Goal: Task Accomplishment & Management: Use online tool/utility

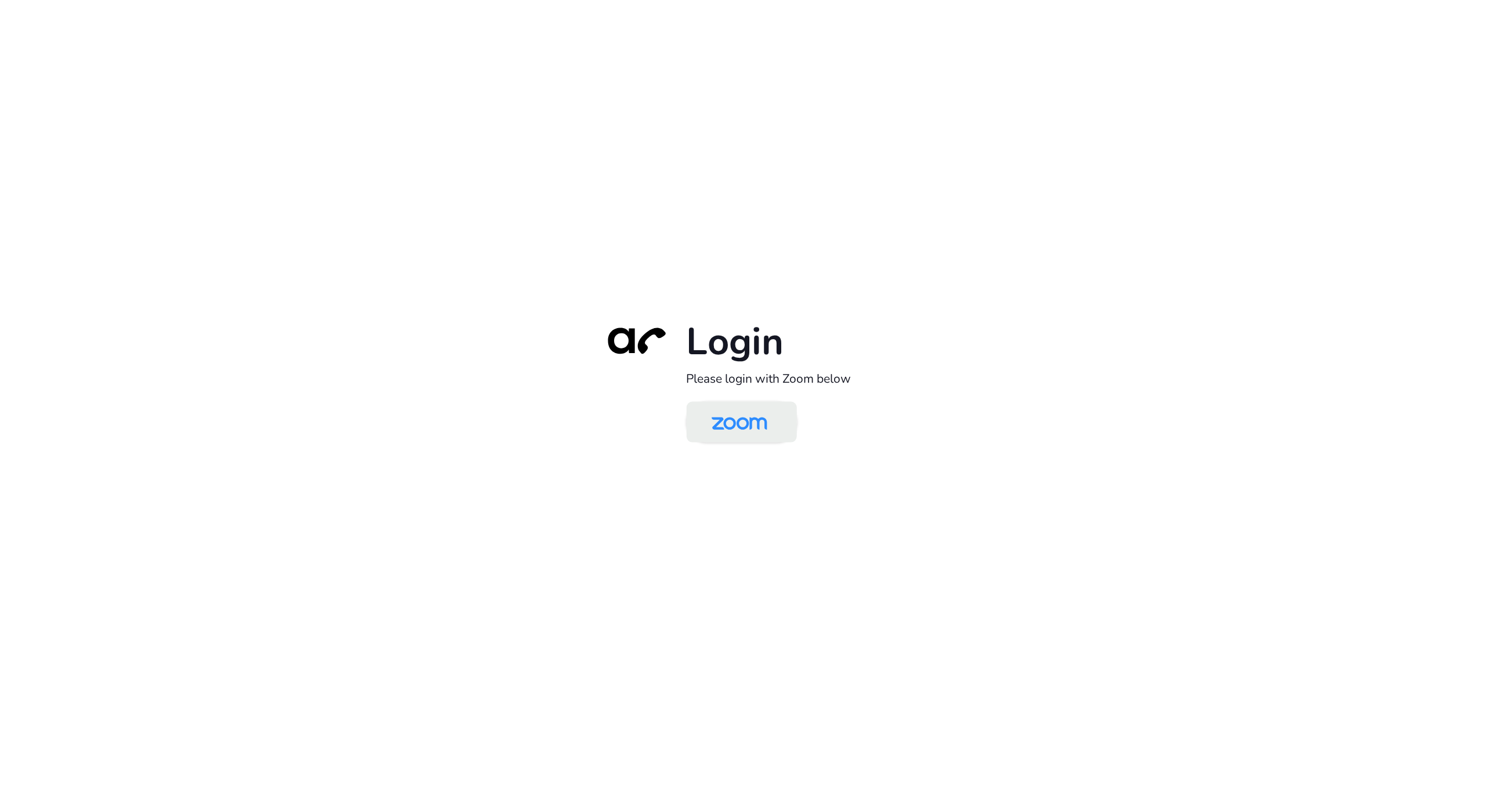
click at [732, 415] on img at bounding box center [739, 423] width 80 height 38
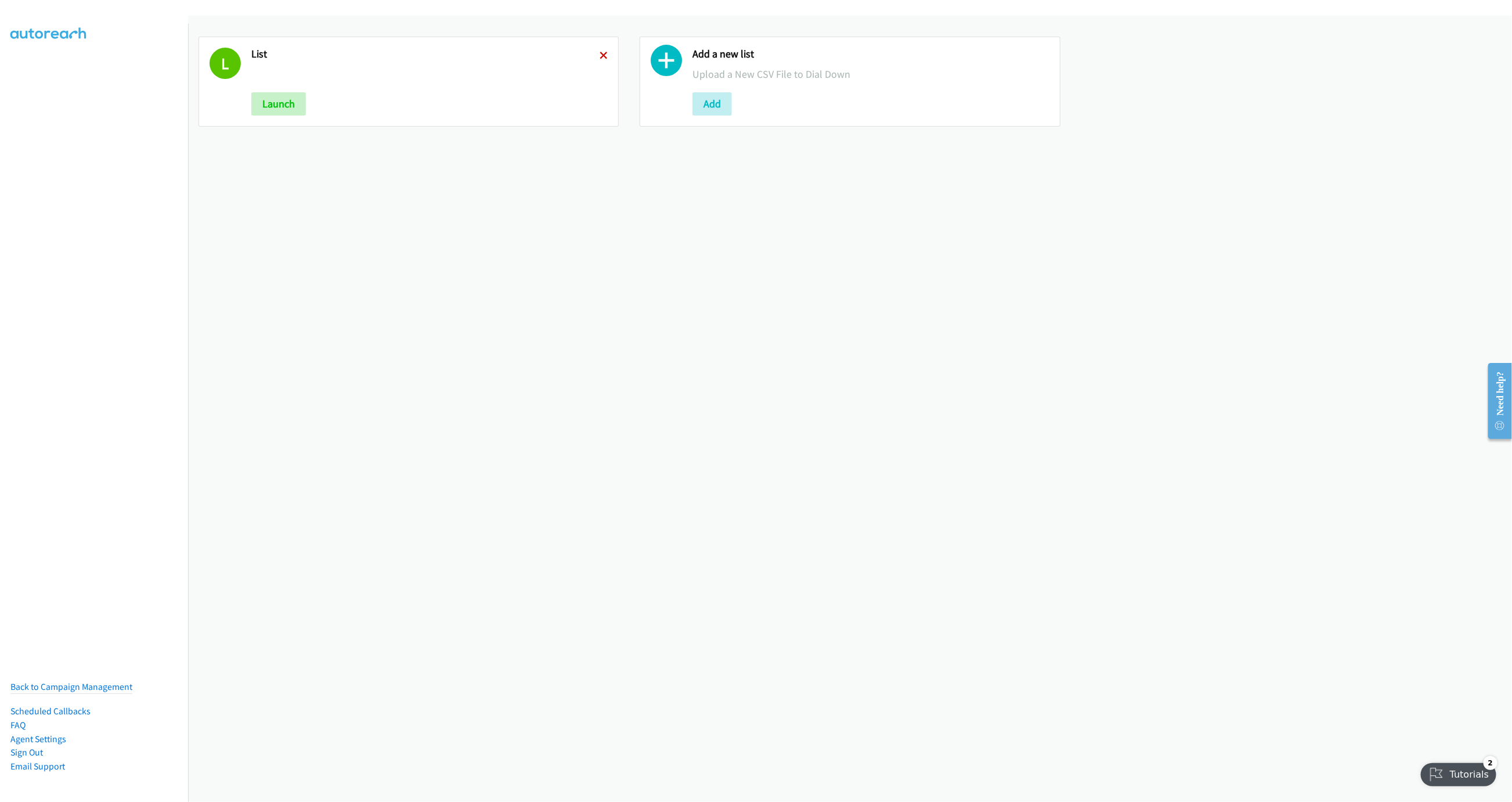
click at [600, 52] on icon at bounding box center [604, 56] width 8 height 8
click at [285, 110] on button "Add" at bounding box center [270, 104] width 39 height 23
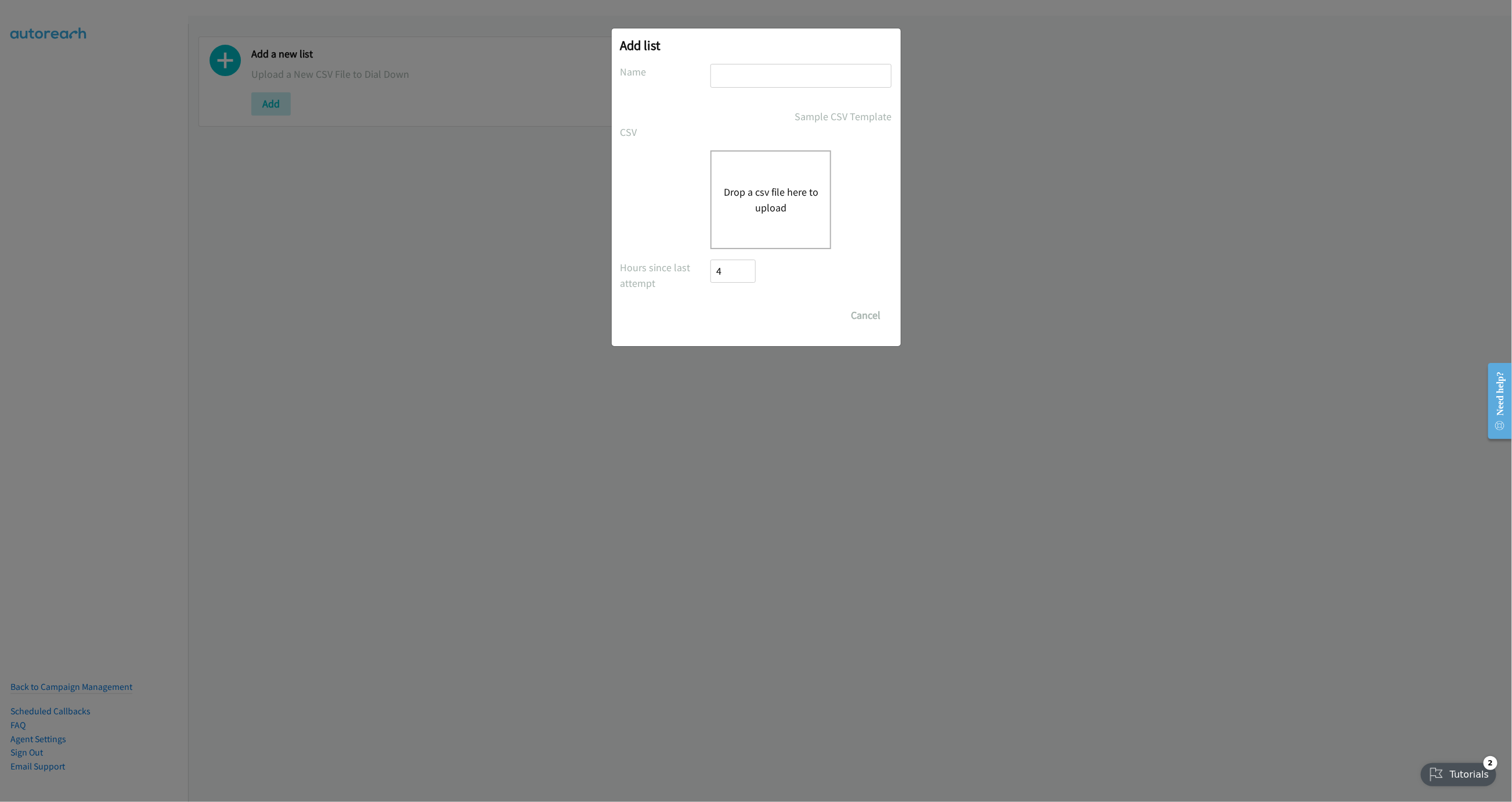
click at [752, 76] on input "text" at bounding box center [800, 76] width 181 height 24
type input "LIST"
click at [765, 192] on button "Drop a csv file here to upload" at bounding box center [771, 200] width 95 height 32
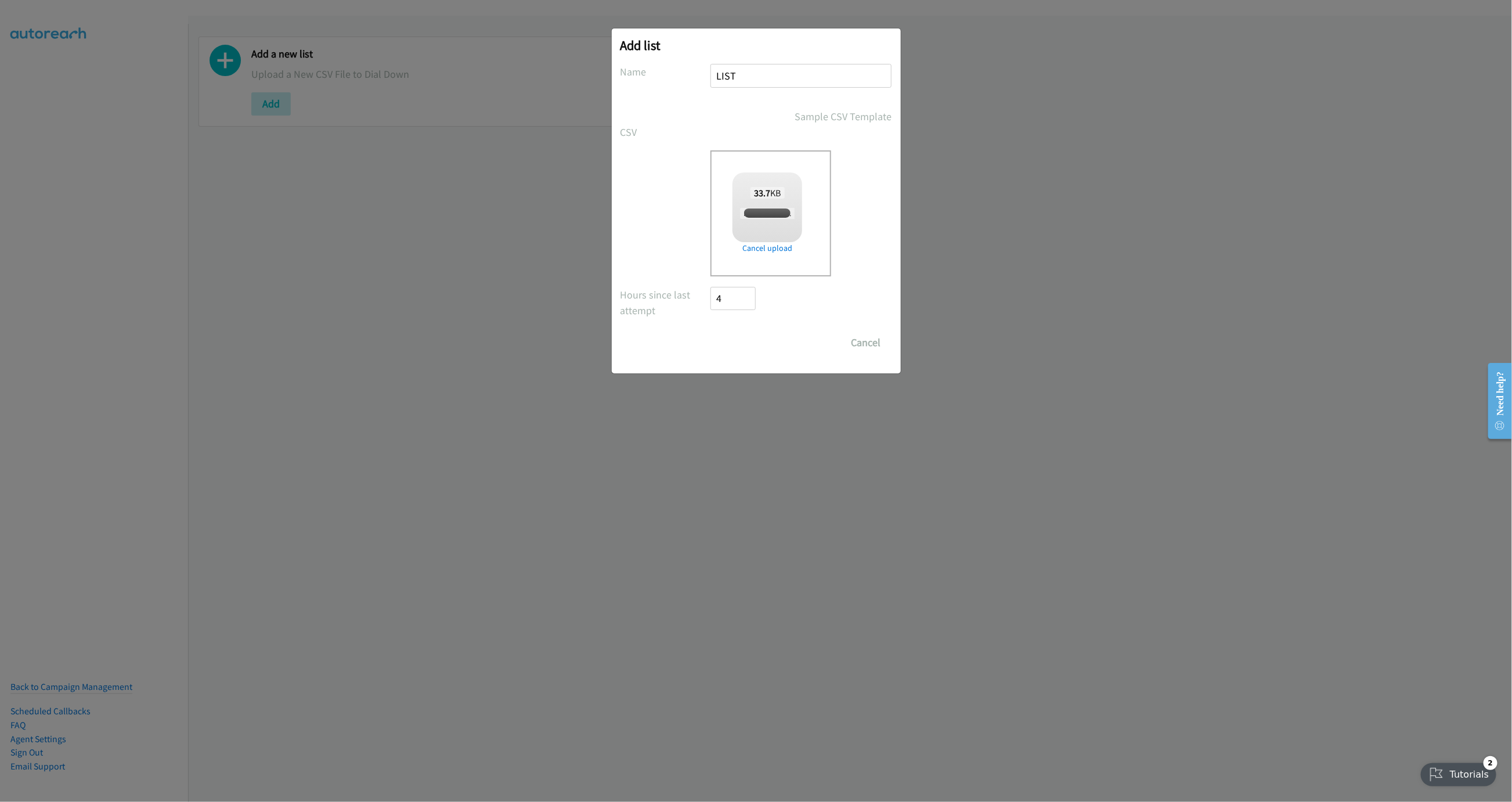
checkbox input "true"
click at [761, 337] on input "Save List" at bounding box center [741, 343] width 61 height 23
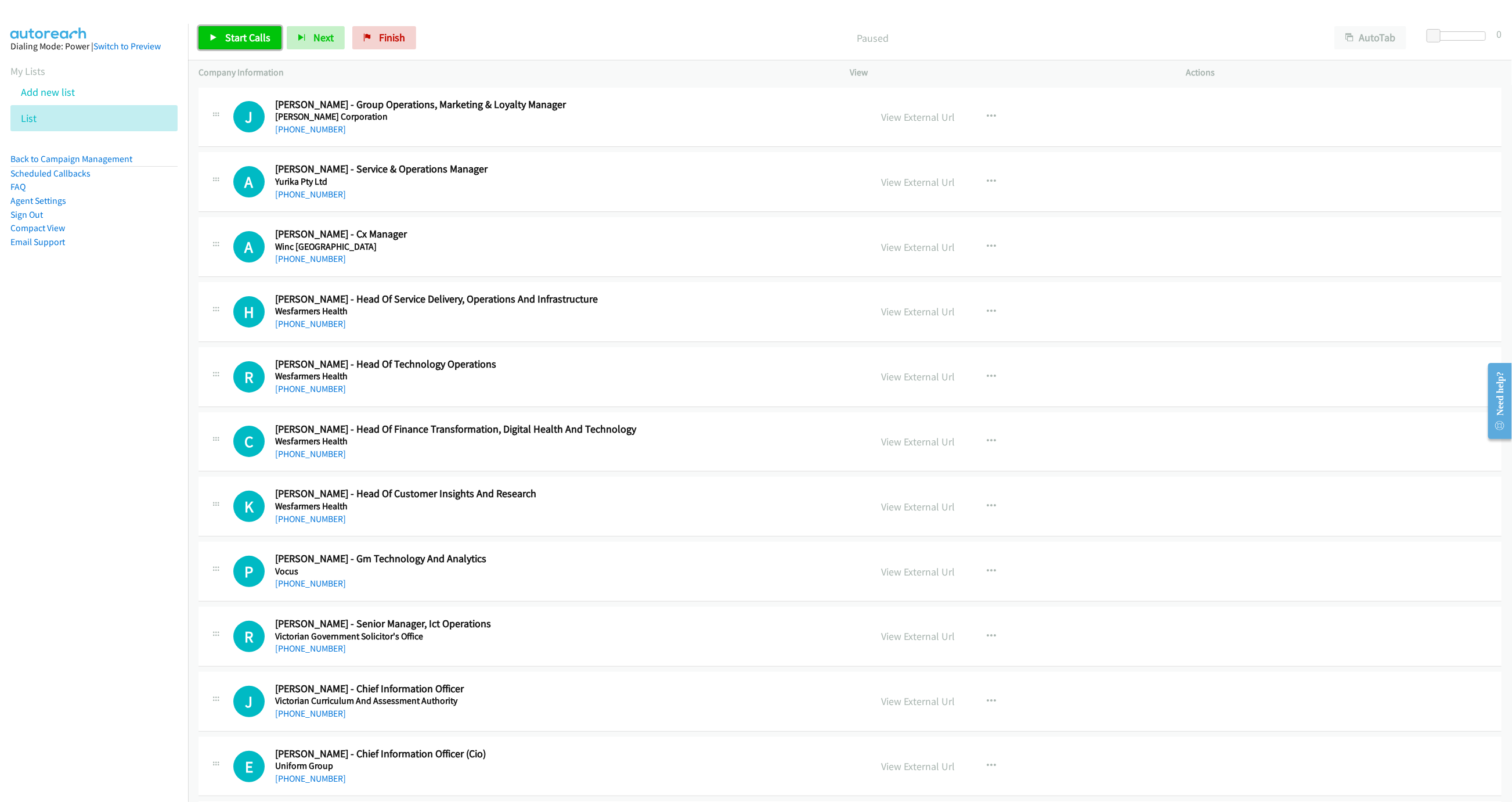
click at [248, 43] on span "Start Calls" at bounding box center [248, 37] width 45 height 13
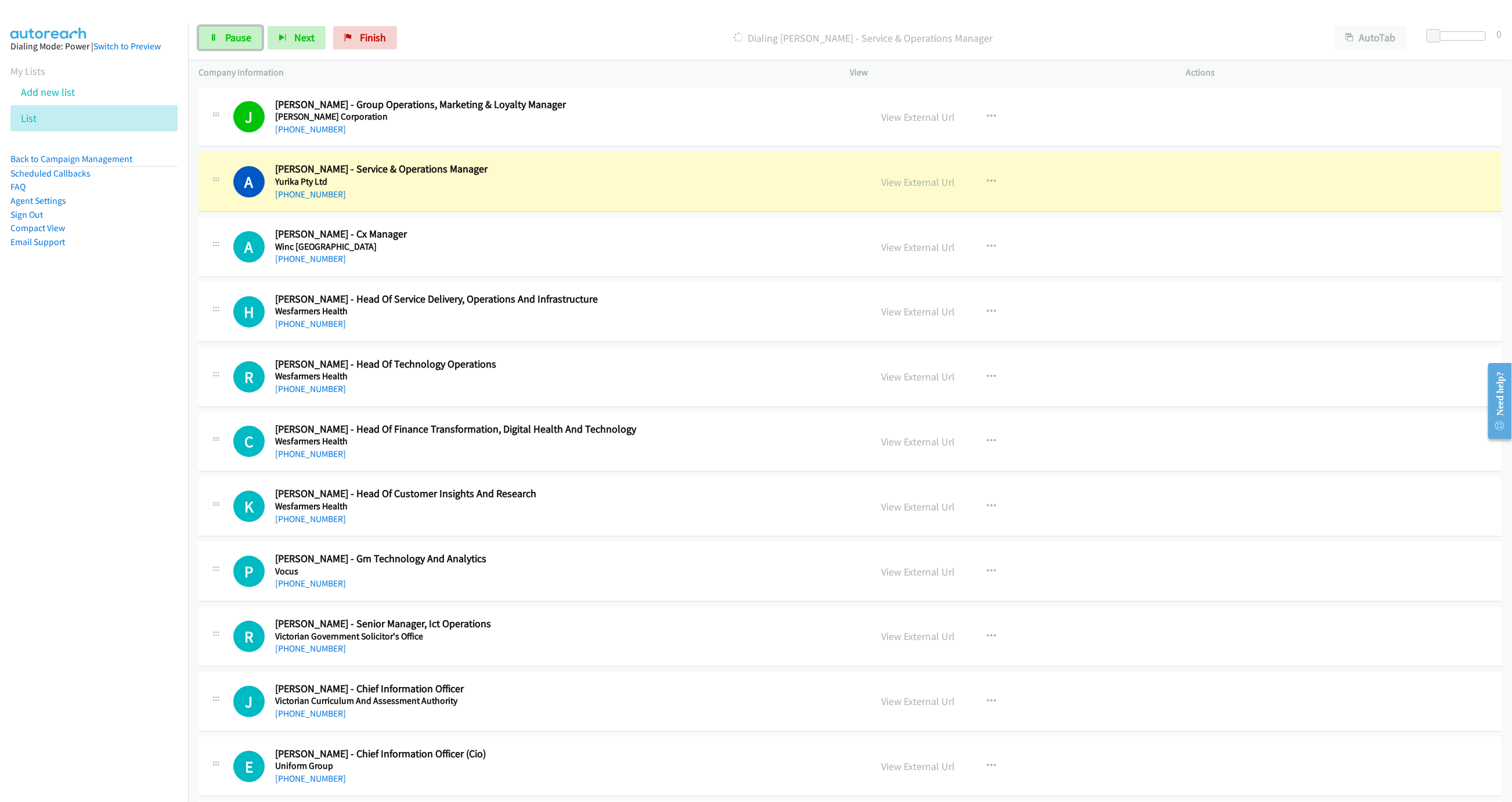
drag, startPoint x: 237, startPoint y: 40, endPoint x: 351, endPoint y: 140, distance: 151.6
click at [237, 40] on span "Pause" at bounding box center [239, 37] width 26 height 13
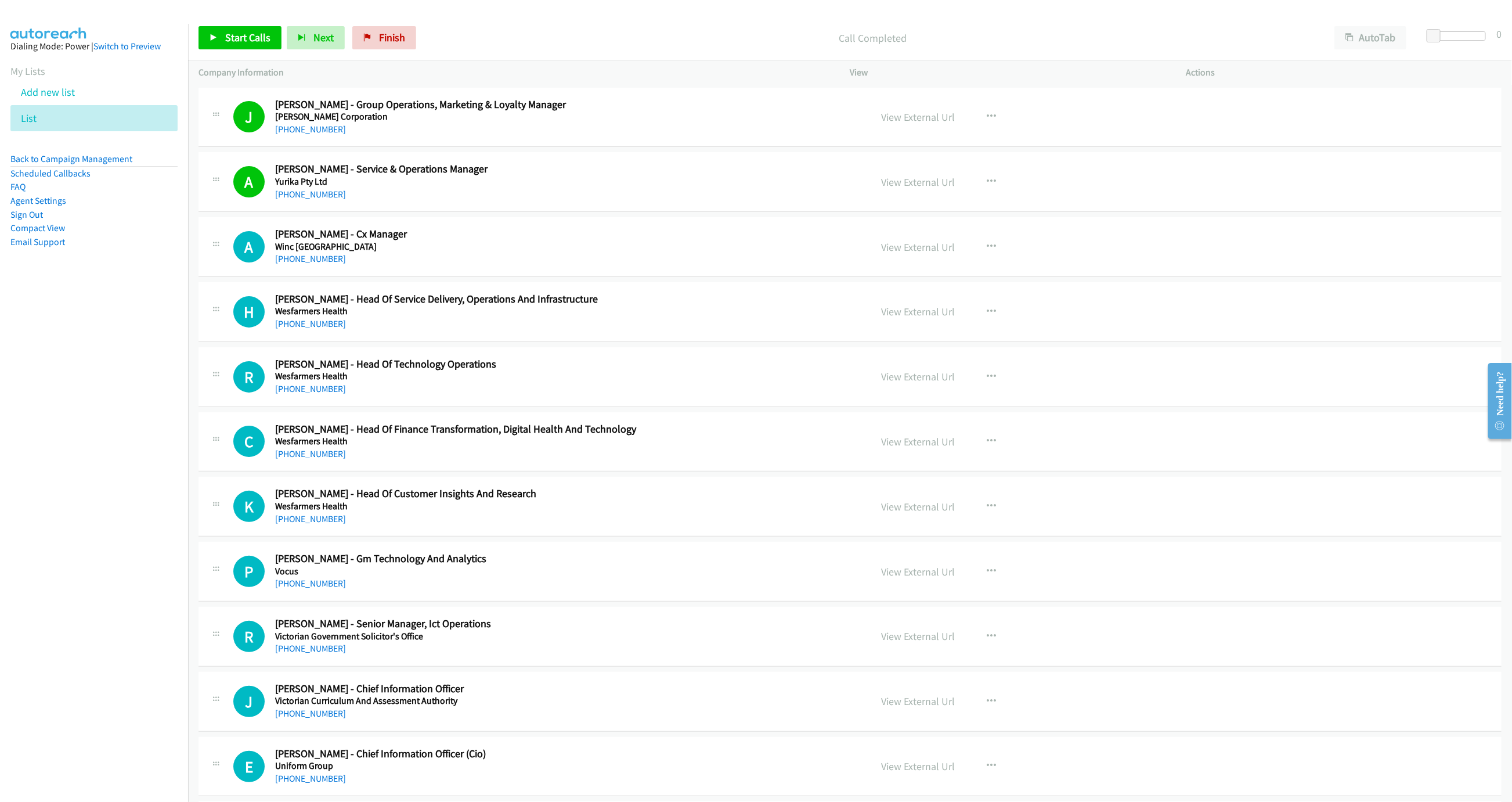
click at [672, 41] on p "Call Completed" at bounding box center [873, 38] width 881 height 16
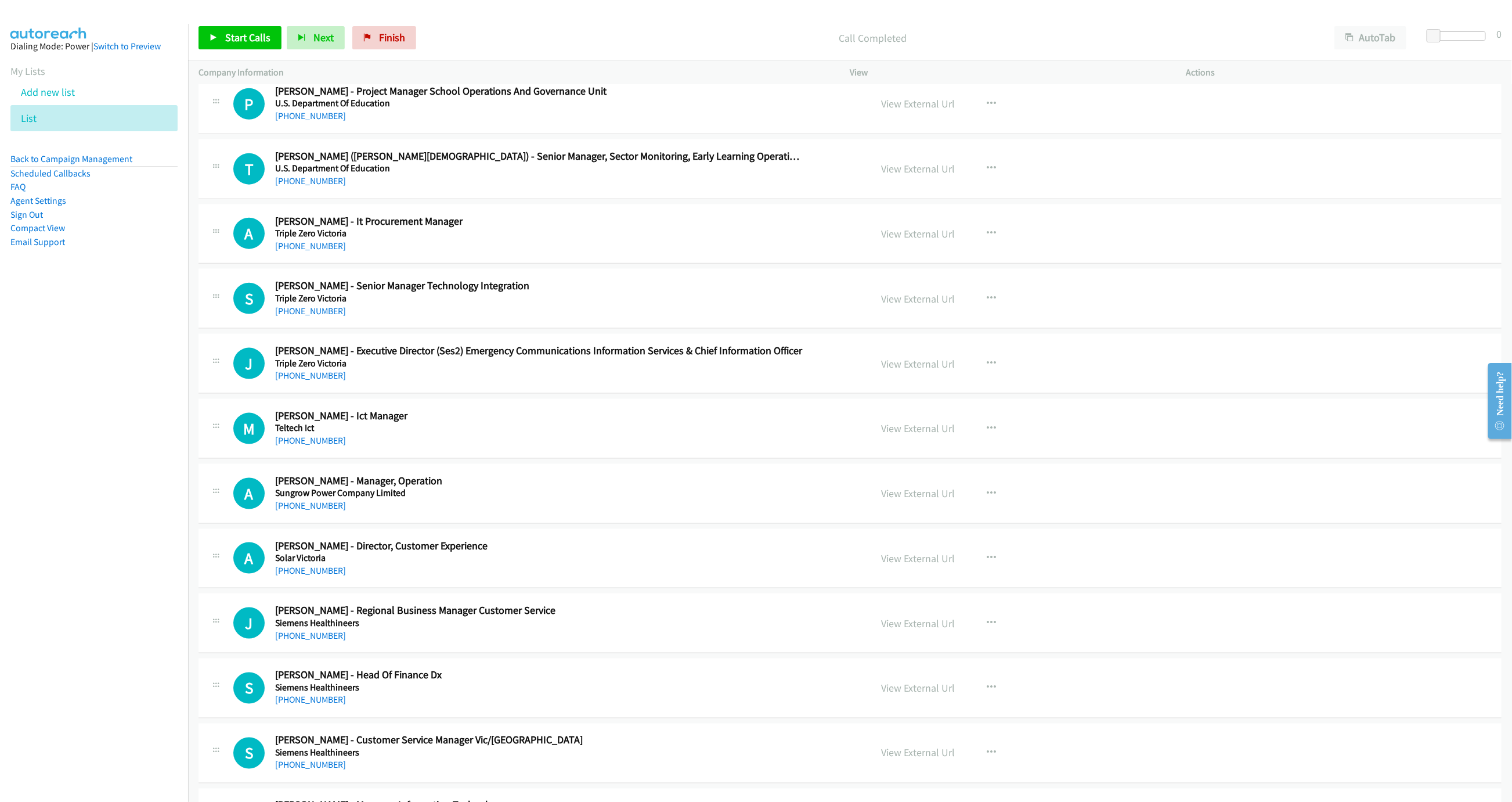
scroll to position [523, 0]
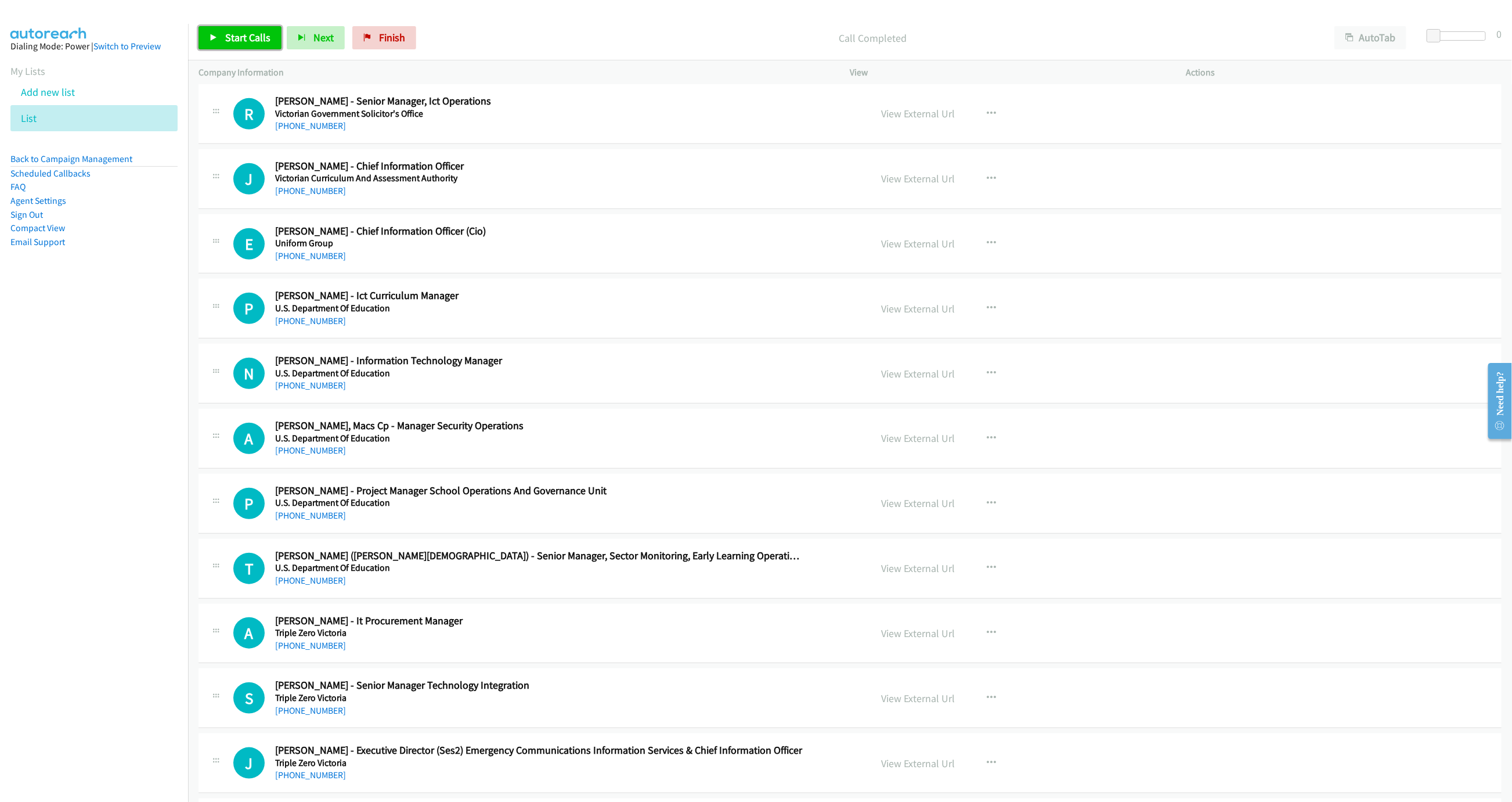
click at [249, 32] on span "Start Calls" at bounding box center [248, 37] width 45 height 13
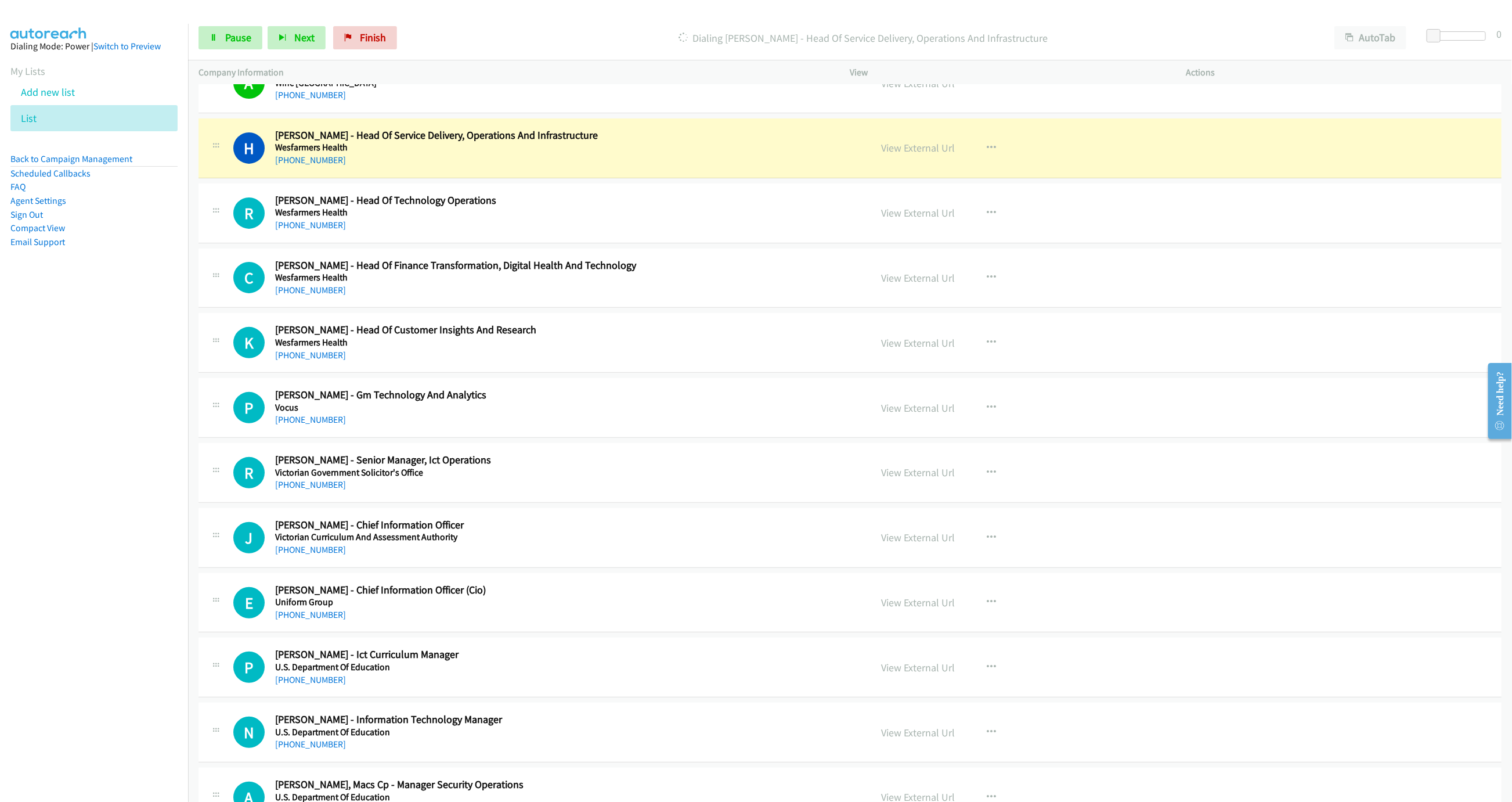
scroll to position [174, 0]
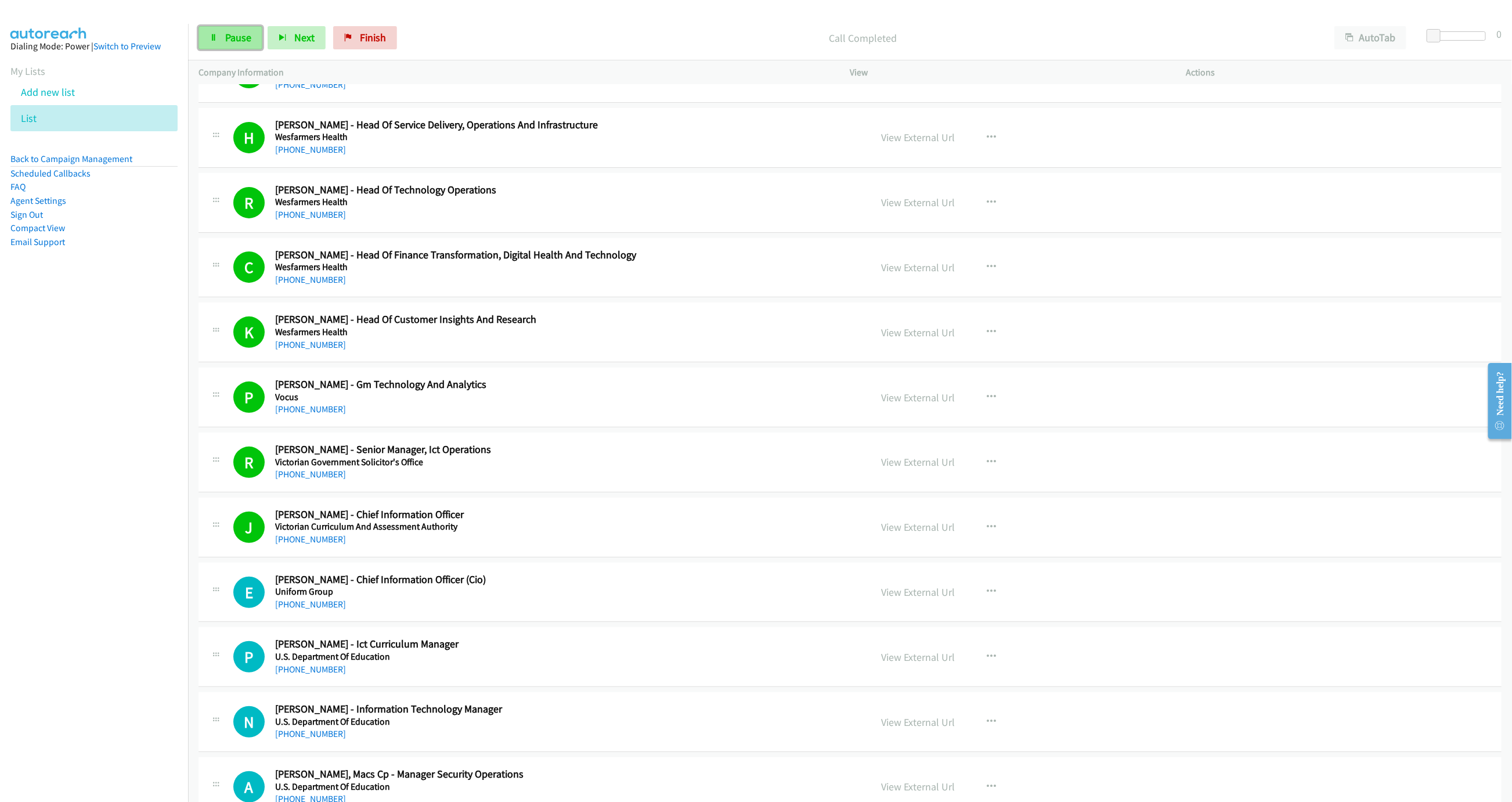
click at [210, 36] on icon at bounding box center [214, 39] width 8 height 8
click at [211, 32] on link "Start Calls" at bounding box center [240, 38] width 83 height 23
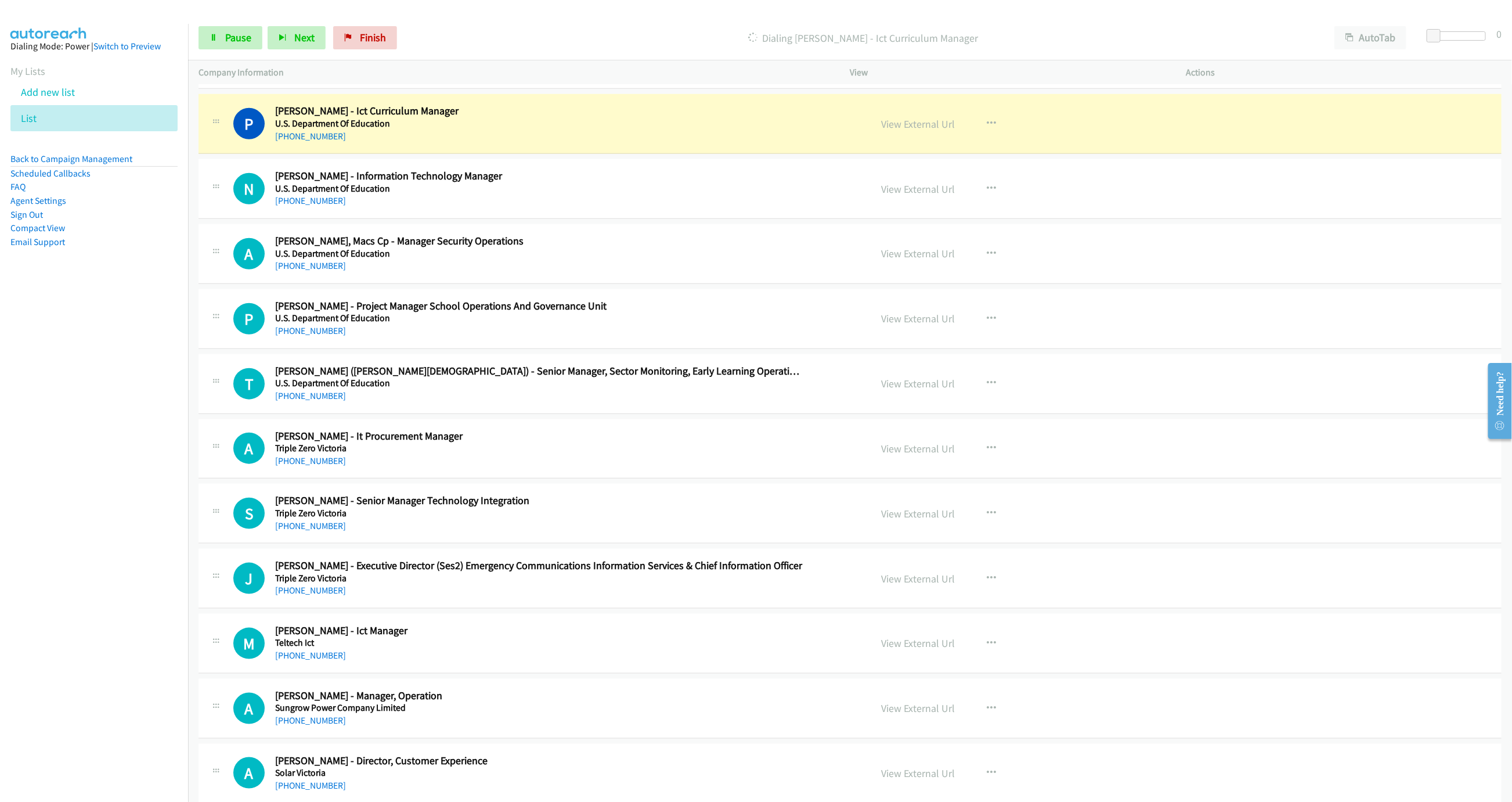
scroll to position [697, 0]
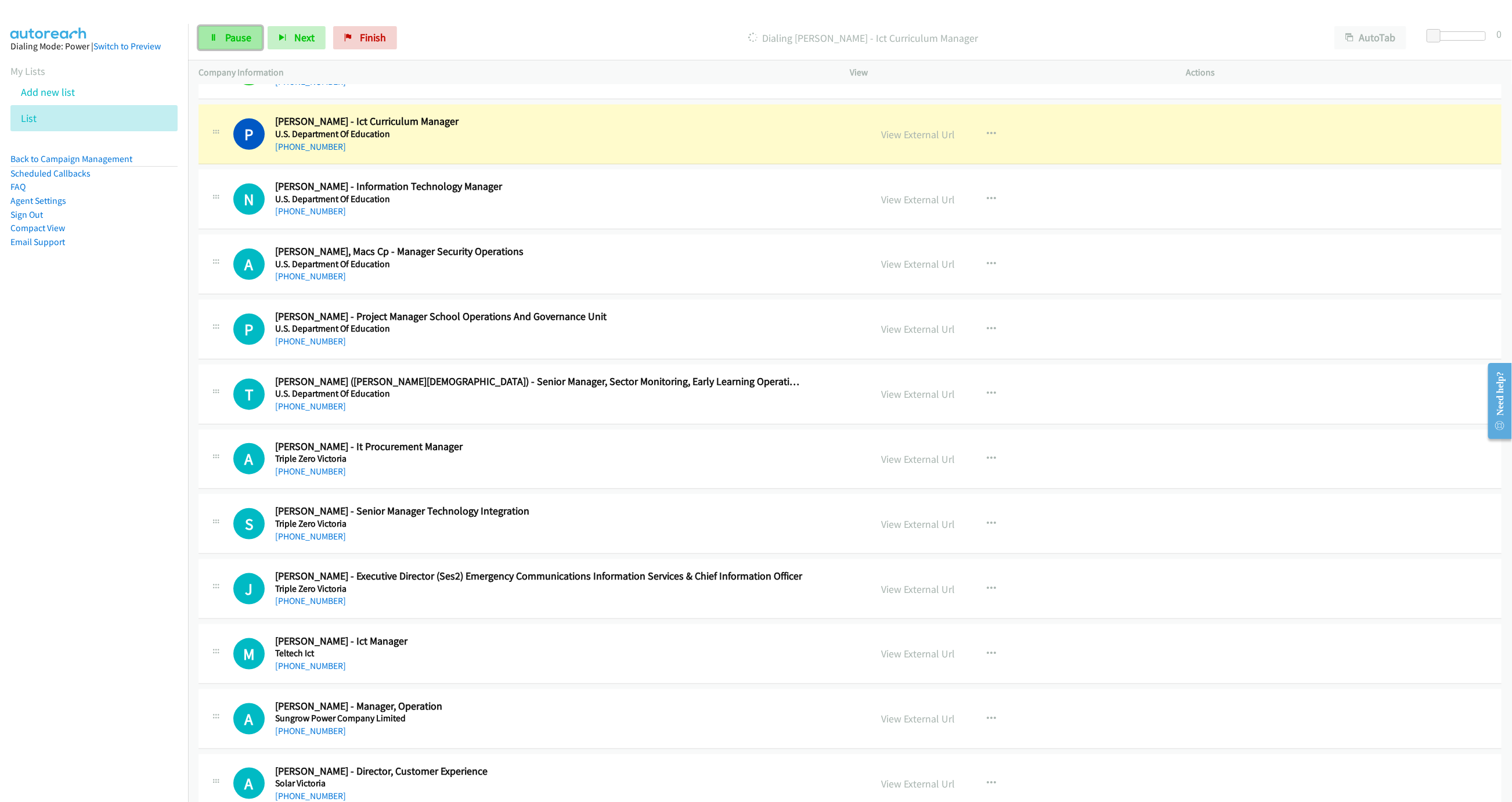
click at [244, 35] on span "Pause" at bounding box center [239, 37] width 26 height 13
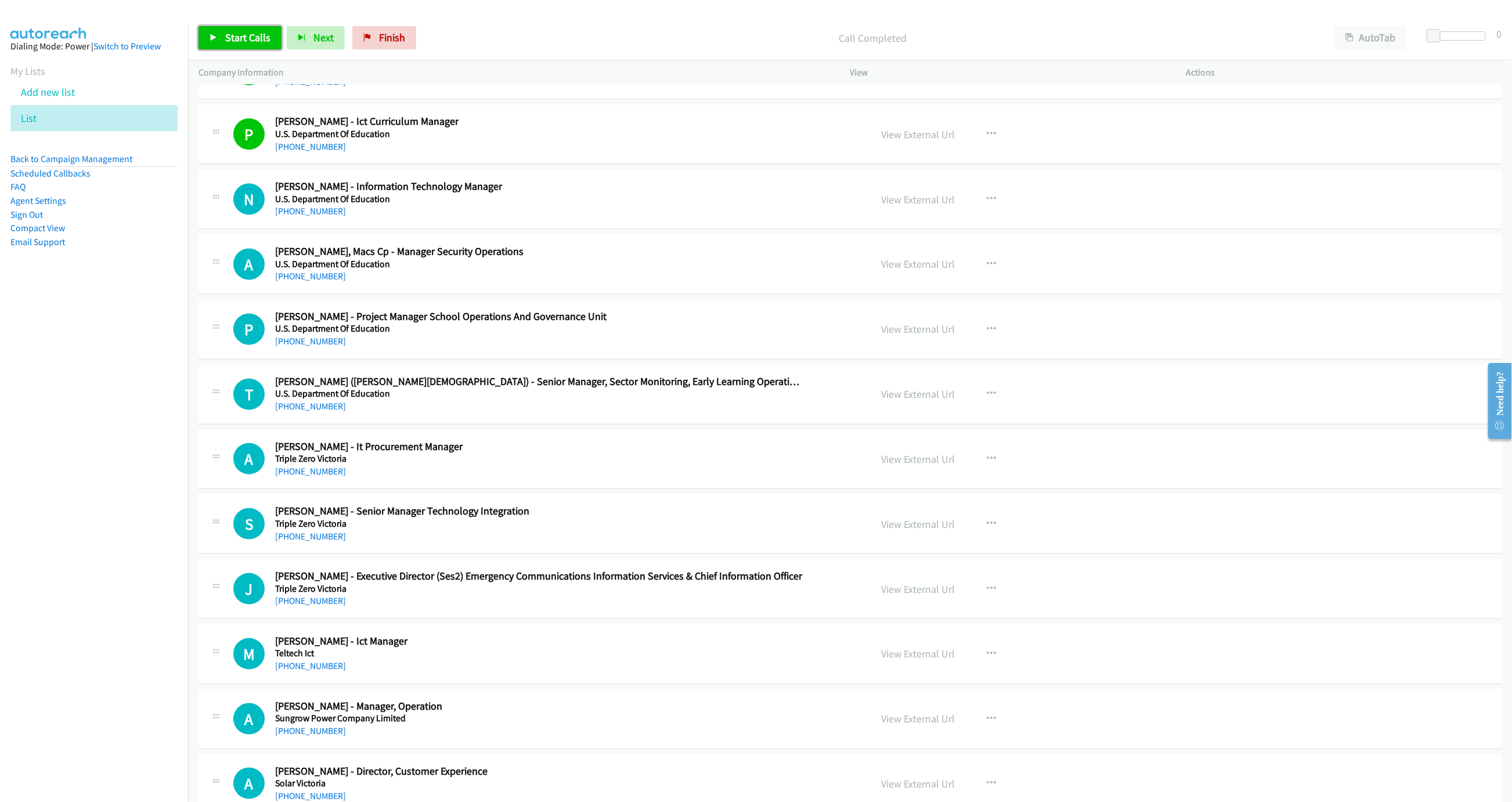
click at [218, 39] on link "Start Calls" at bounding box center [240, 38] width 83 height 23
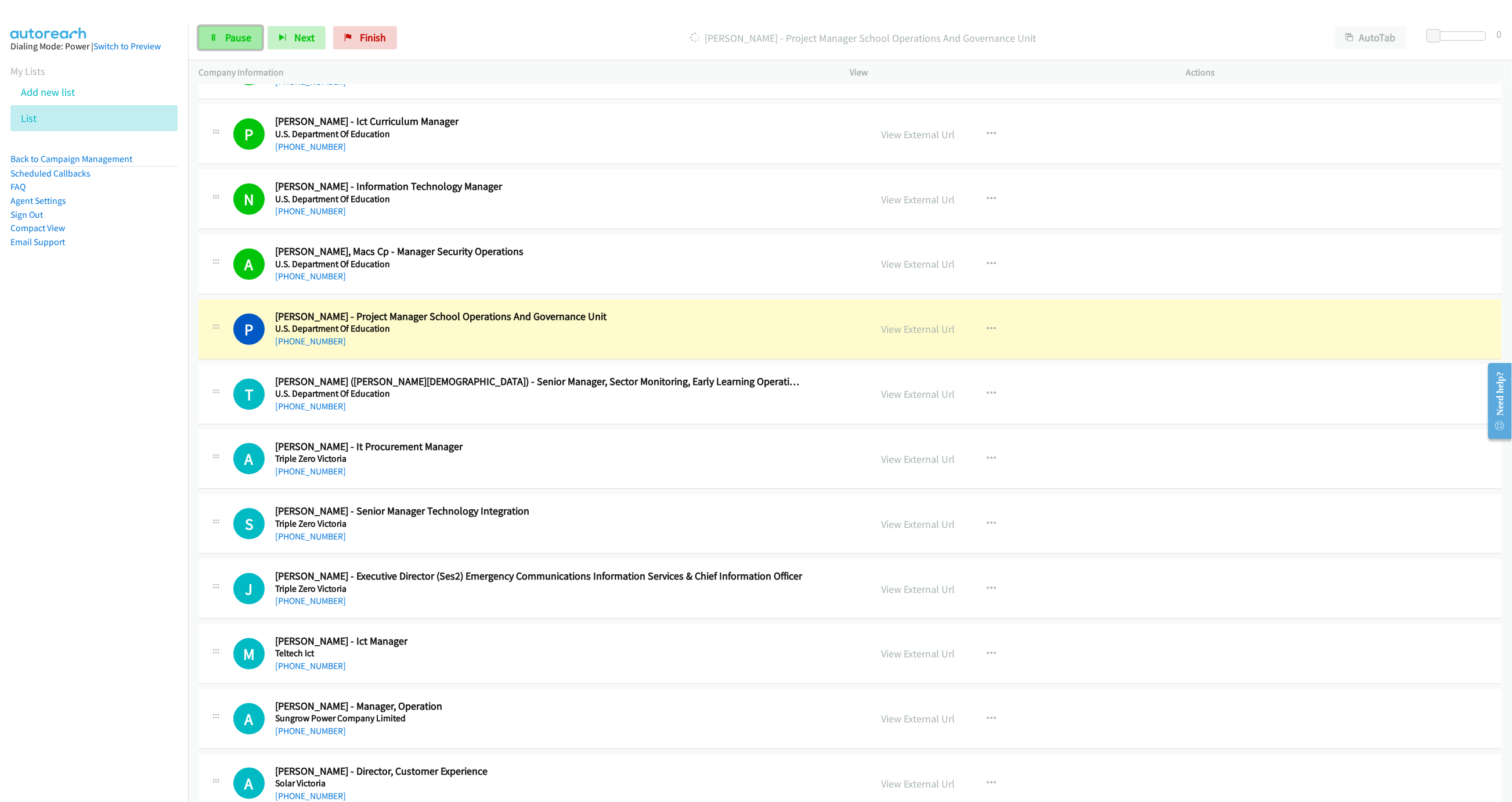
click at [232, 30] on link "Pause" at bounding box center [230, 38] width 64 height 23
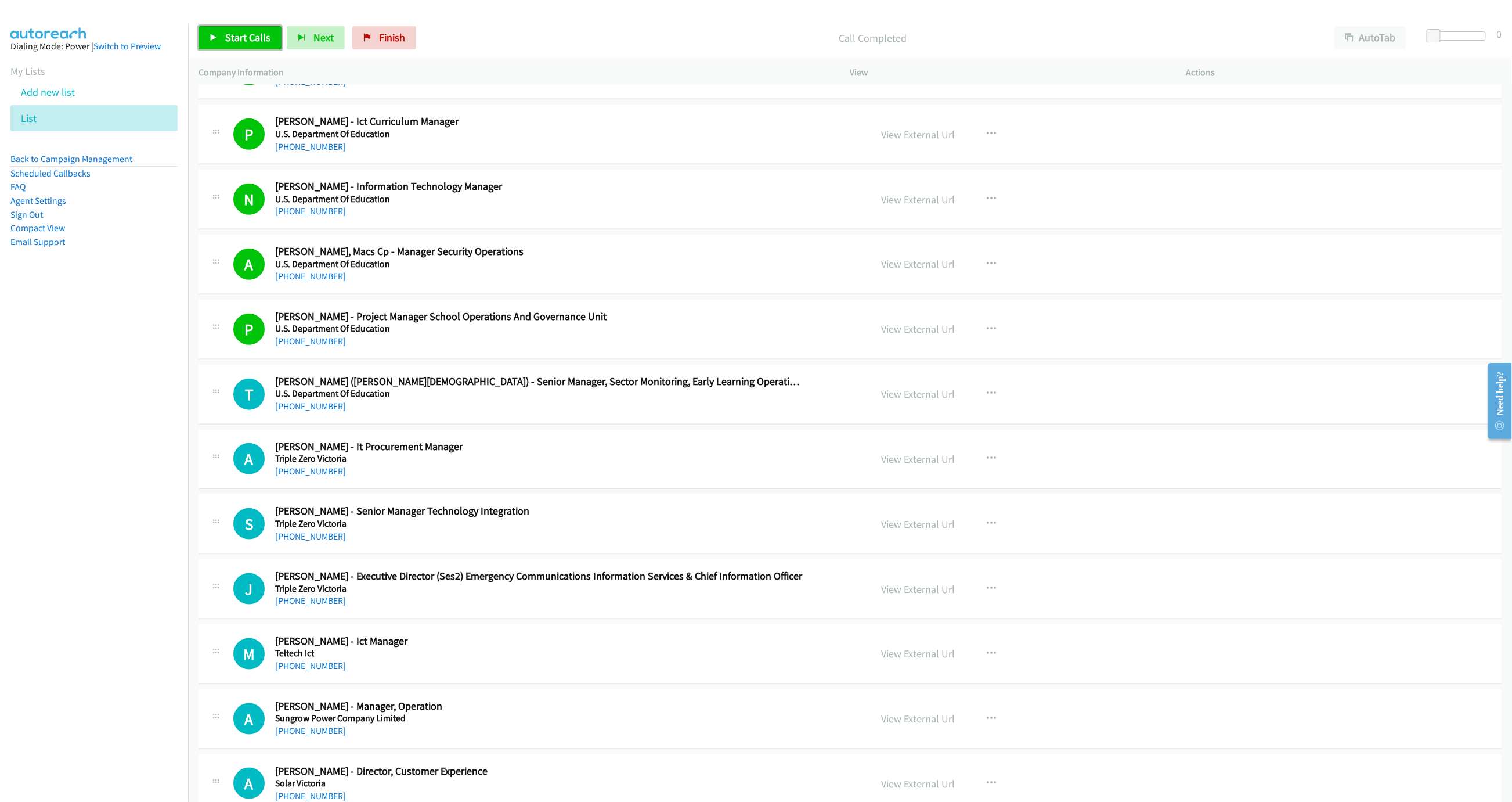
click at [242, 41] on span "Start Calls" at bounding box center [248, 37] width 45 height 13
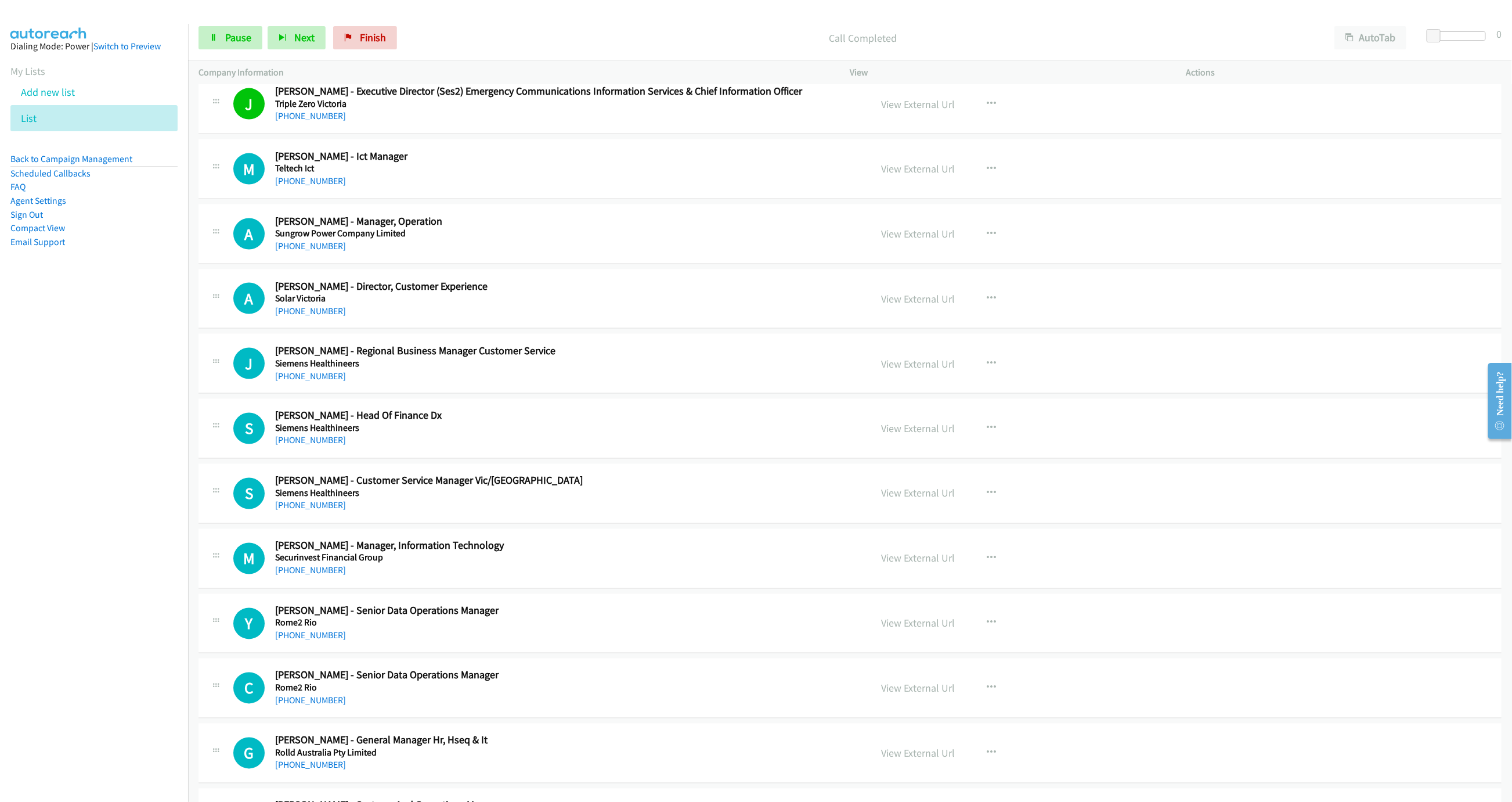
scroll to position [1220, 0]
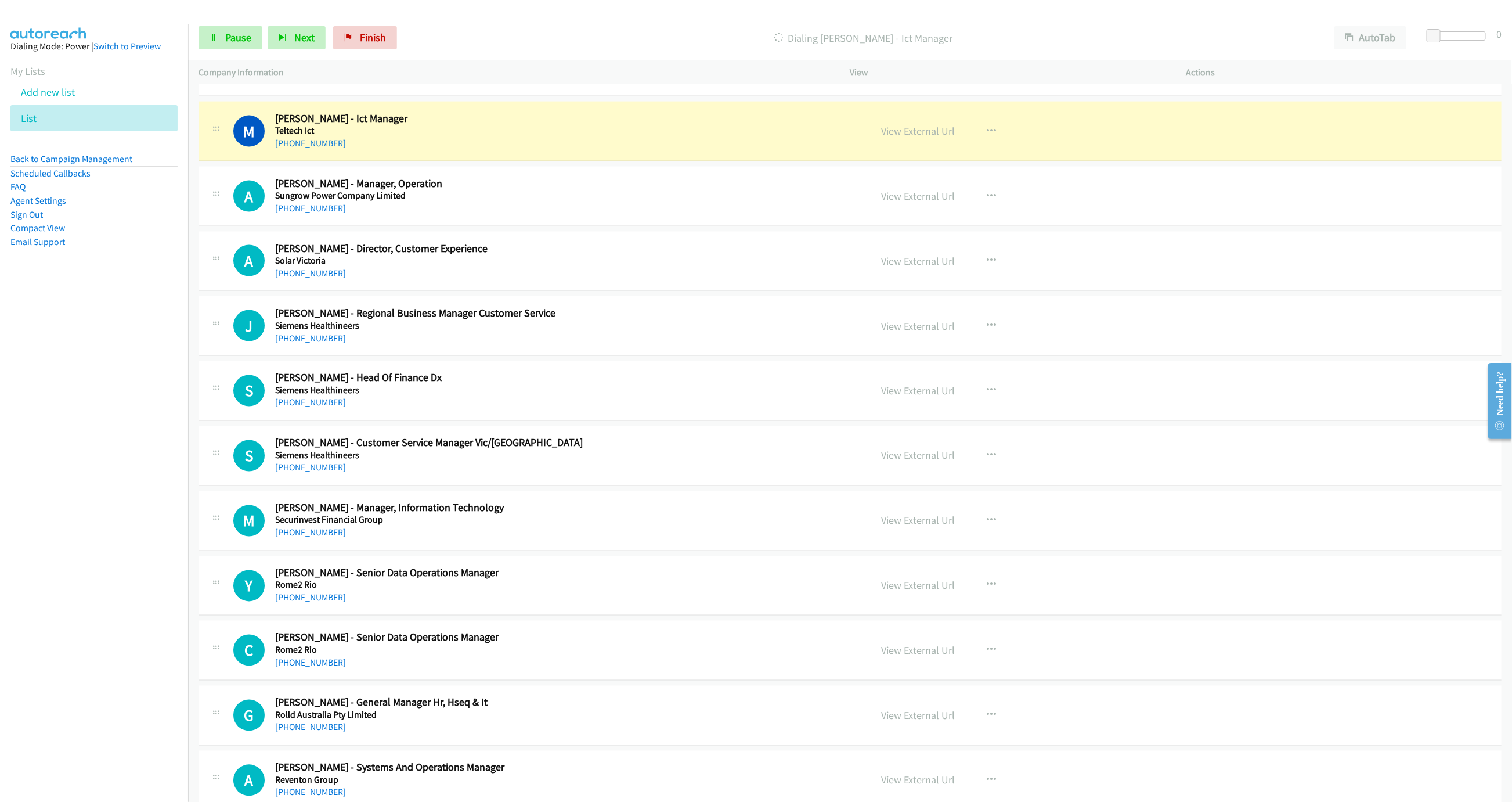
click at [919, 122] on div "View External Url View External Url Schedule/Manage Callback Start Calls Here R…" at bounding box center [1044, 131] width 347 height 39
click at [917, 135] on link "View External Url" at bounding box center [918, 131] width 74 height 13
click at [237, 42] on span "Pause" at bounding box center [239, 37] width 26 height 13
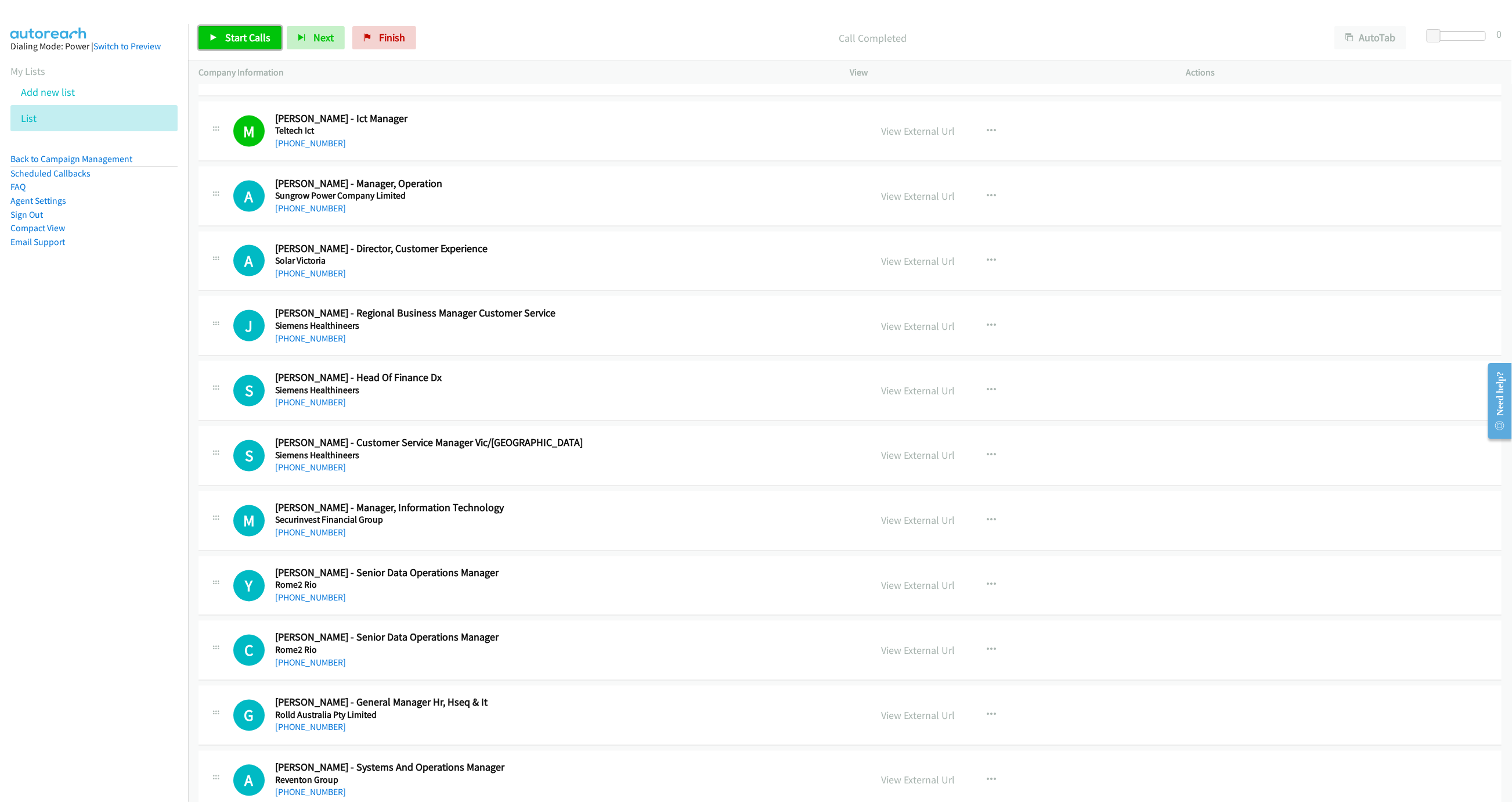
click at [223, 47] on link "Start Calls" at bounding box center [240, 38] width 83 height 23
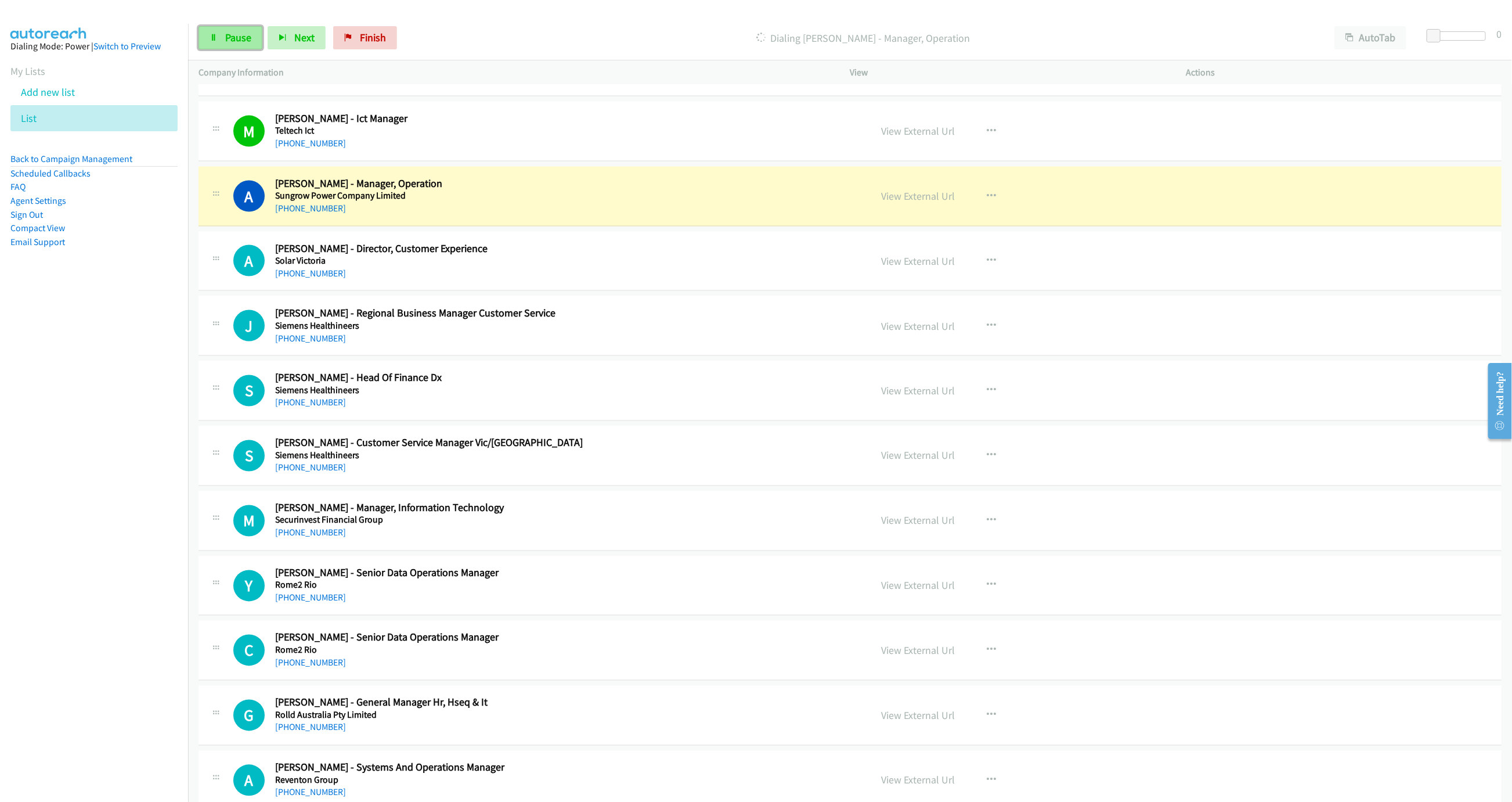
click at [220, 41] on link "Pause" at bounding box center [230, 38] width 64 height 23
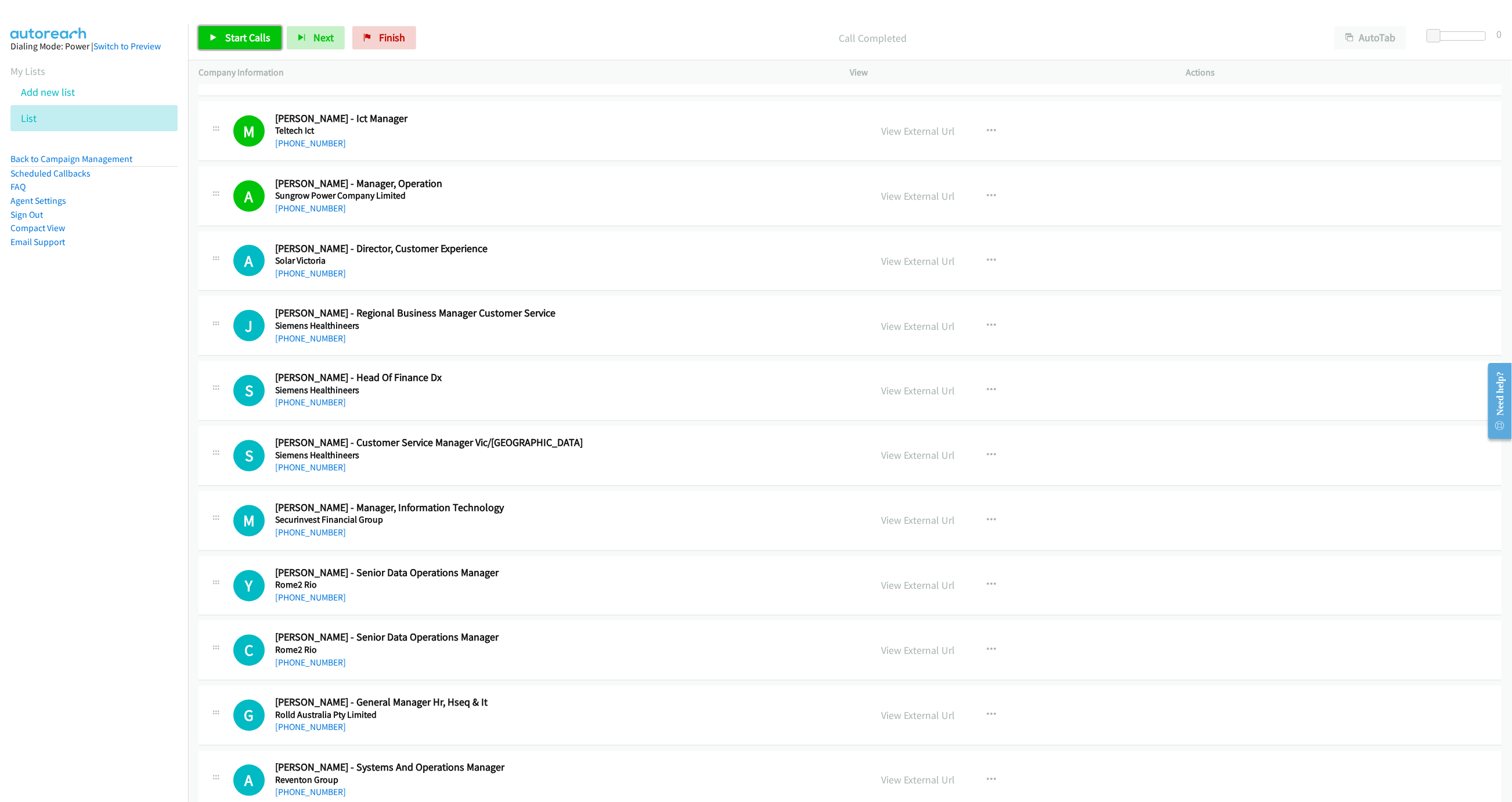
click at [234, 27] on link "Start Calls" at bounding box center [240, 38] width 83 height 23
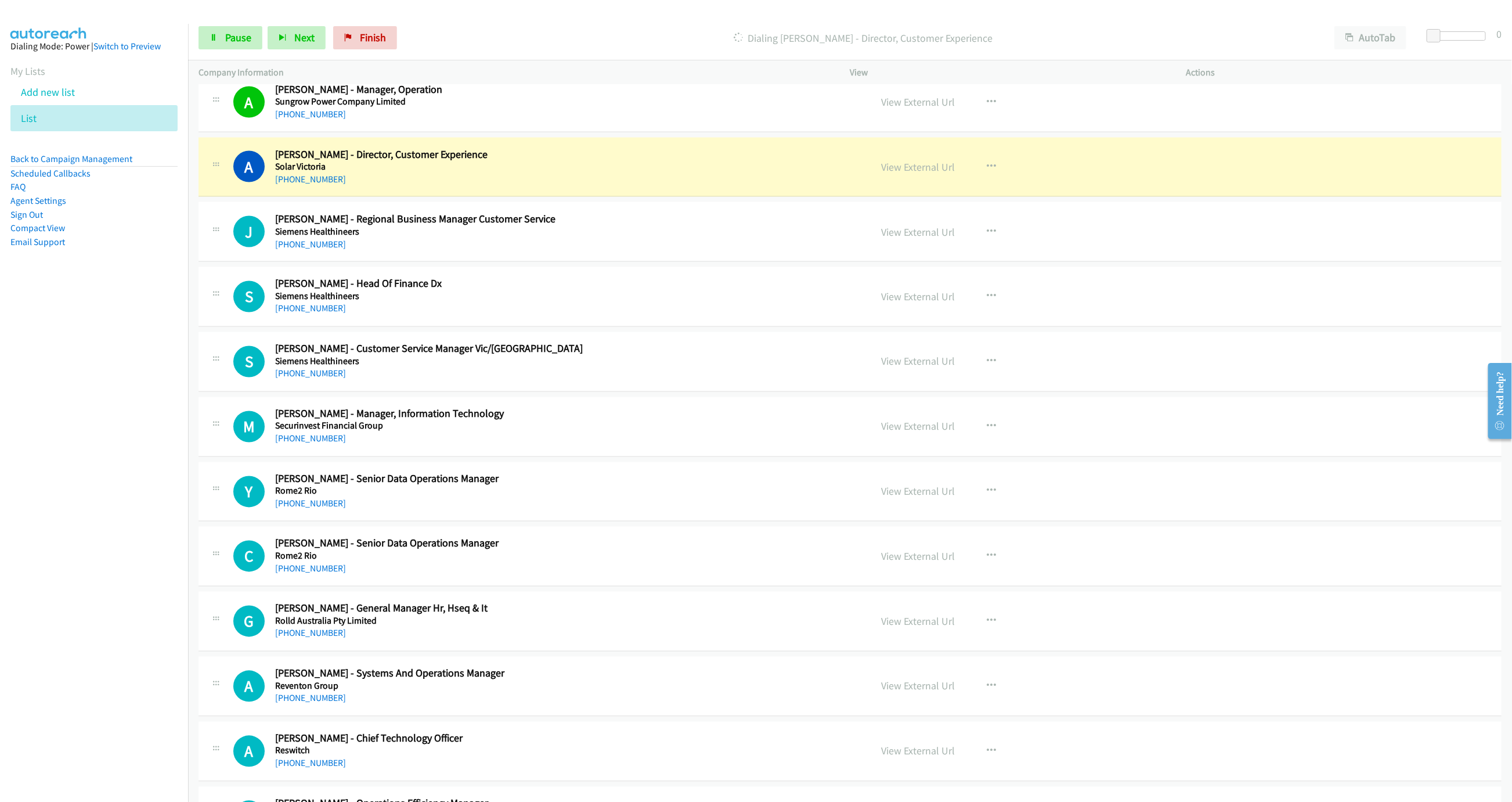
scroll to position [1306, 0]
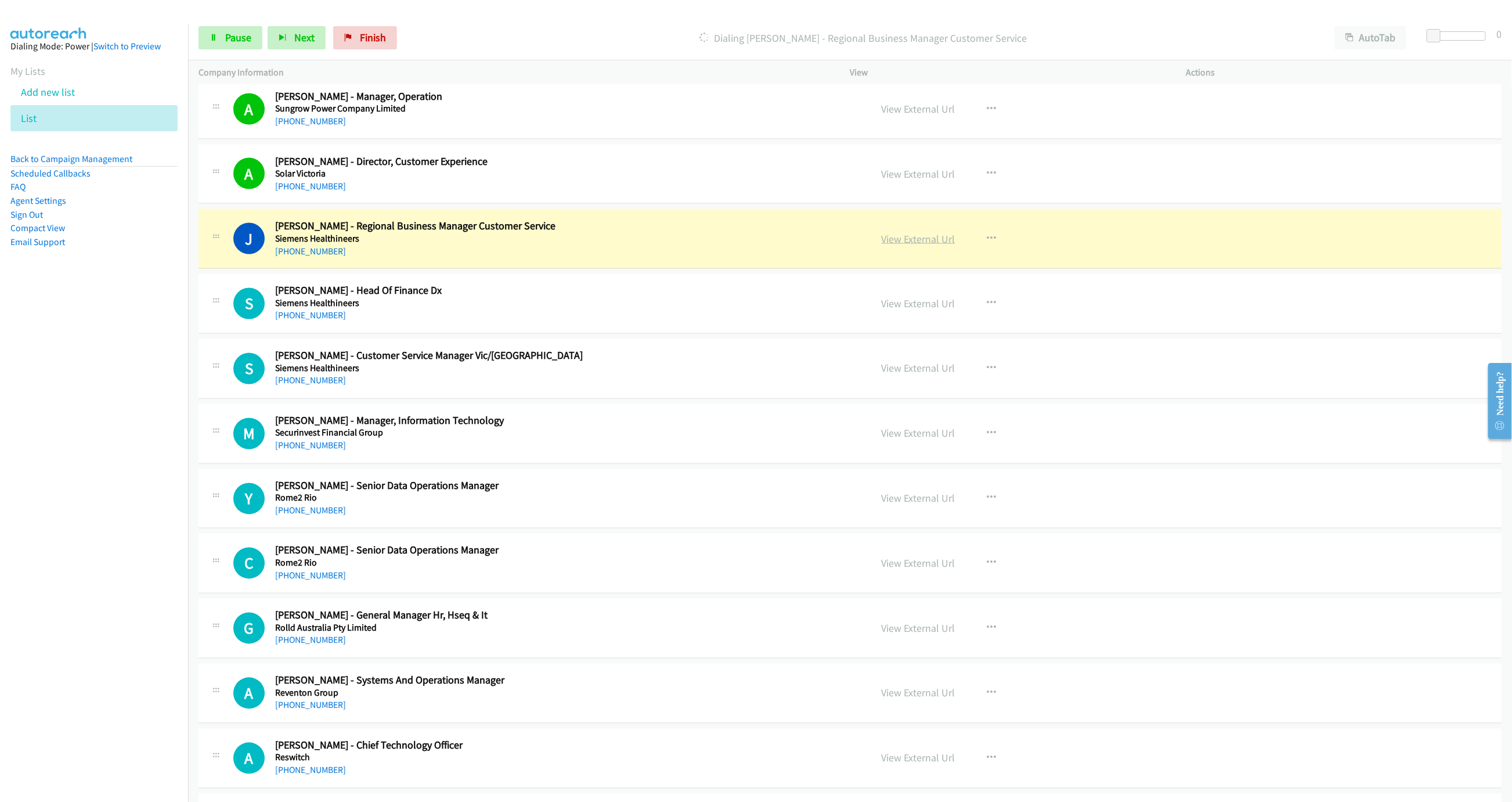
click at [884, 246] on link "View External Url" at bounding box center [918, 239] width 74 height 13
click at [230, 42] on span "Pause" at bounding box center [239, 37] width 26 height 13
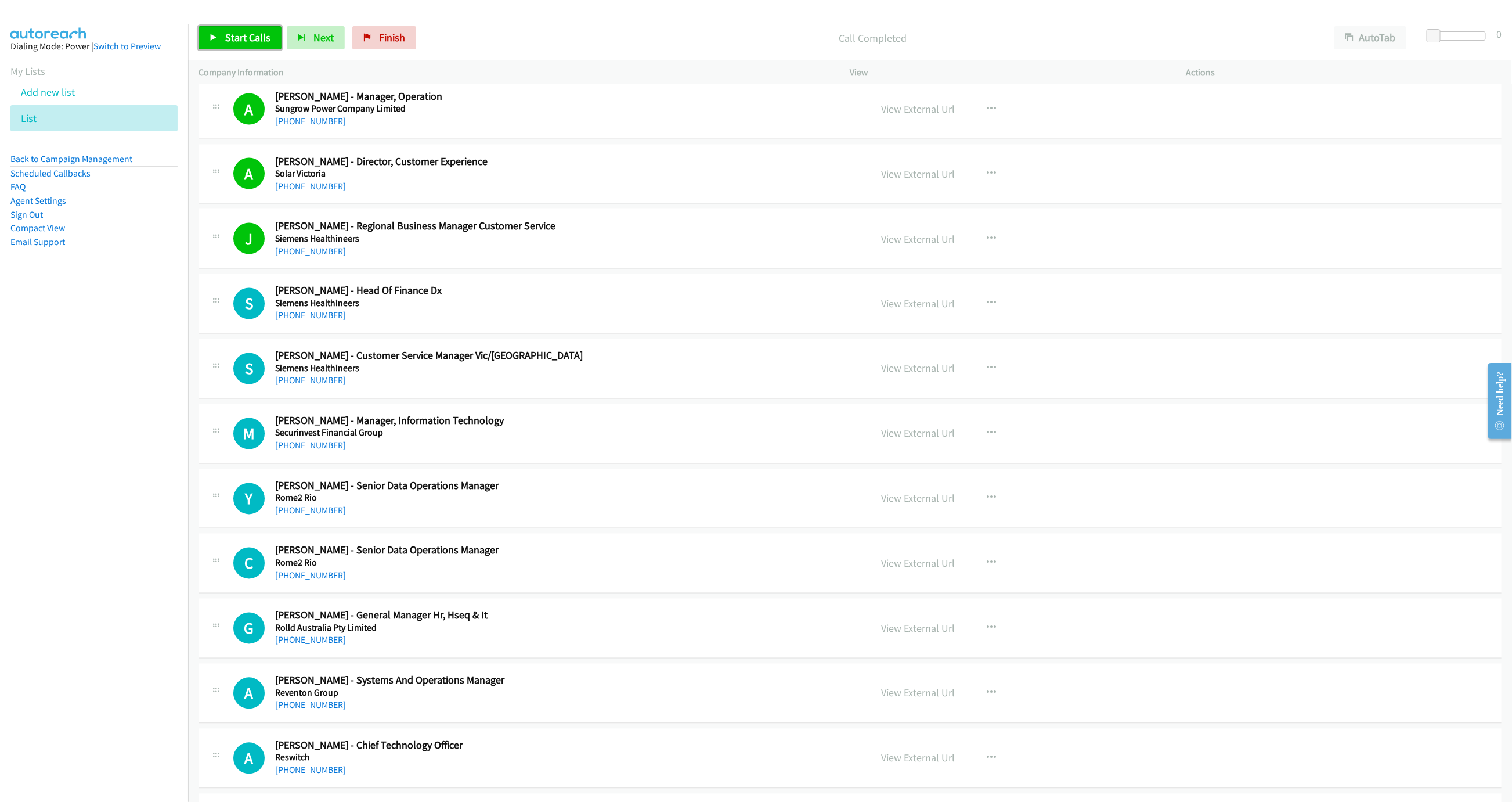
click at [251, 47] on link "Start Calls" at bounding box center [240, 38] width 83 height 23
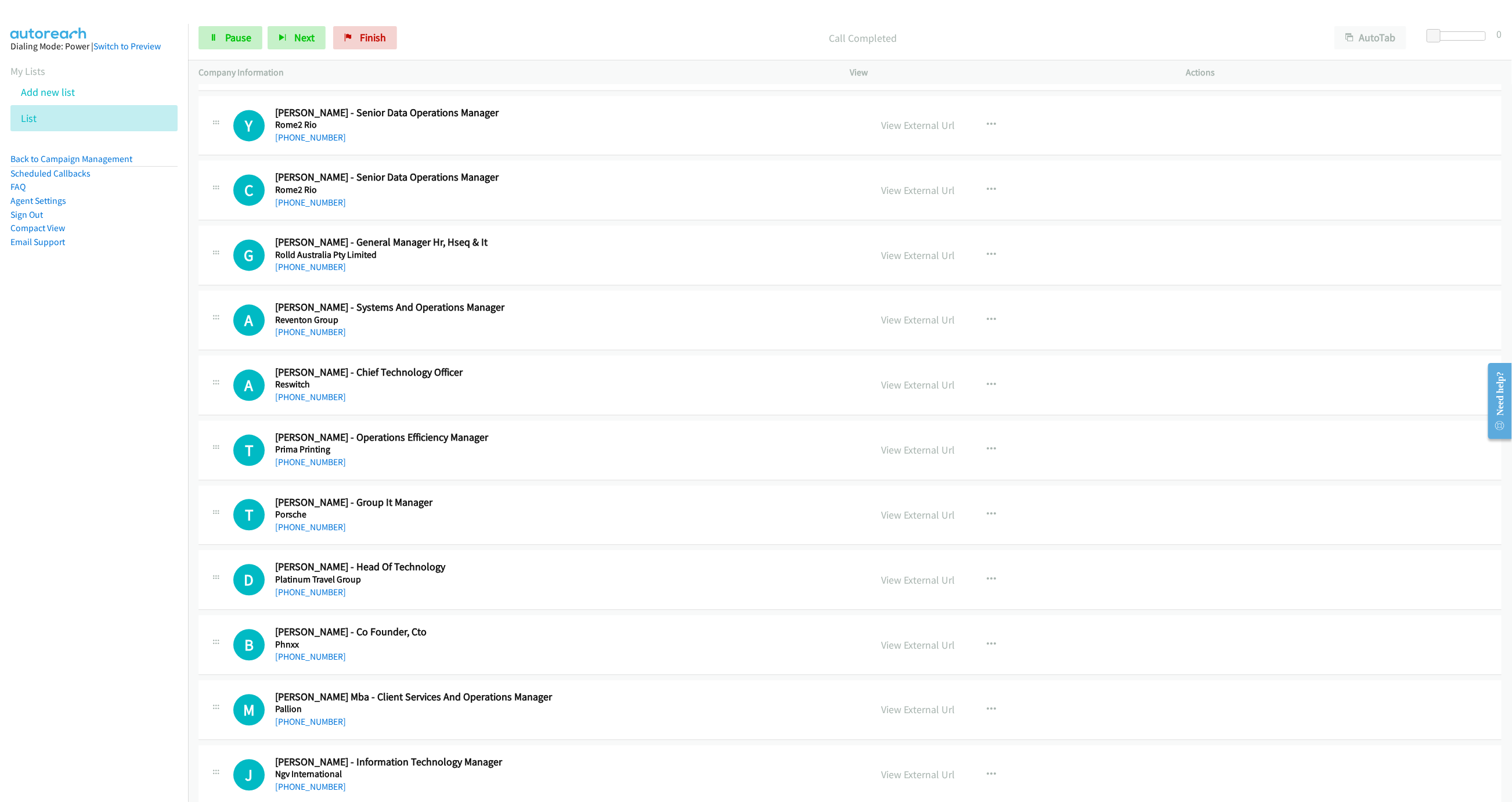
scroll to position [1689, 0]
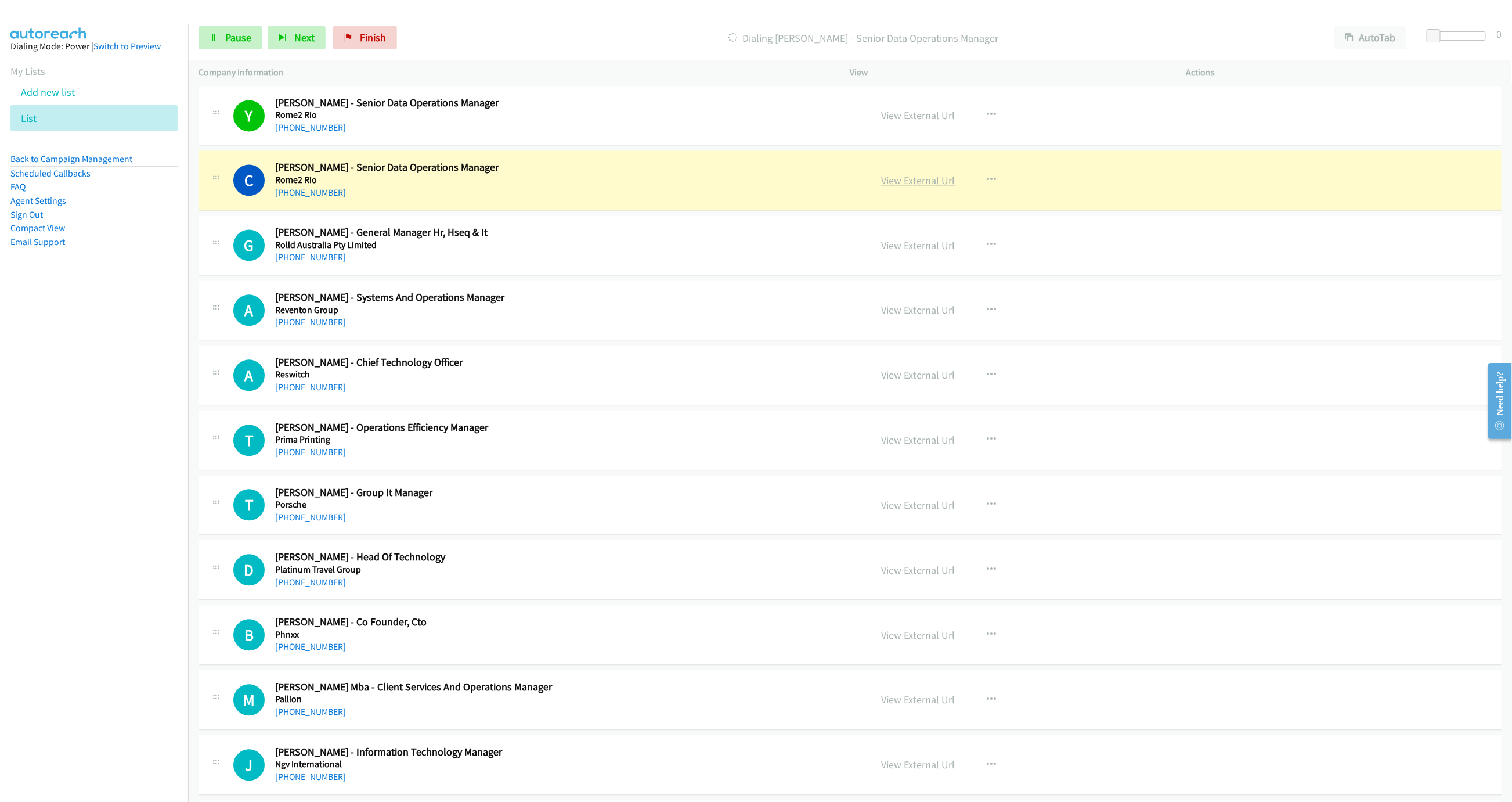
click at [906, 187] on link "View External Url" at bounding box center [918, 180] width 74 height 13
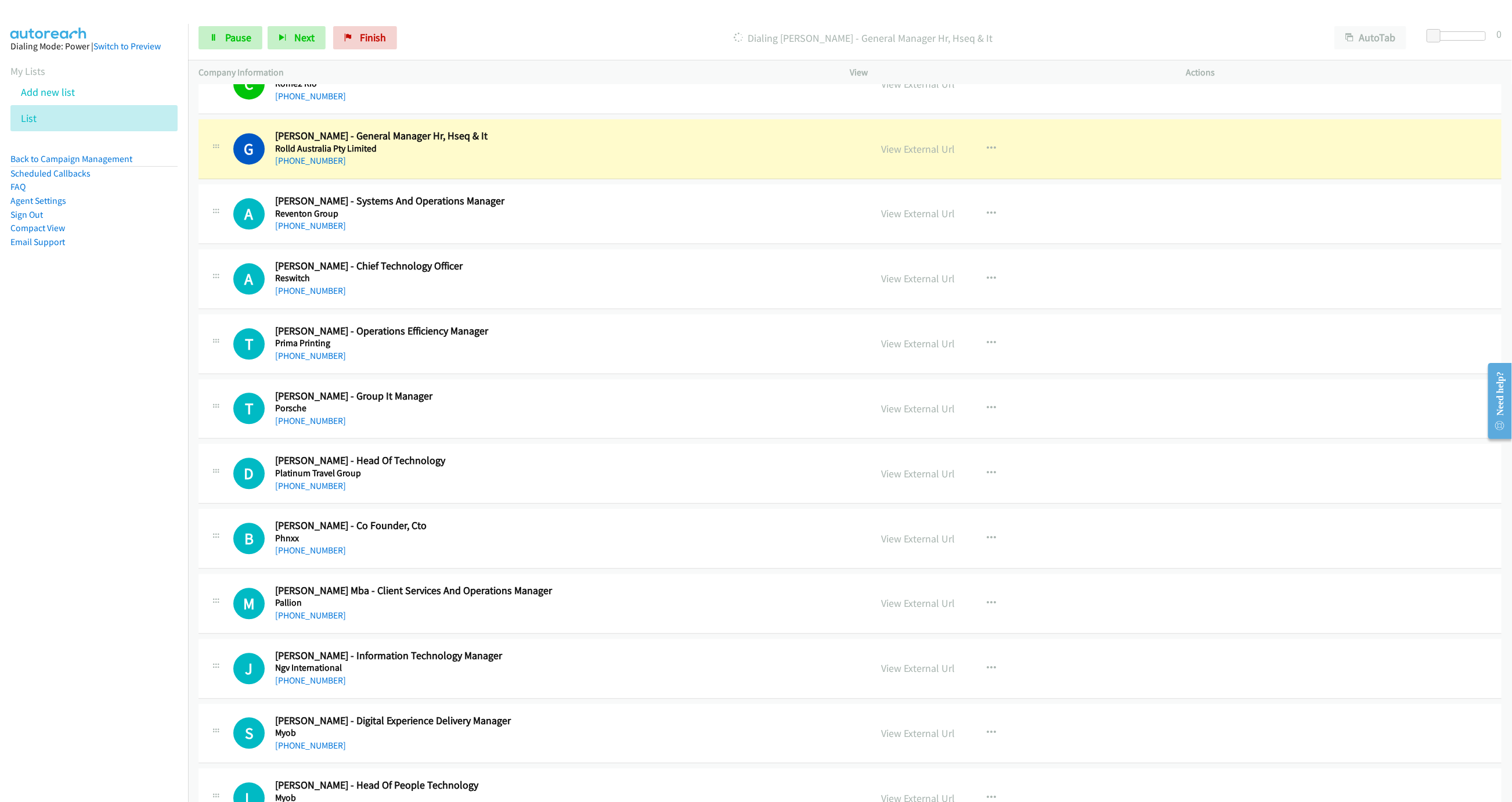
scroll to position [1777, 0]
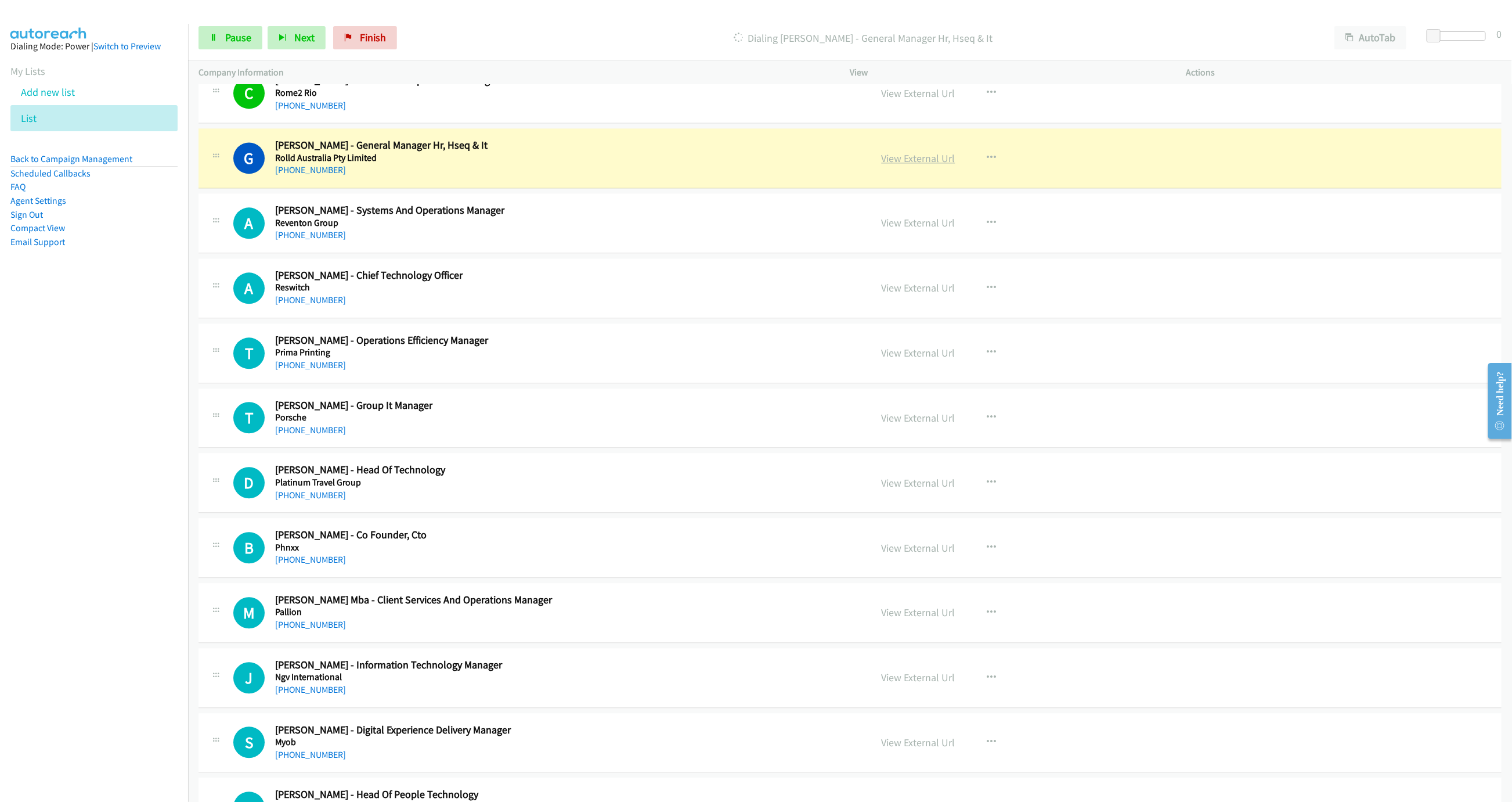
click at [920, 161] on link "View External Url" at bounding box center [918, 158] width 74 height 13
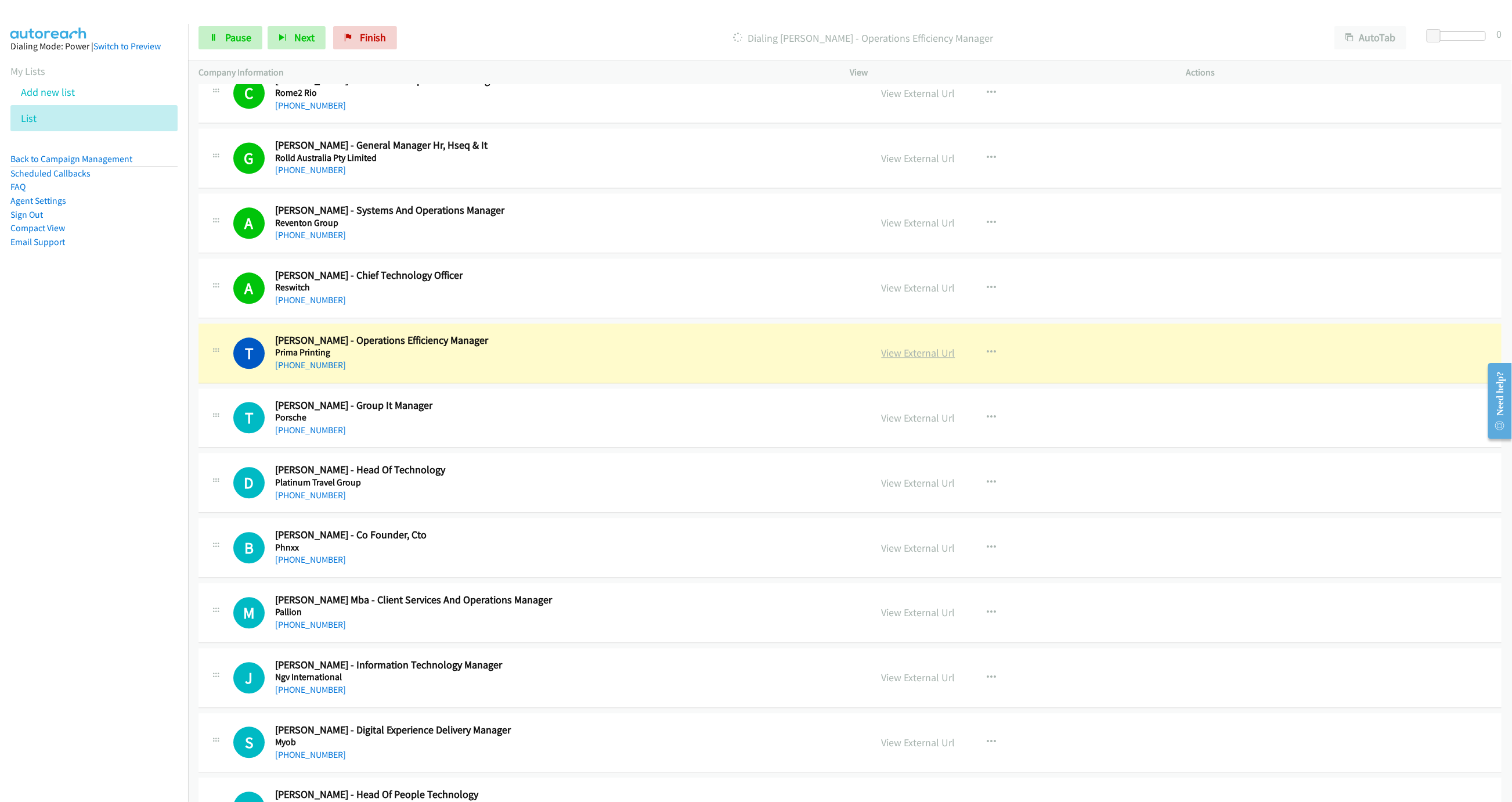
click at [918, 360] on link "View External Url" at bounding box center [918, 352] width 74 height 13
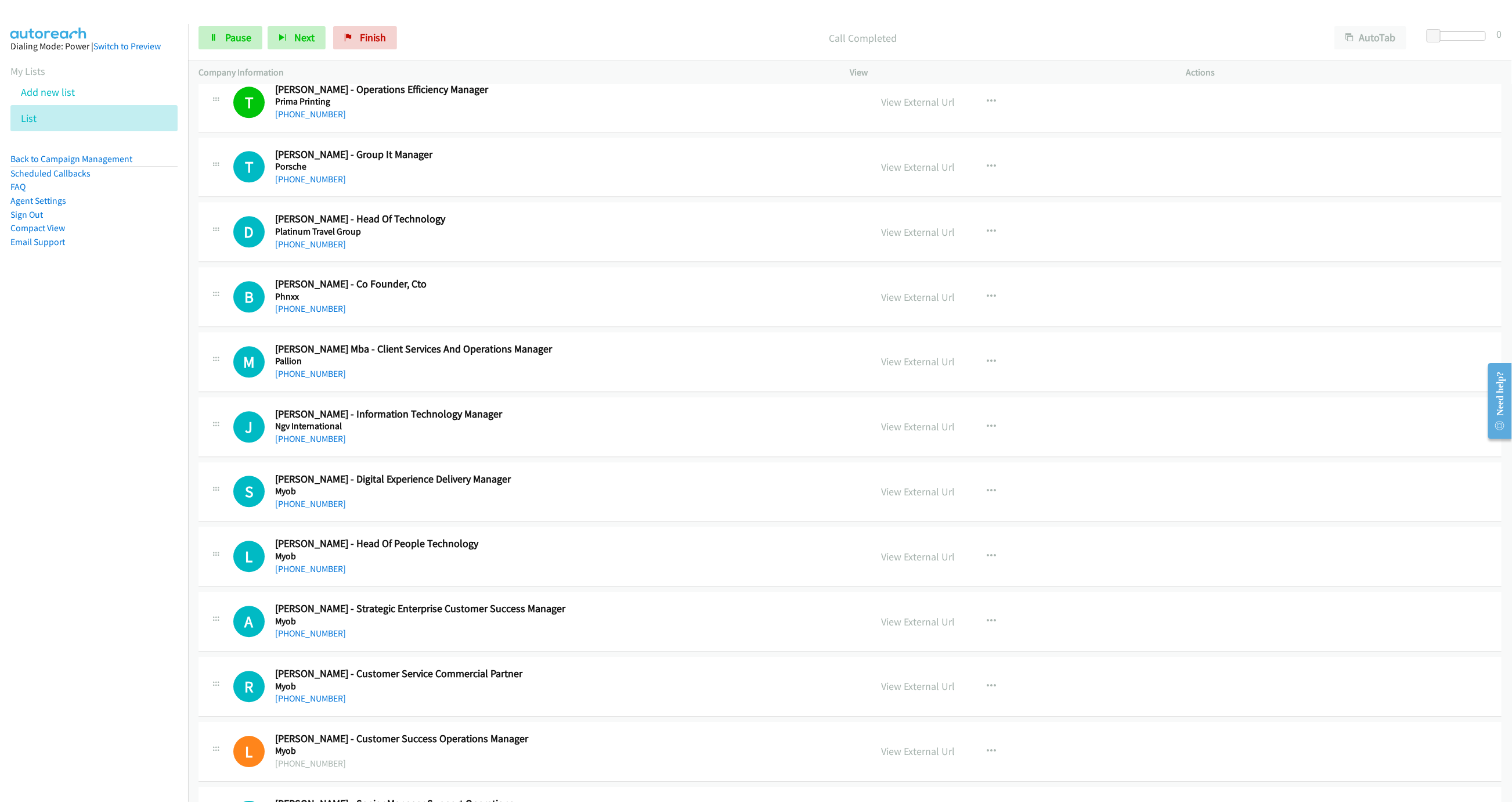
scroll to position [2038, 0]
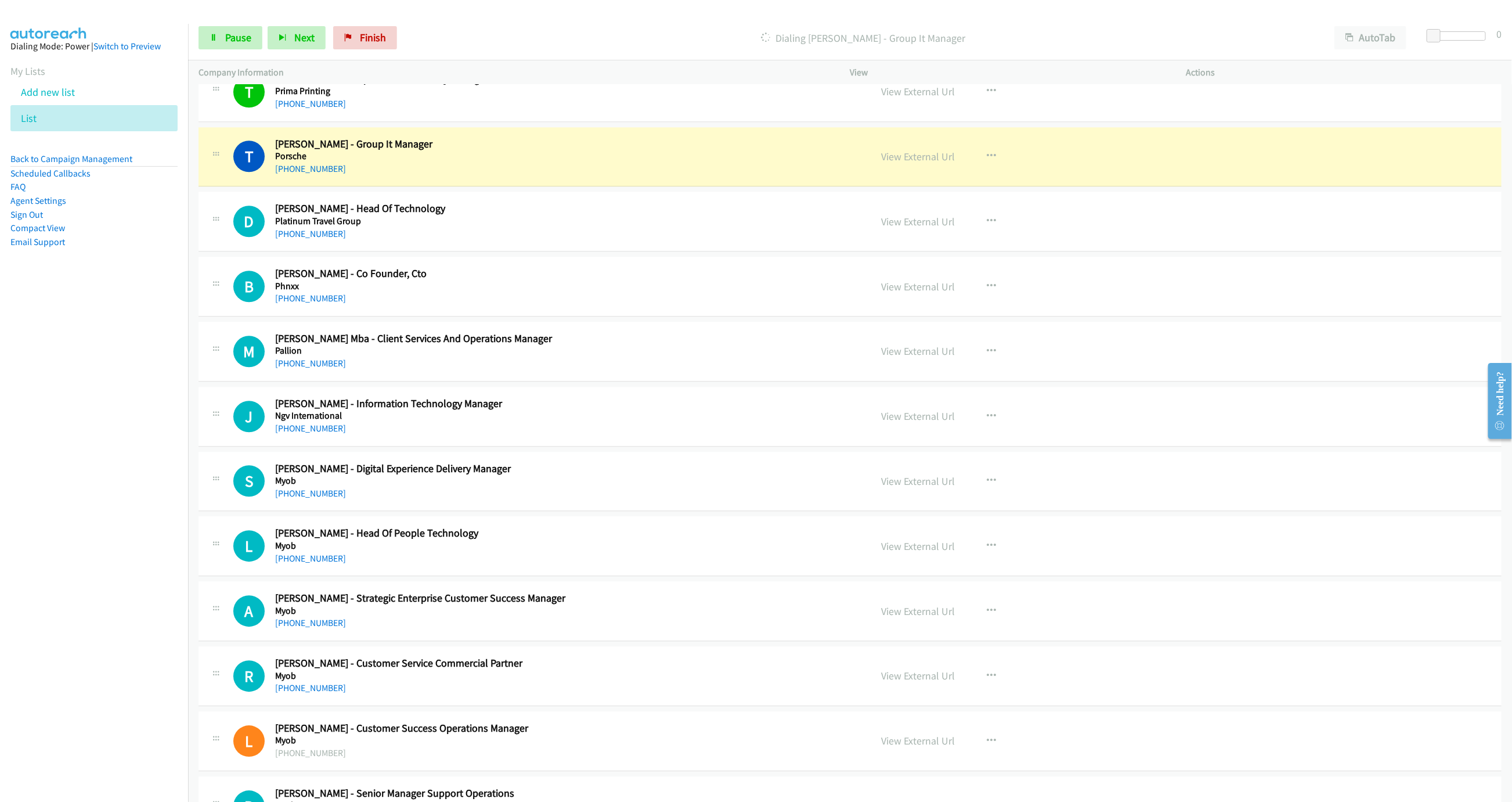
click at [525, 13] on div at bounding box center [751, 22] width 1502 height 45
click at [240, 47] on link "Pause" at bounding box center [230, 38] width 64 height 23
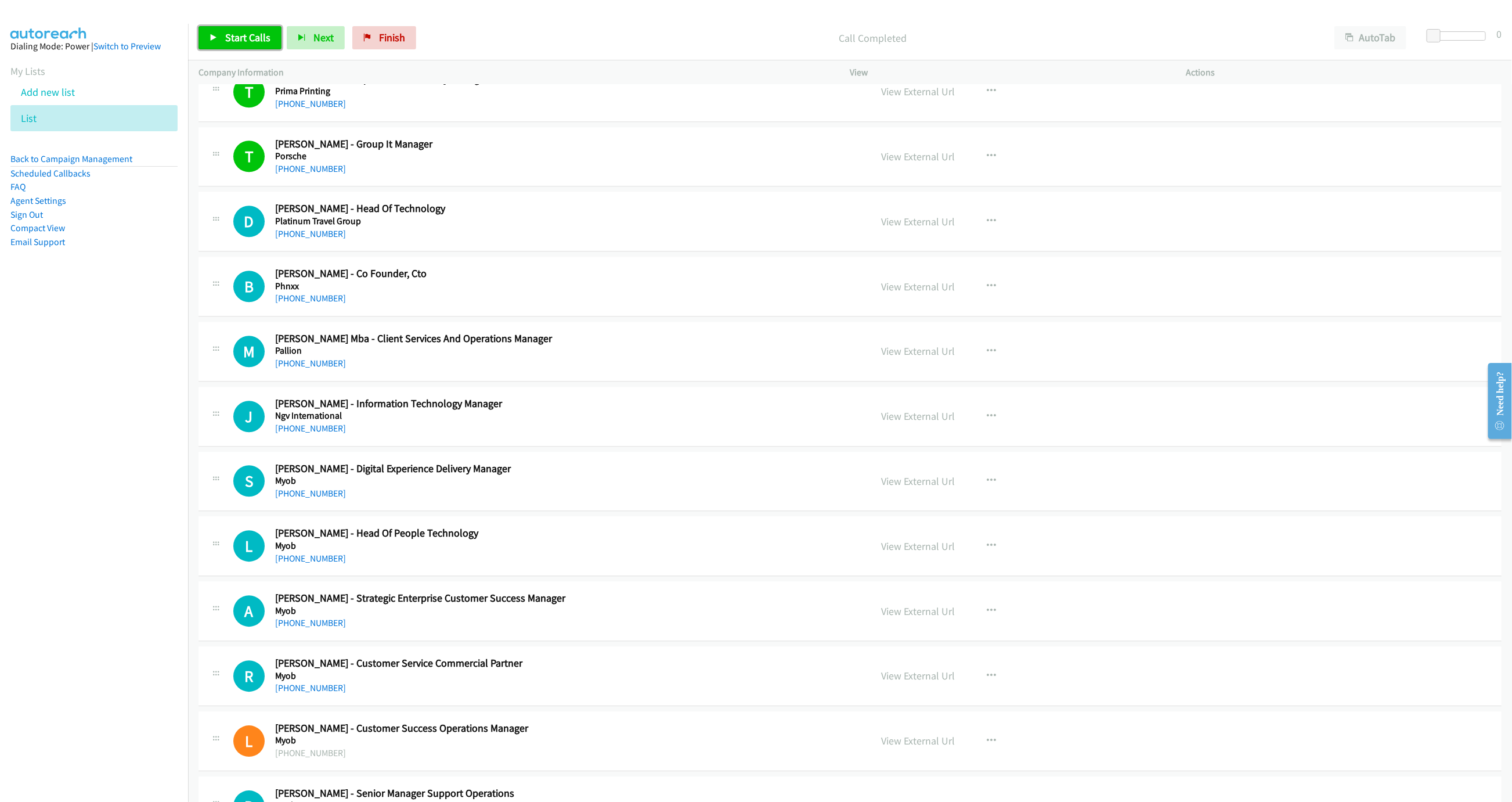
click at [235, 32] on span "Start Calls" at bounding box center [248, 37] width 45 height 13
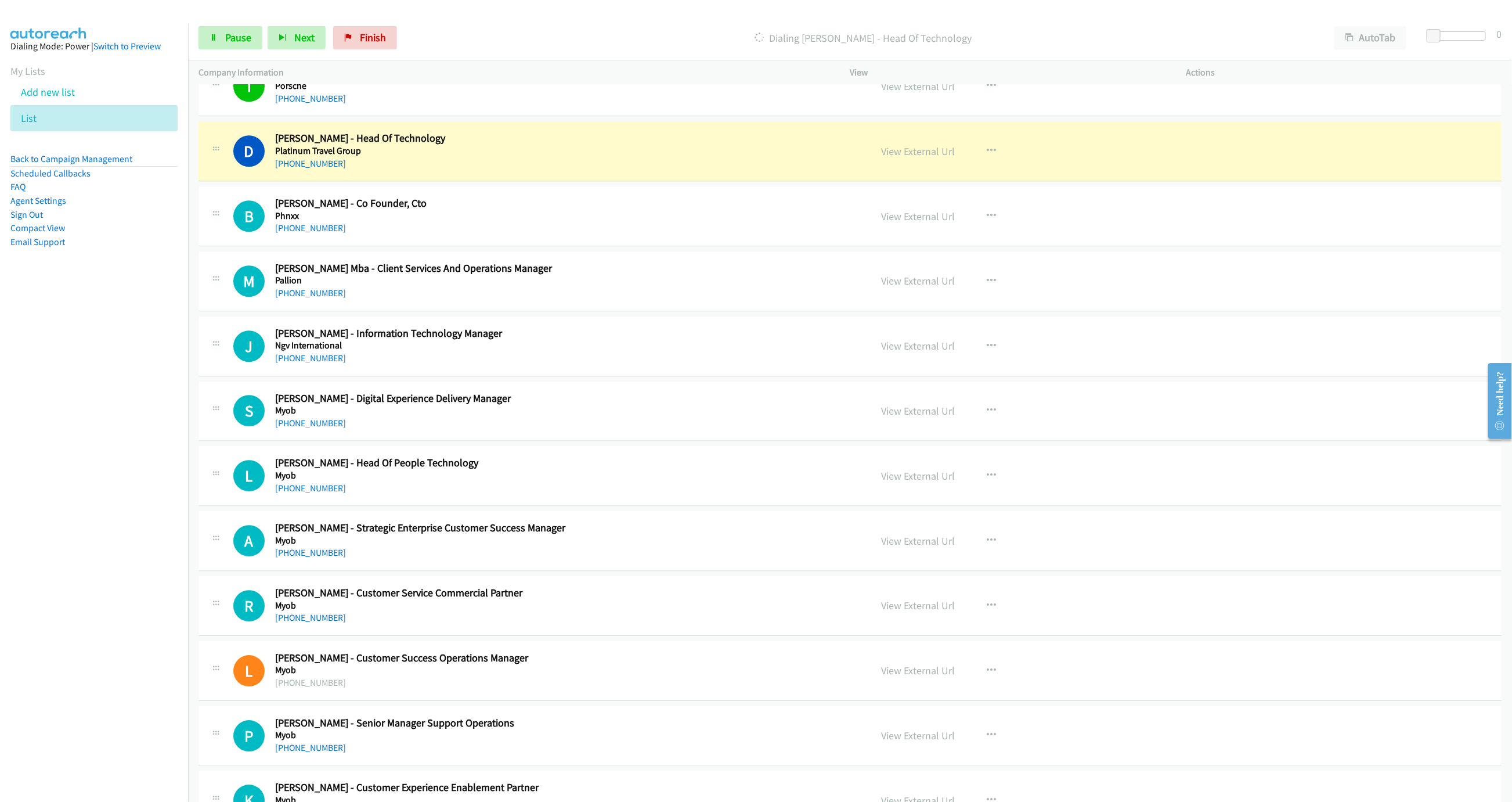
scroll to position [2125, 0]
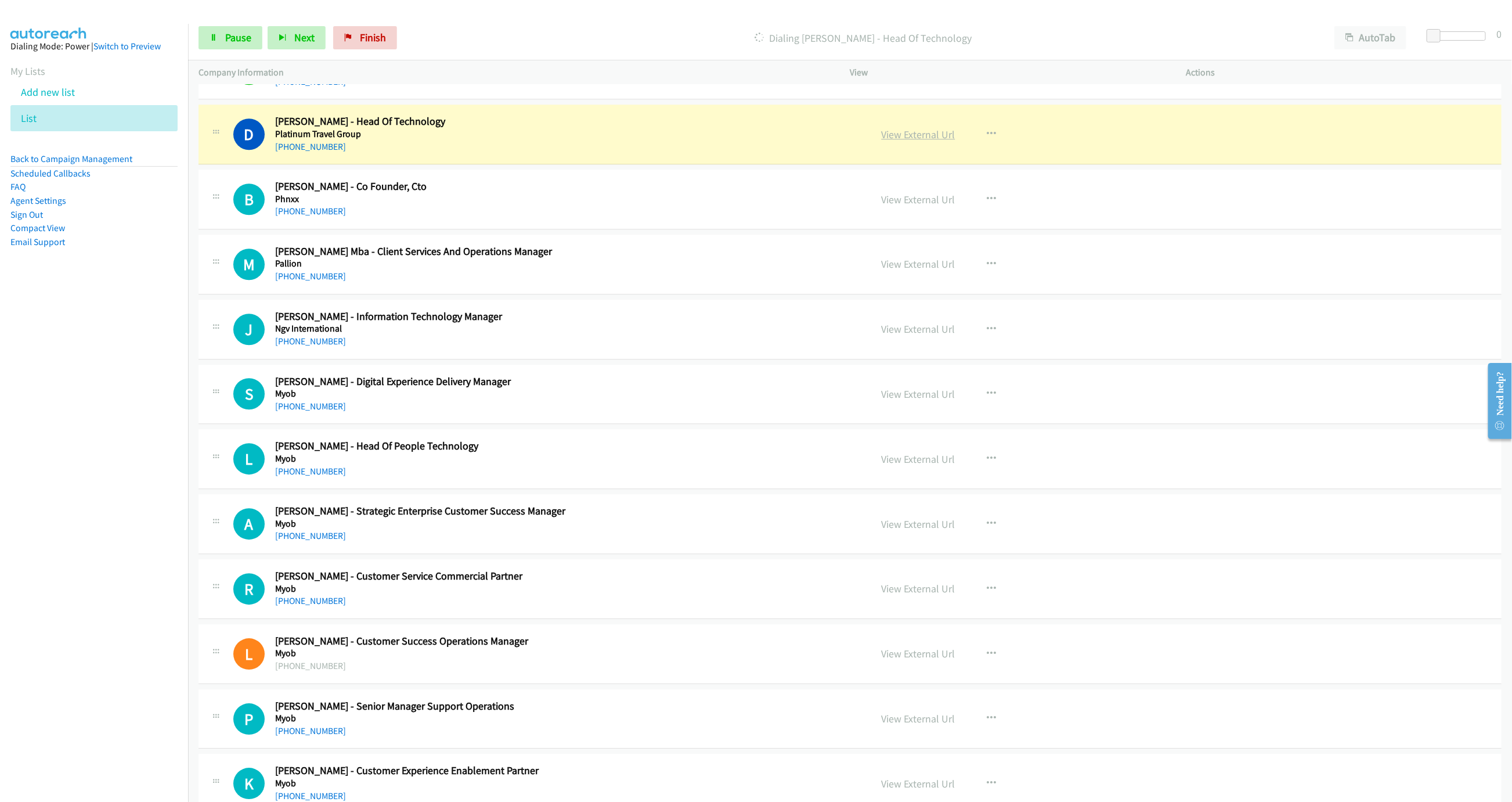
click at [906, 141] on link "View External Url" at bounding box center [918, 134] width 74 height 13
click at [239, 44] on link "Pause" at bounding box center [230, 38] width 64 height 23
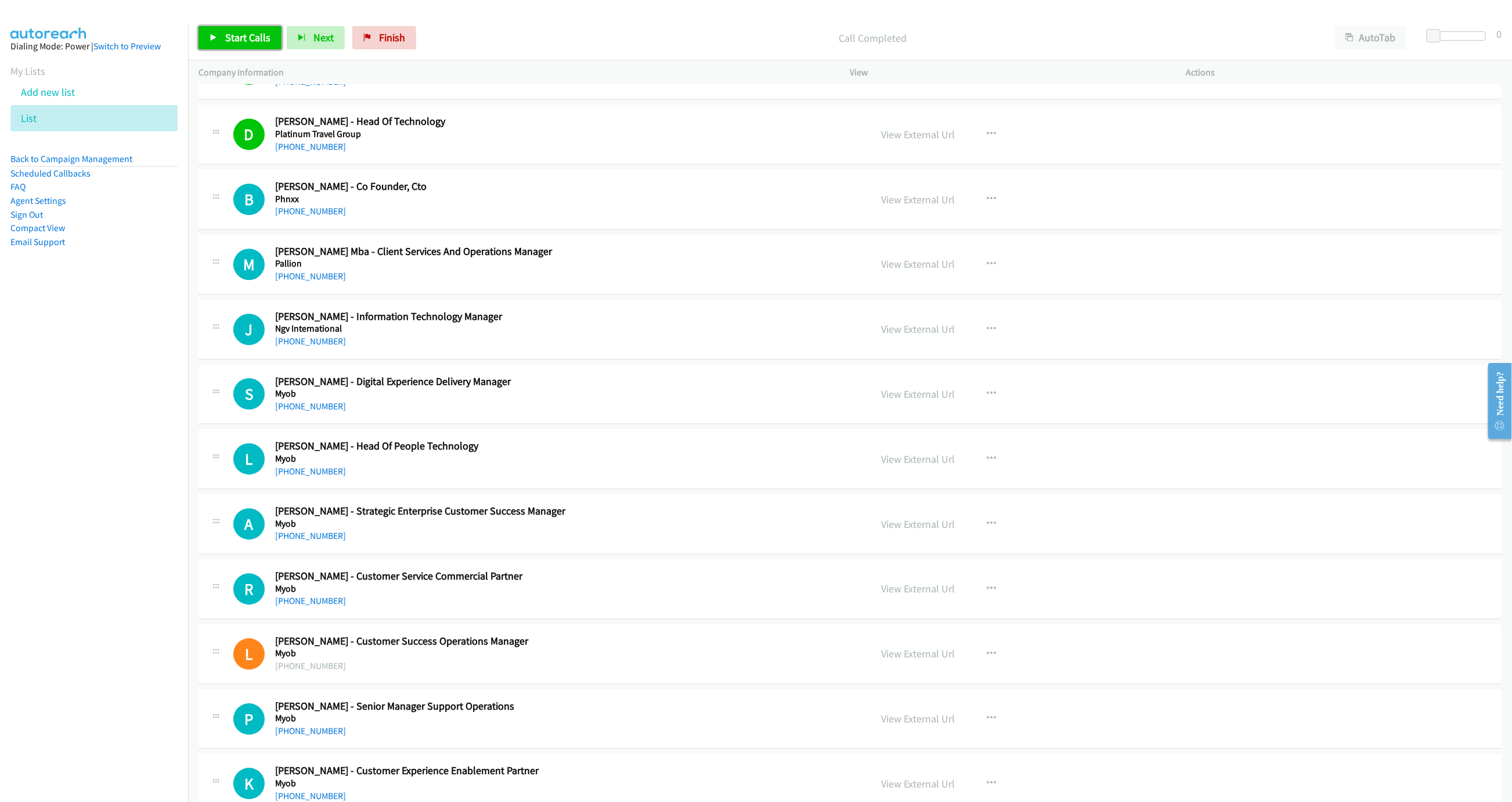
click at [229, 33] on span "Start Calls" at bounding box center [248, 37] width 45 height 13
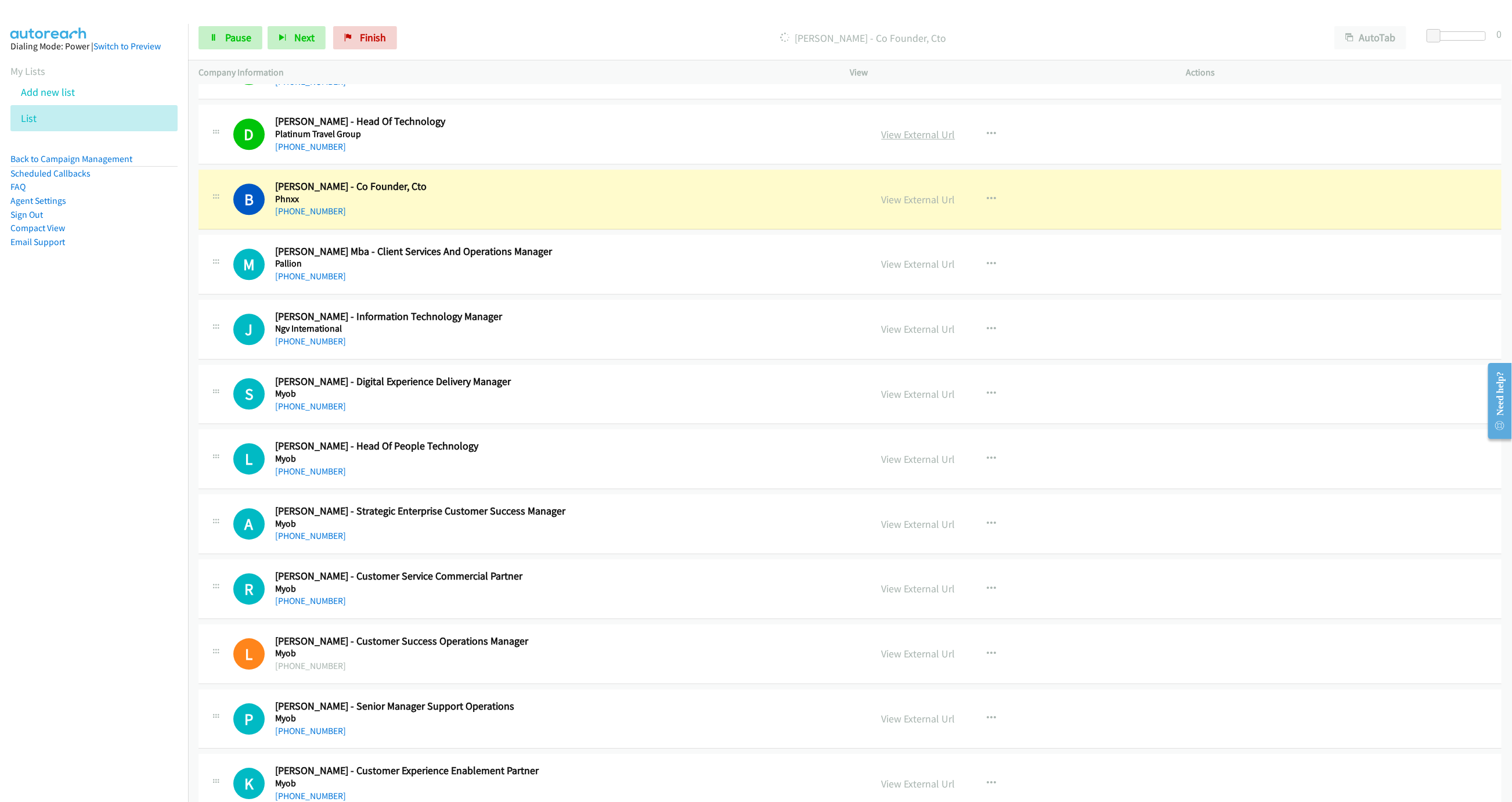
click at [927, 141] on link "View External Url" at bounding box center [918, 134] width 74 height 13
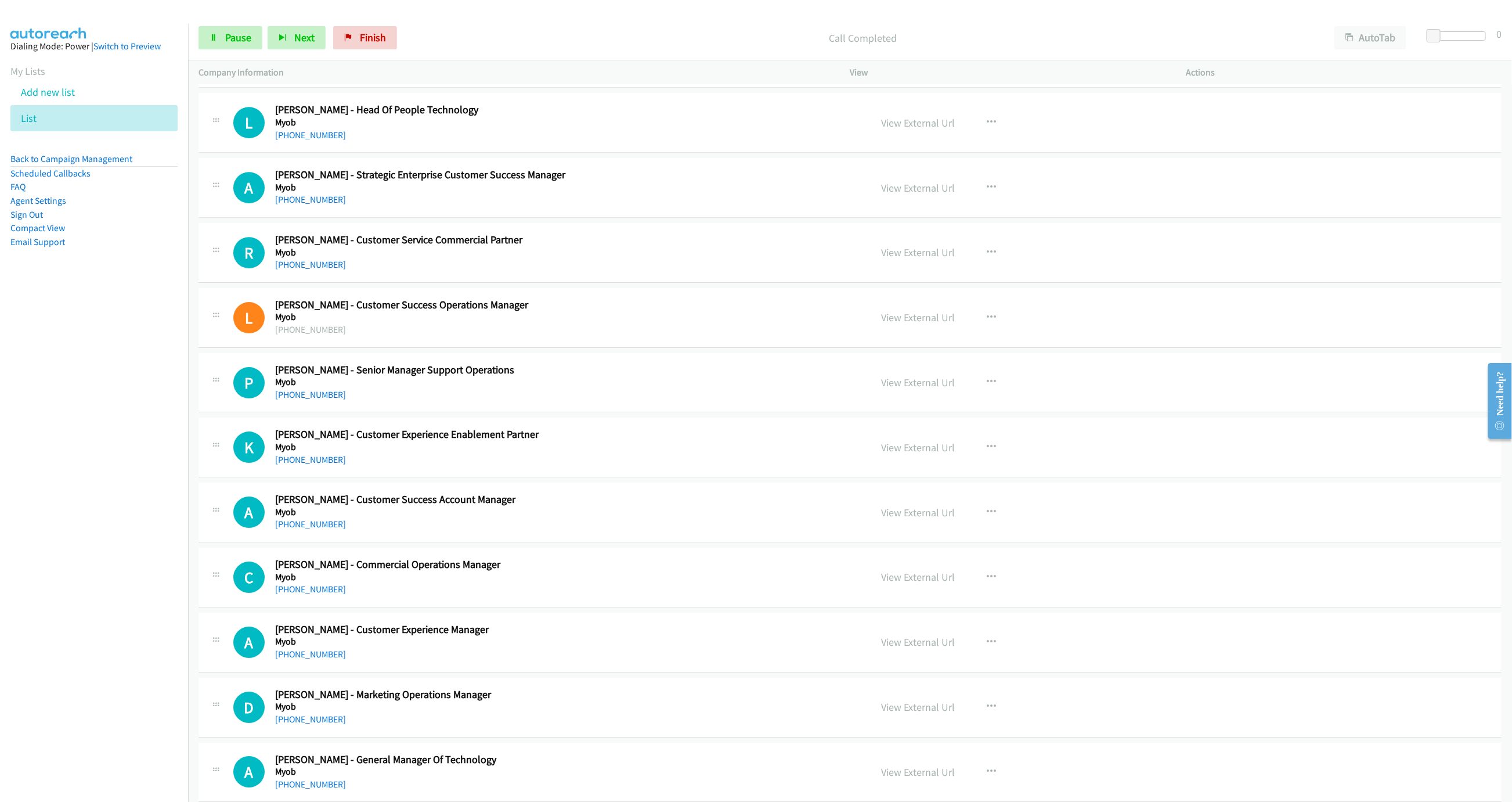
scroll to position [2473, 0]
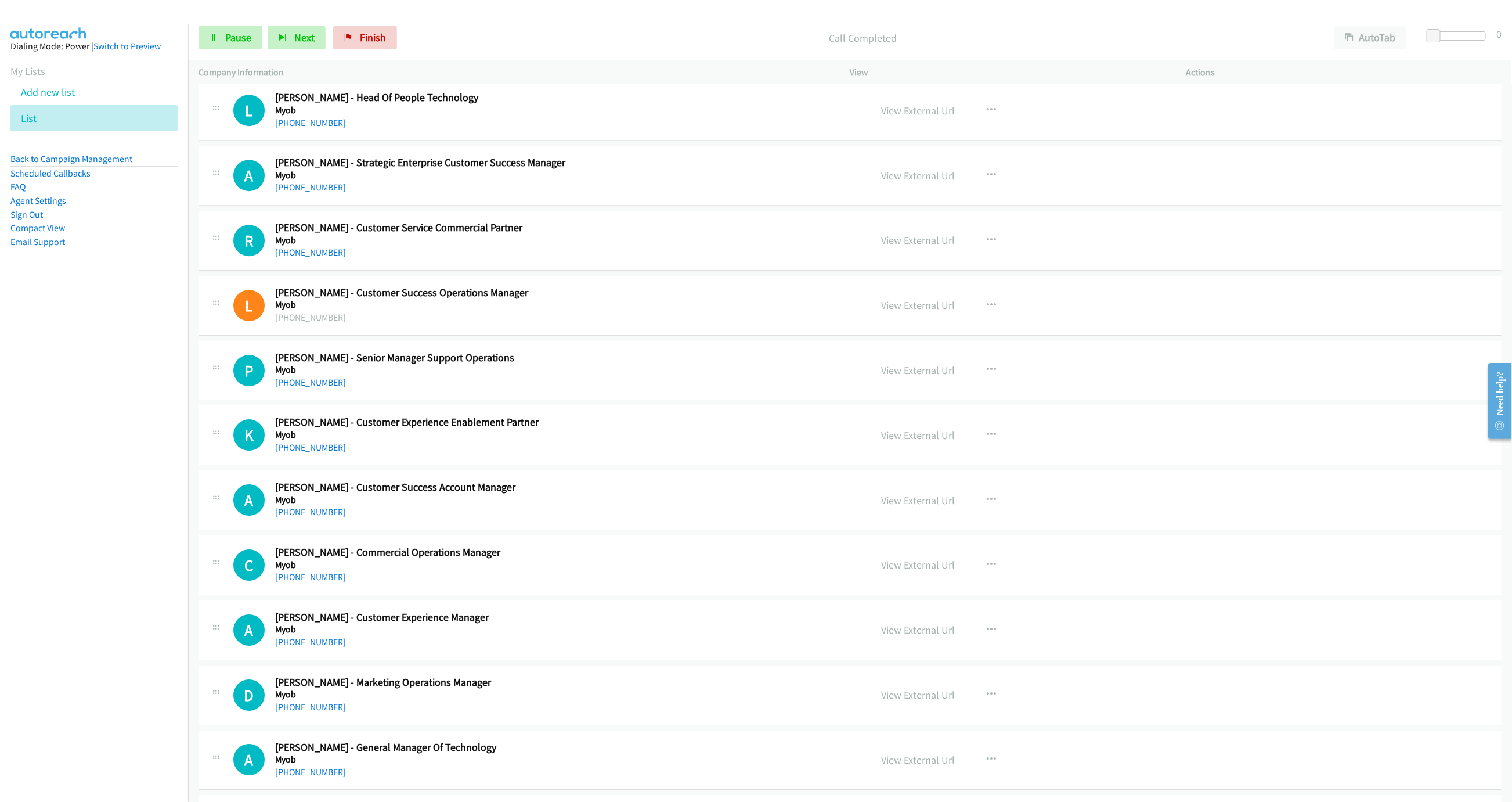
click at [56, 448] on nav "Dialing Mode: Power | Switch to Preview My Lists Add new list List Back to Camp…" at bounding box center [94, 425] width 188 height 802
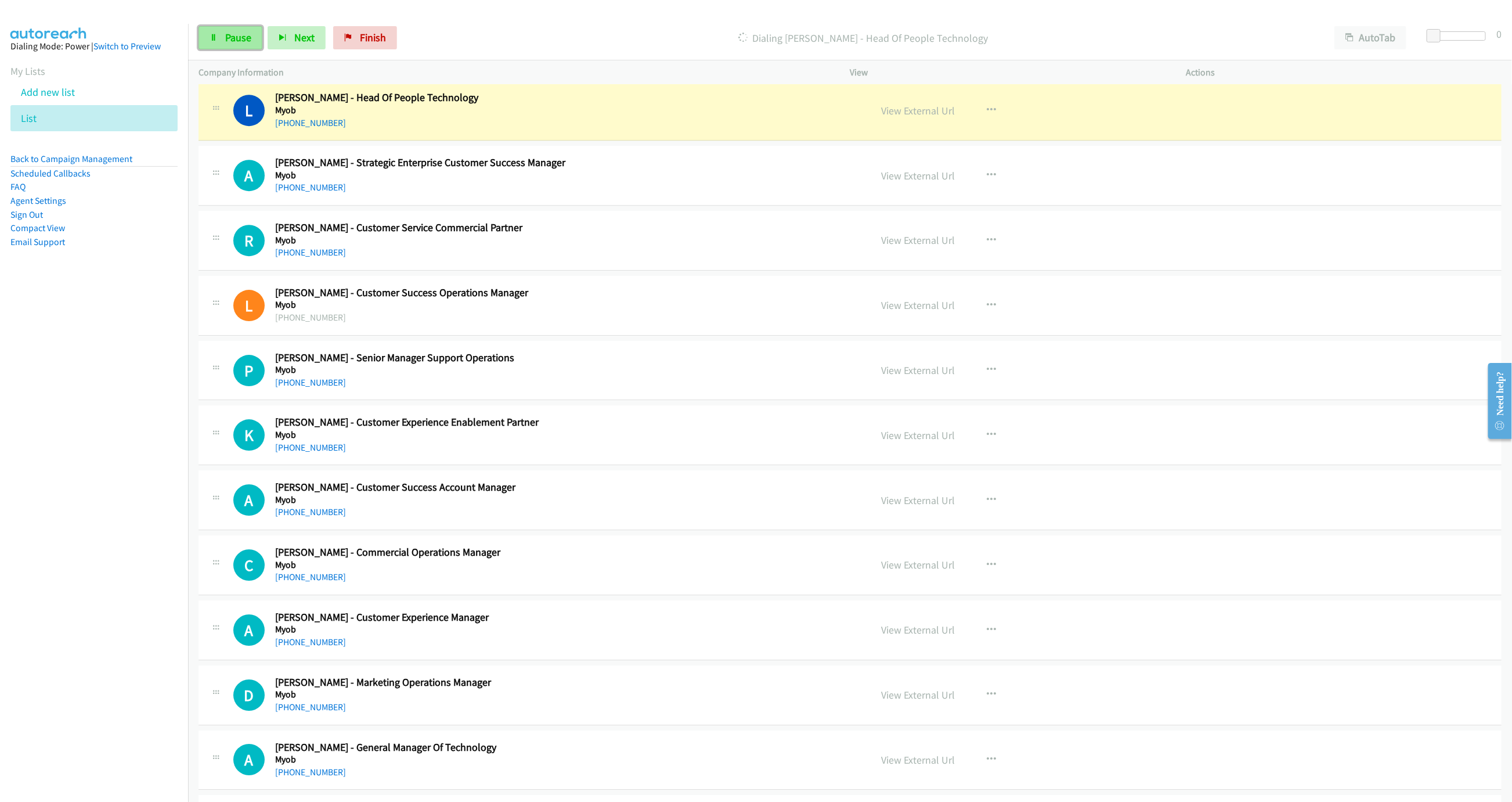
click at [245, 27] on link "Pause" at bounding box center [230, 38] width 64 height 23
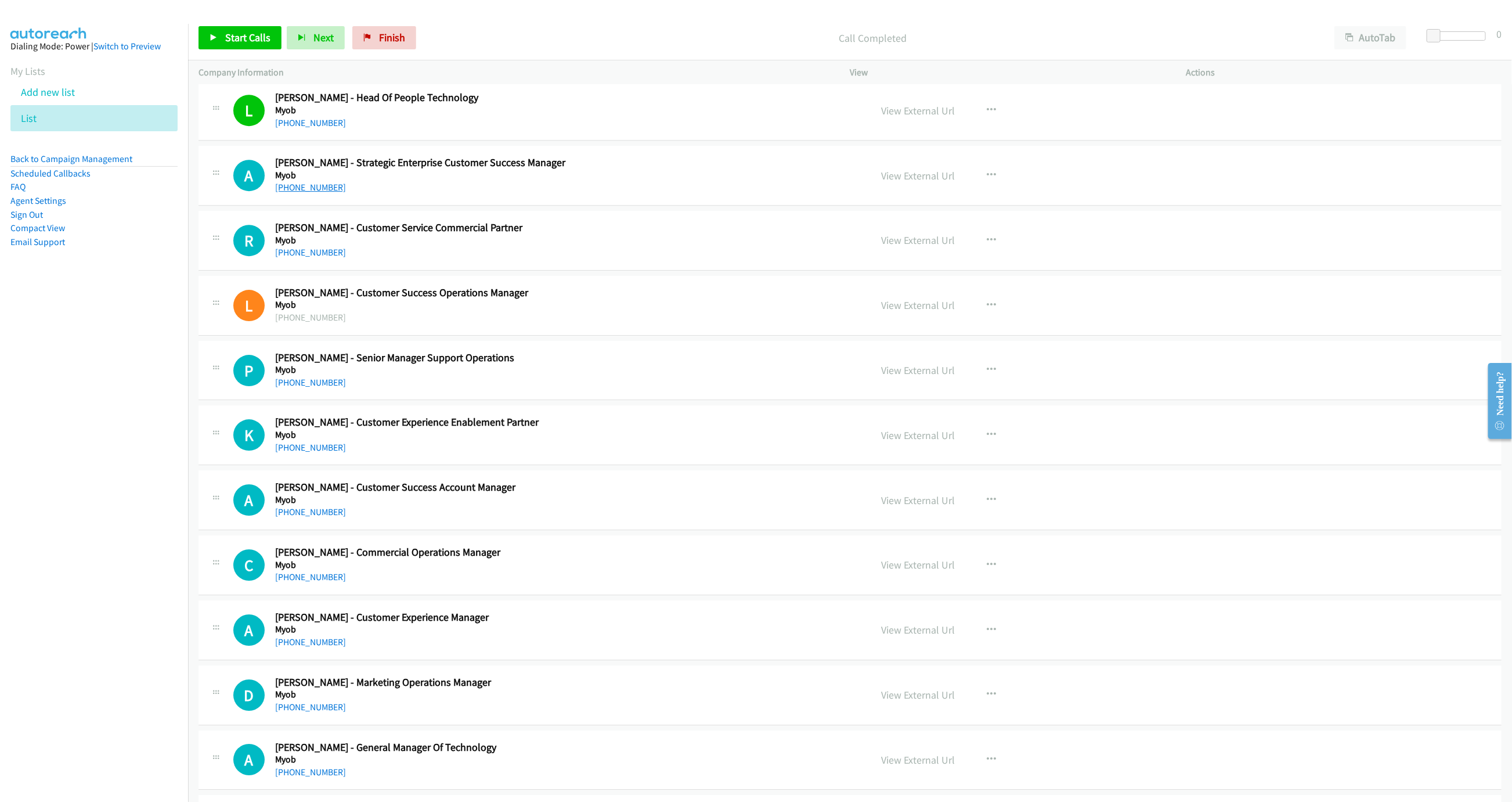
click at [301, 193] on link "+61 421 126 698" at bounding box center [310, 187] width 71 height 11
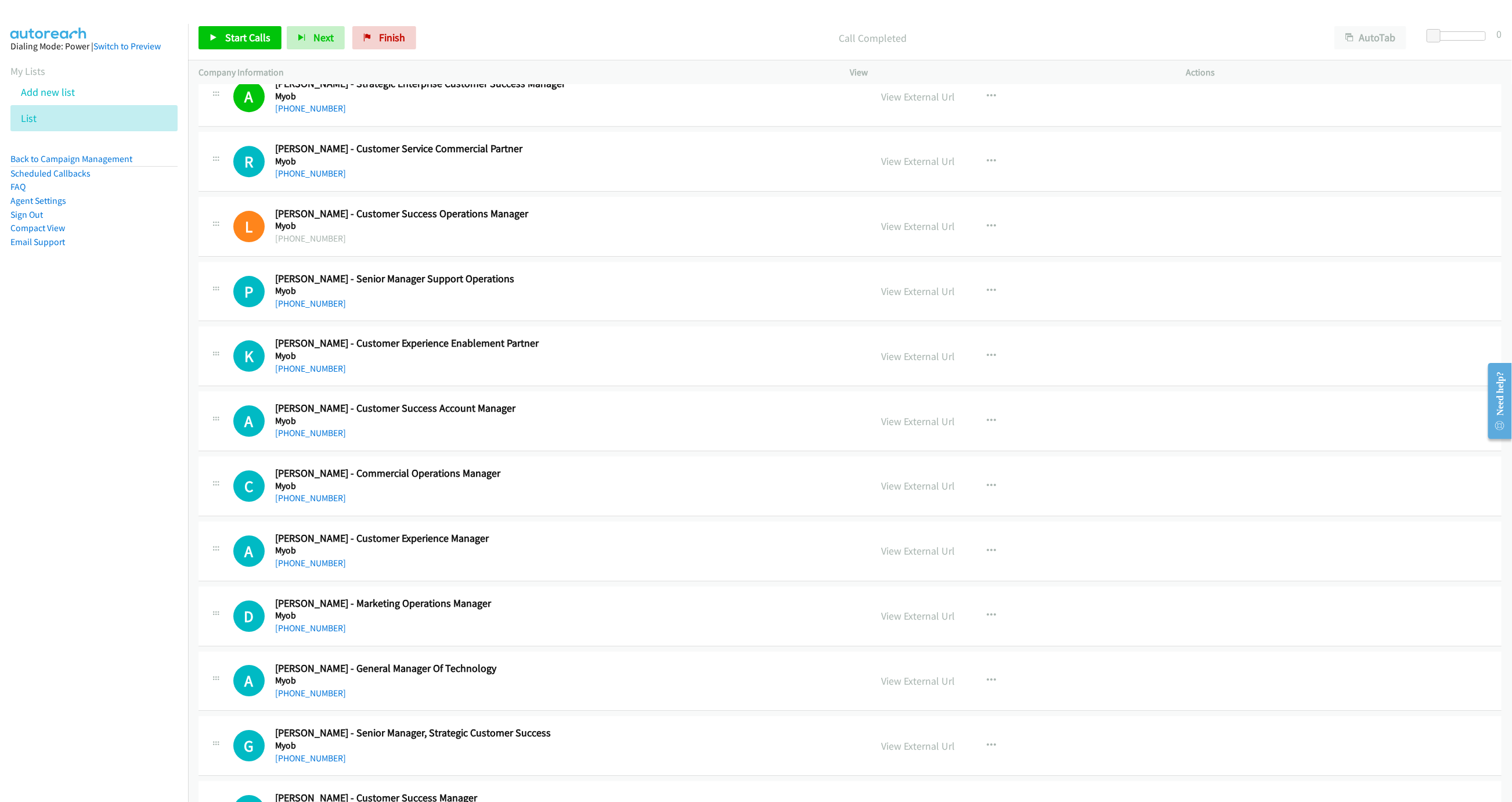
scroll to position [2561, 0]
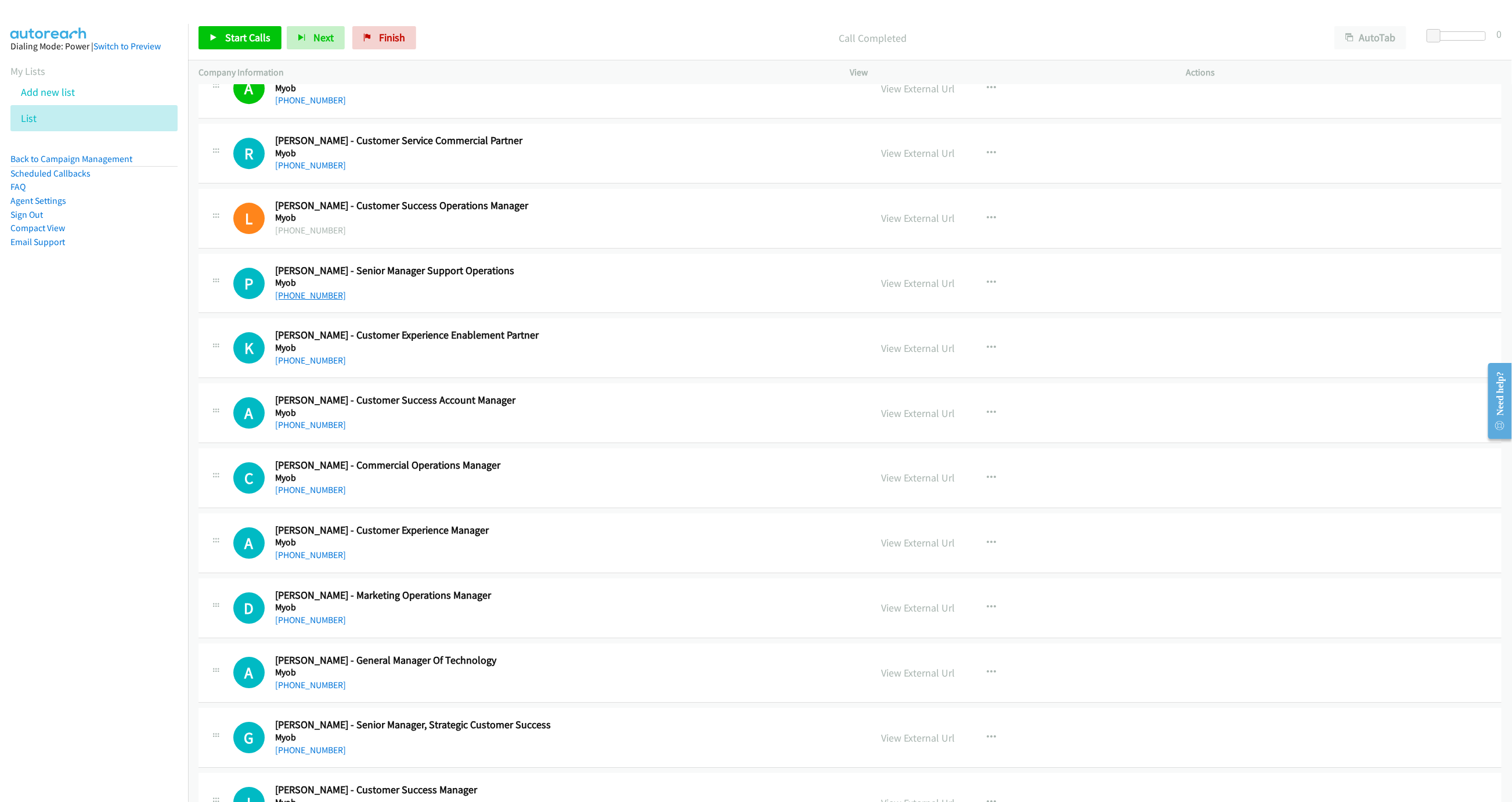
click at [307, 301] on link "+61 401 182 185" at bounding box center [310, 295] width 71 height 11
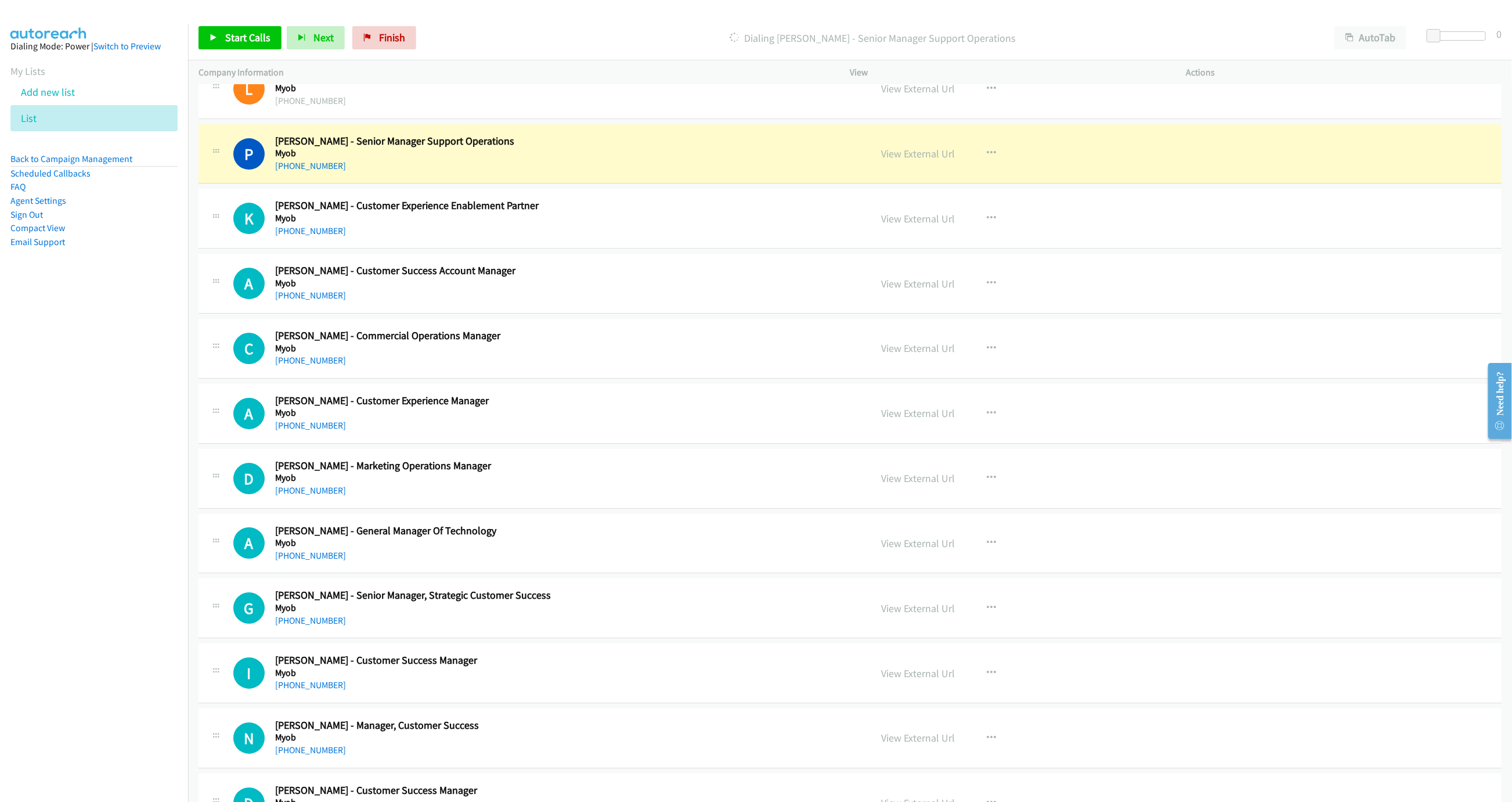
scroll to position [2735, 0]
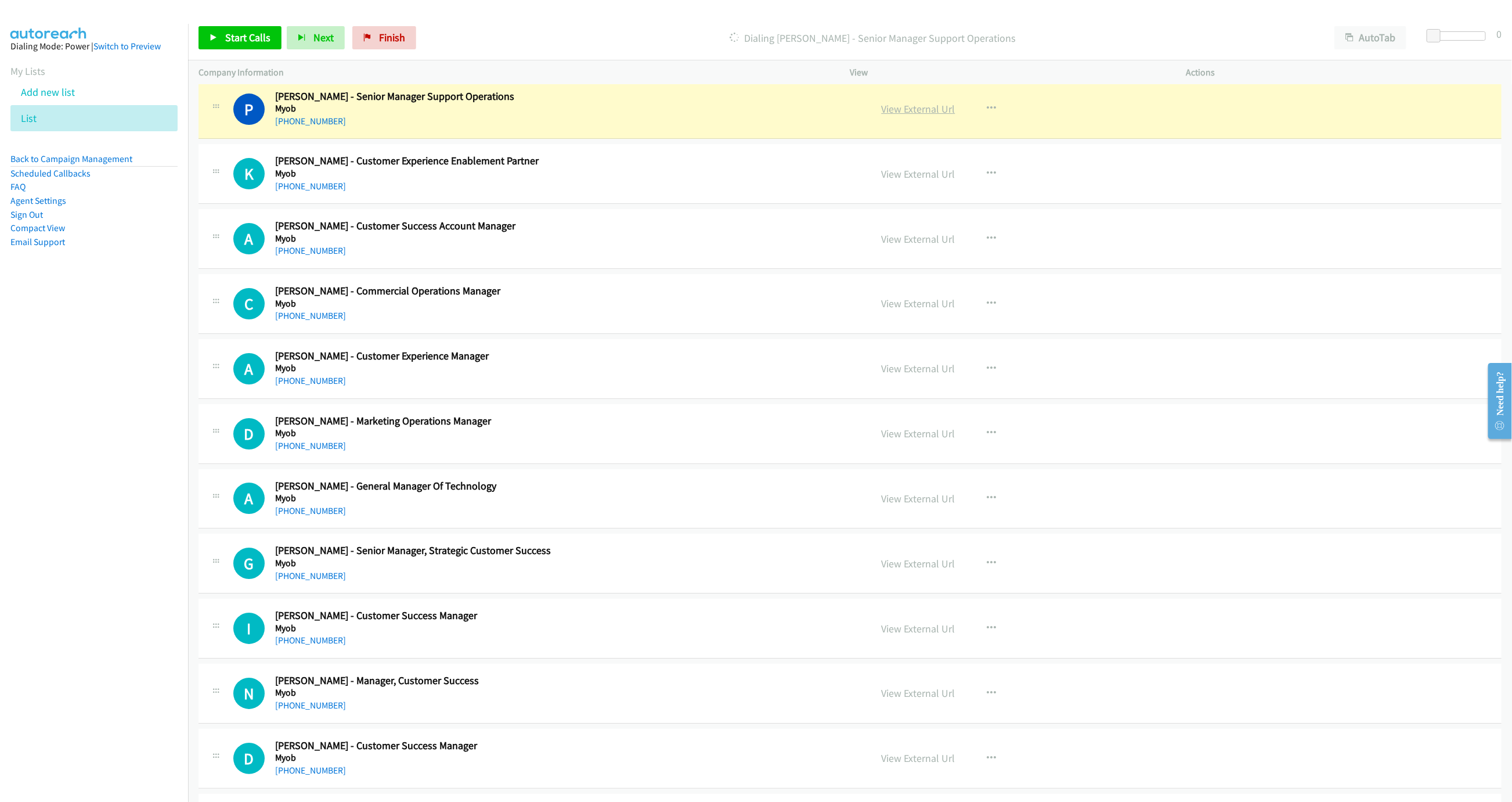
click at [929, 116] on link "View External Url" at bounding box center [918, 109] width 74 height 13
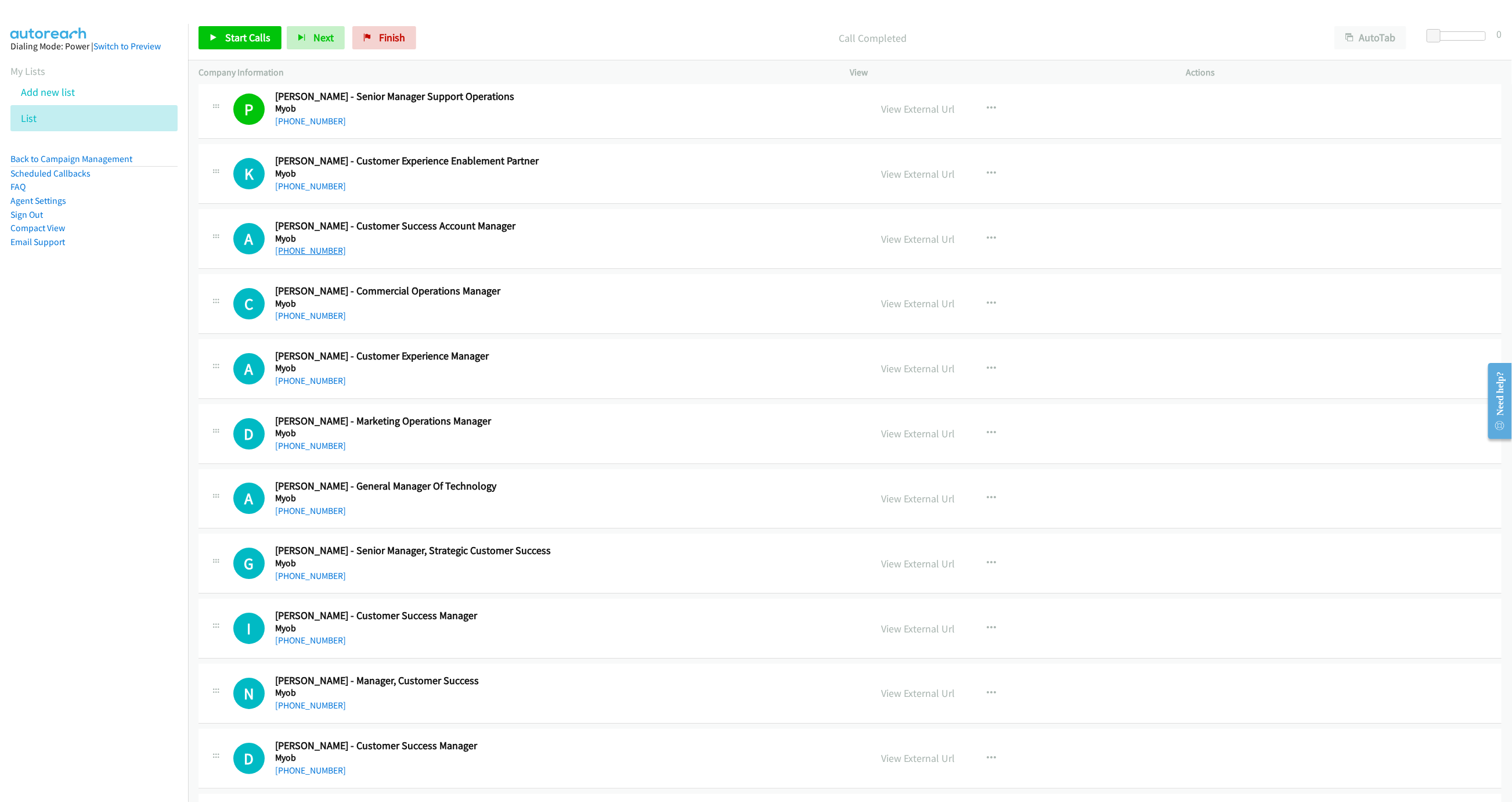
click at [298, 256] on link "+61 433 806 082" at bounding box center [310, 250] width 71 height 11
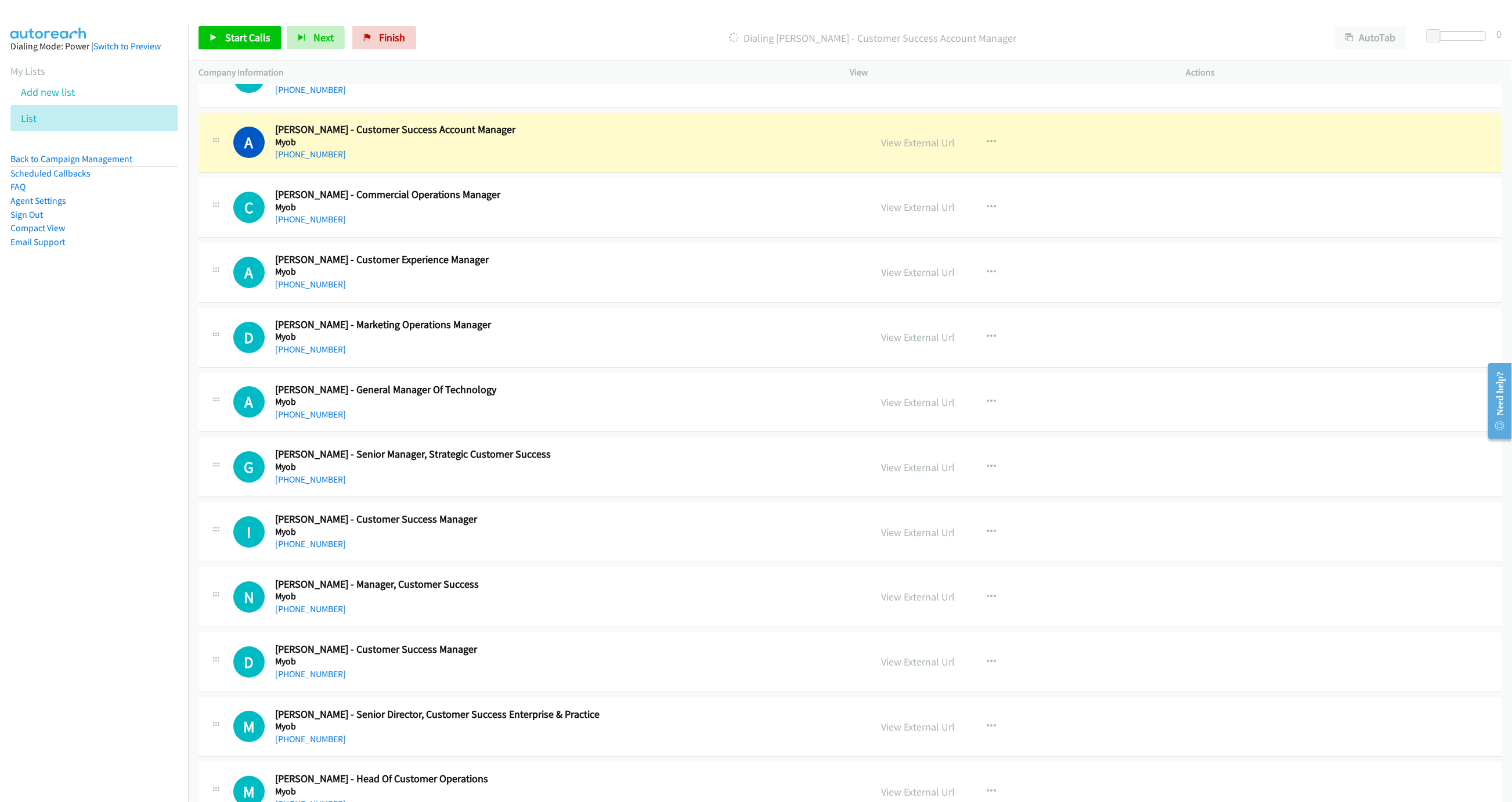
scroll to position [2821, 0]
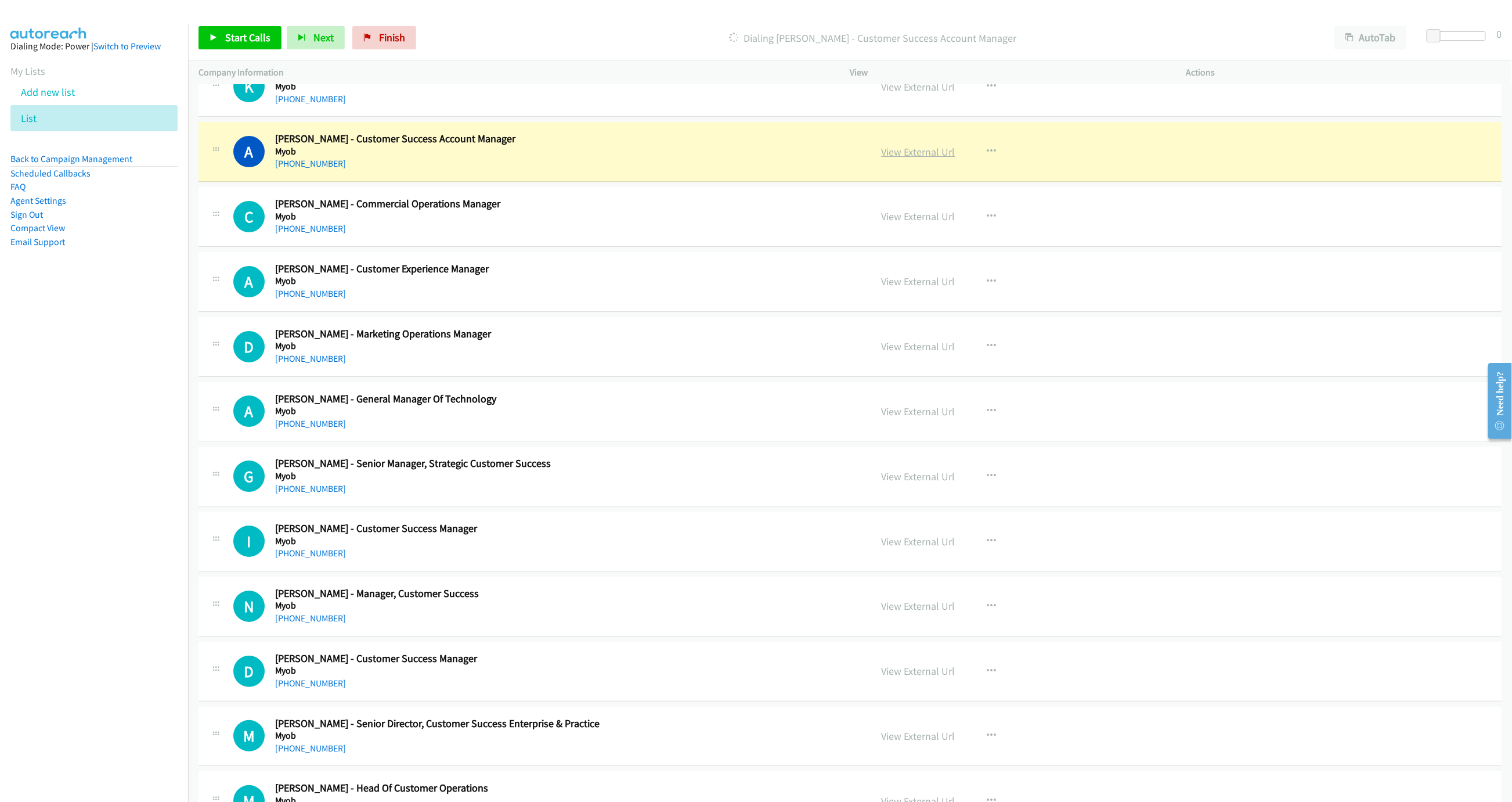
click at [919, 158] on link "View External Url" at bounding box center [918, 151] width 74 height 13
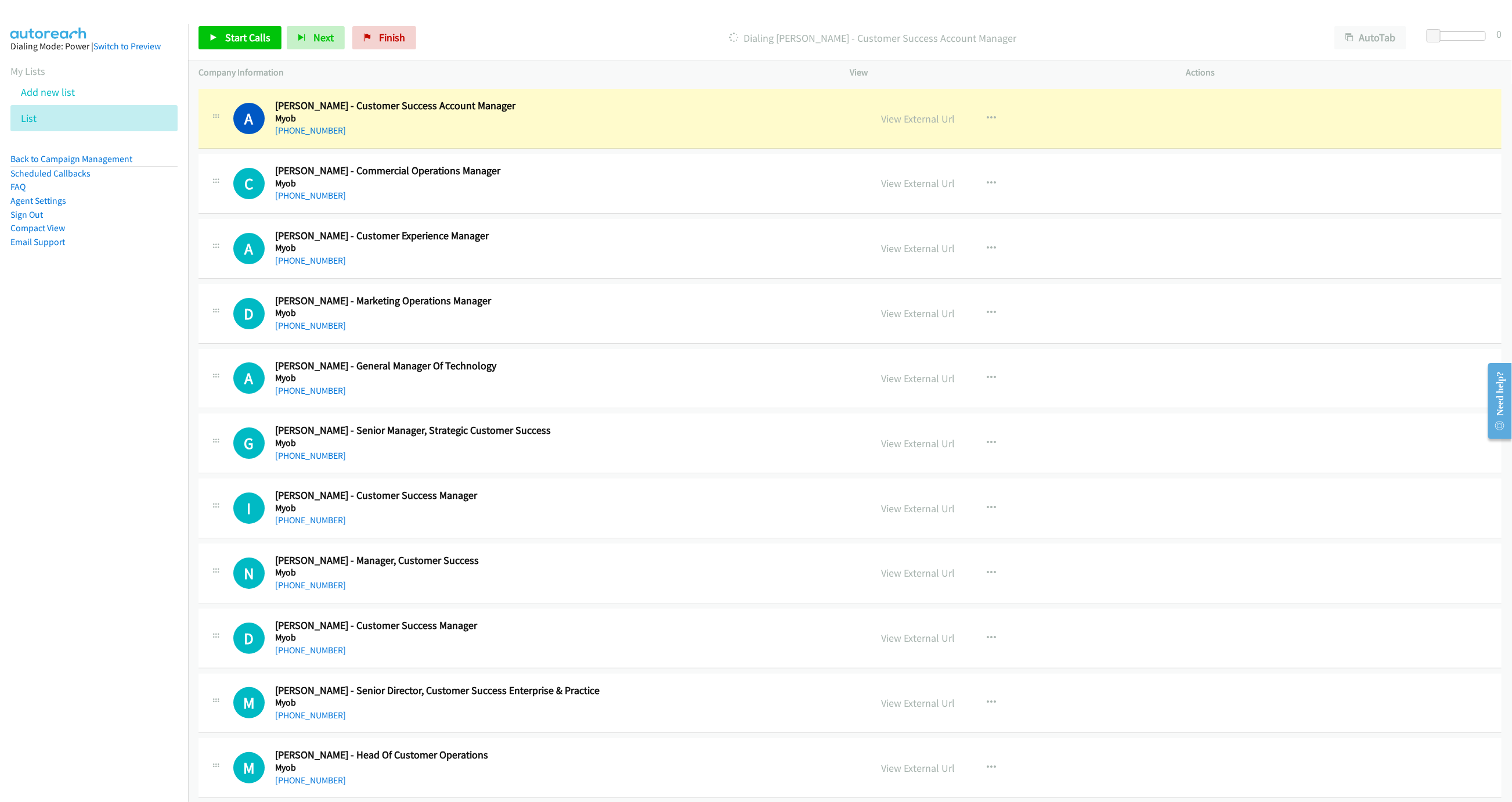
scroll to position [2857, 0]
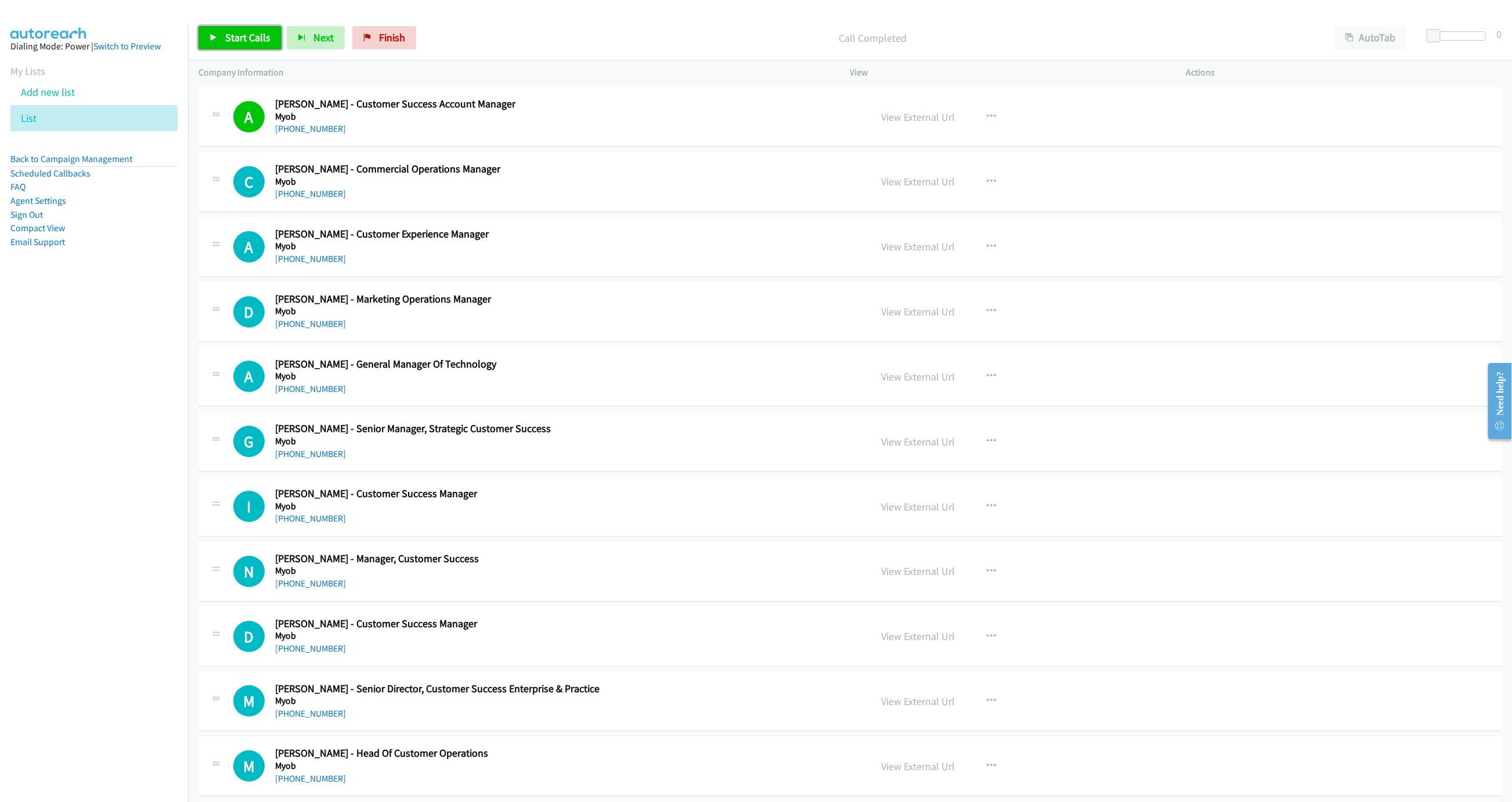
click at [237, 45] on link "Start Calls" at bounding box center [240, 38] width 83 height 23
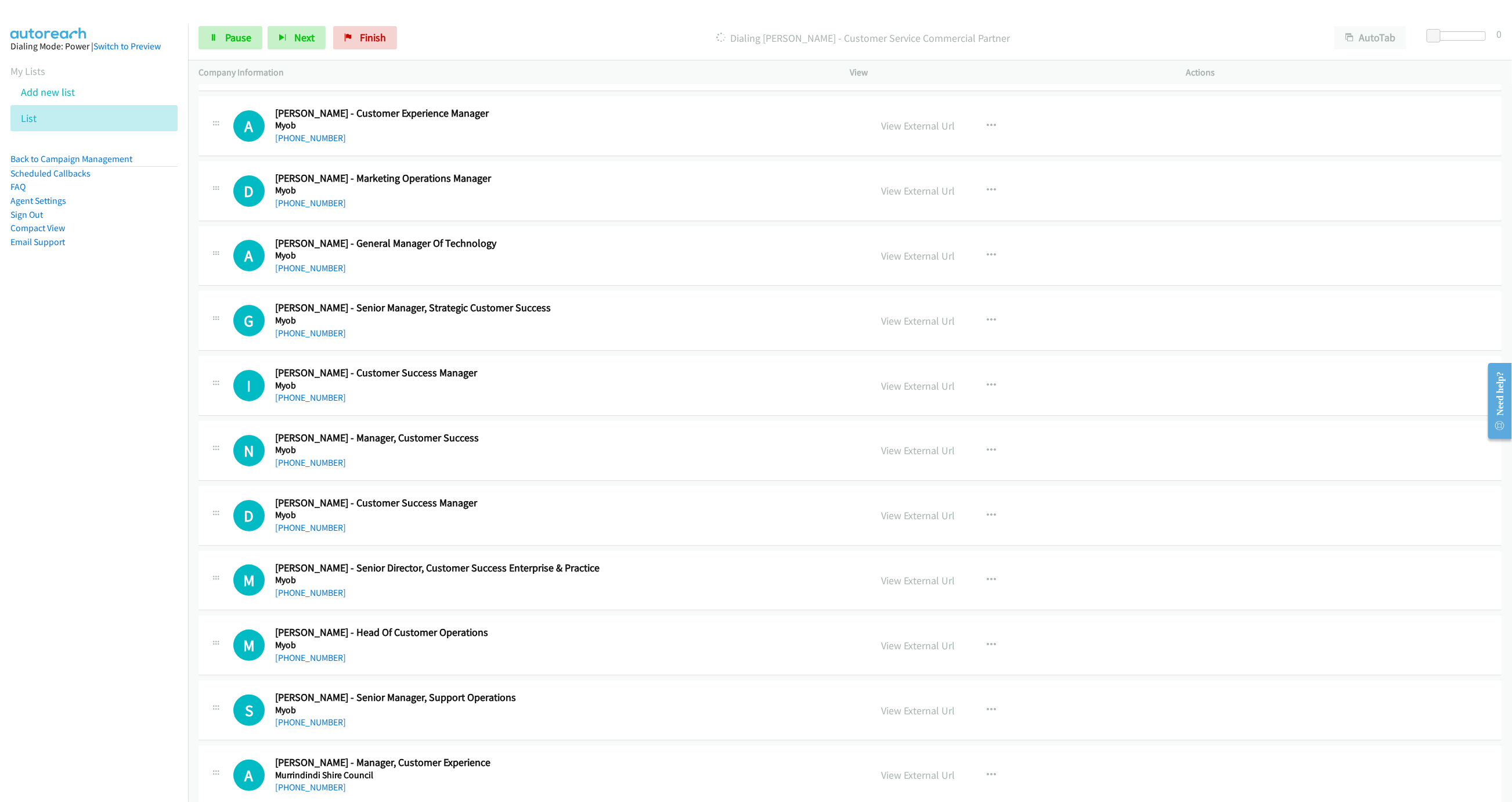
scroll to position [3118, 0]
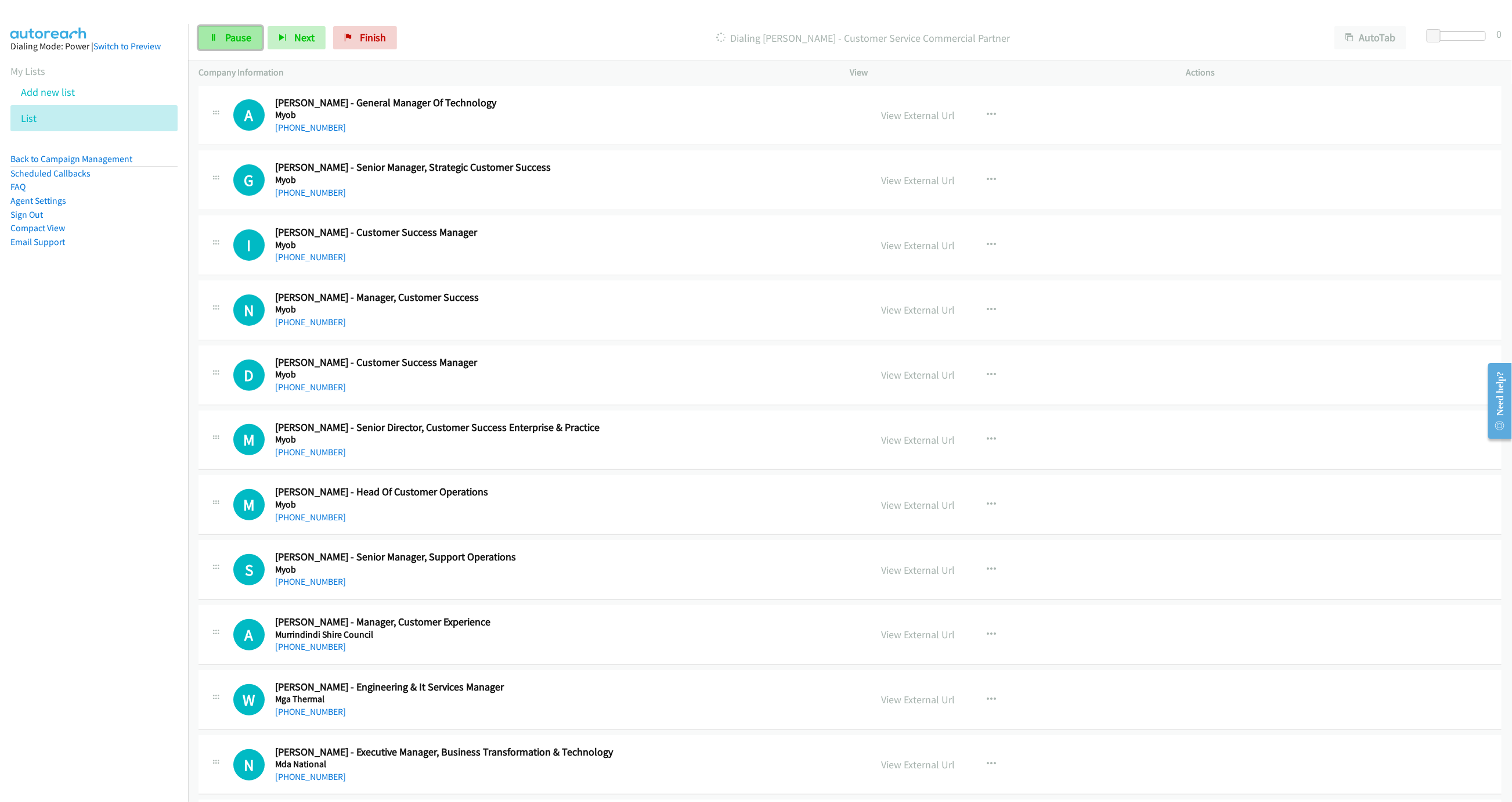
click at [230, 42] on span "Pause" at bounding box center [239, 37] width 26 height 13
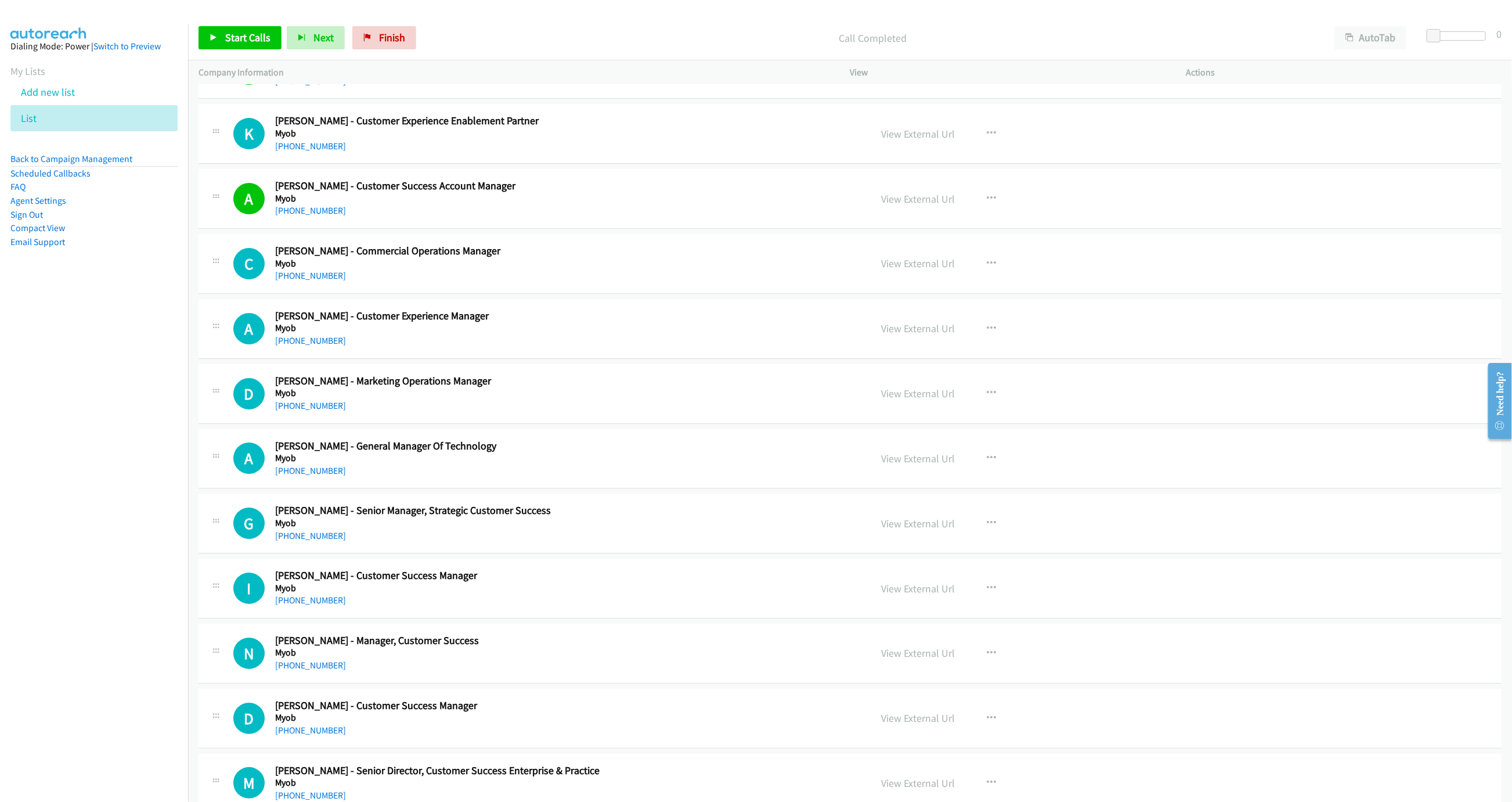
scroll to position [2857, 0]
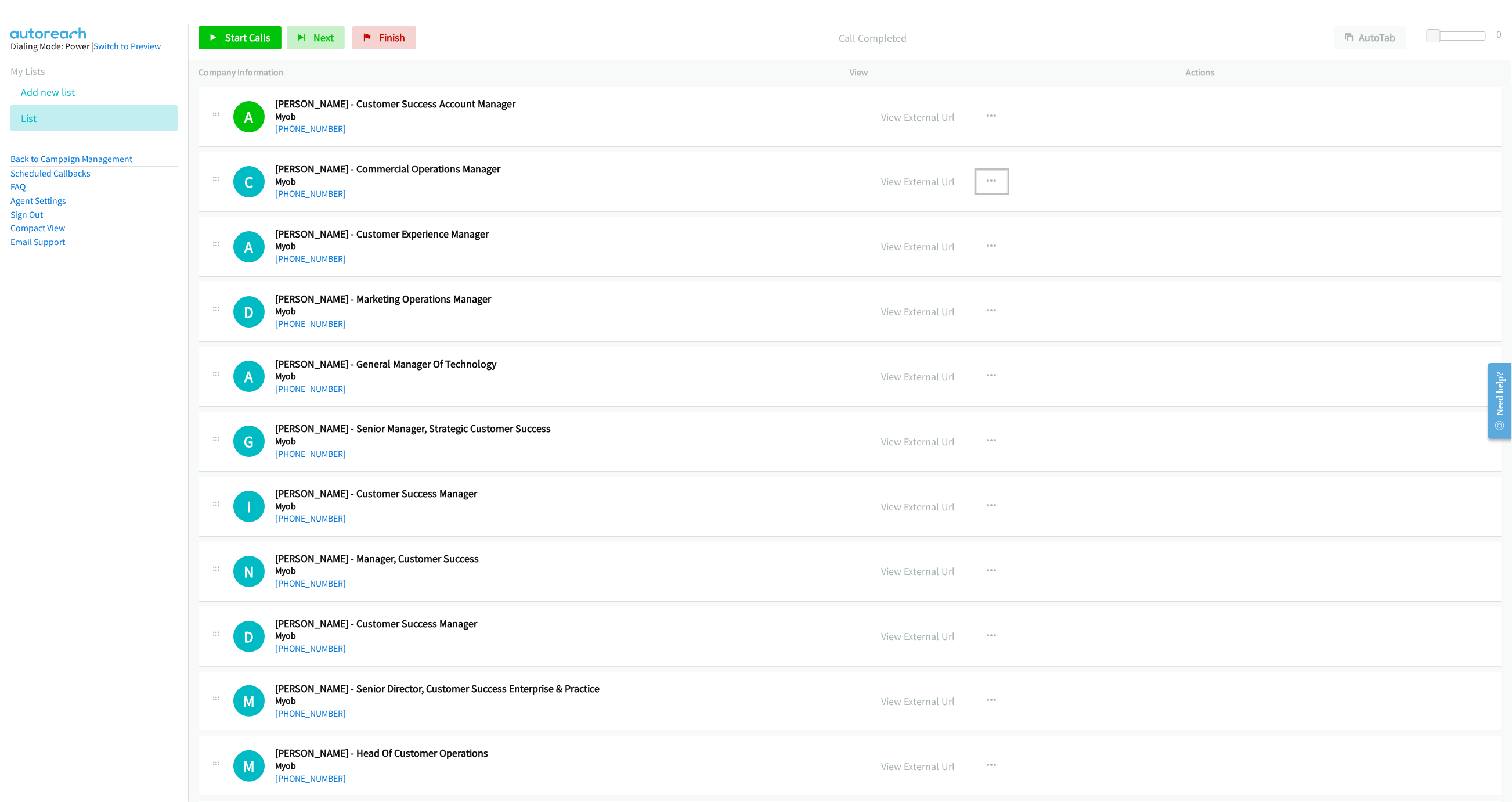
click at [991, 191] on button "button" at bounding box center [992, 182] width 32 height 23
click at [914, 270] on link "Start Calls Here" at bounding box center [930, 258] width 155 height 23
click at [253, 40] on span "Start Calls" at bounding box center [248, 37] width 45 height 13
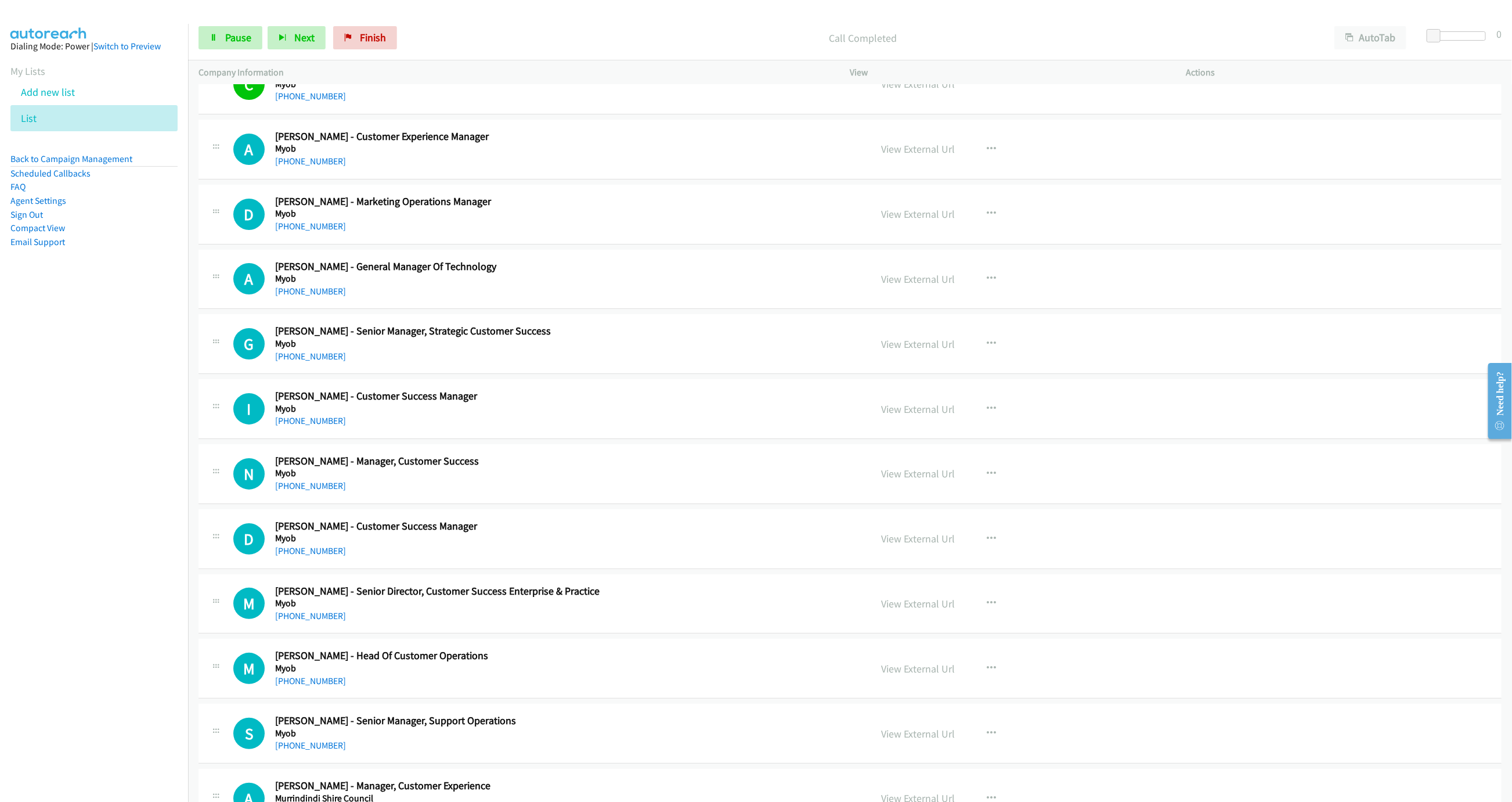
scroll to position [2944, 0]
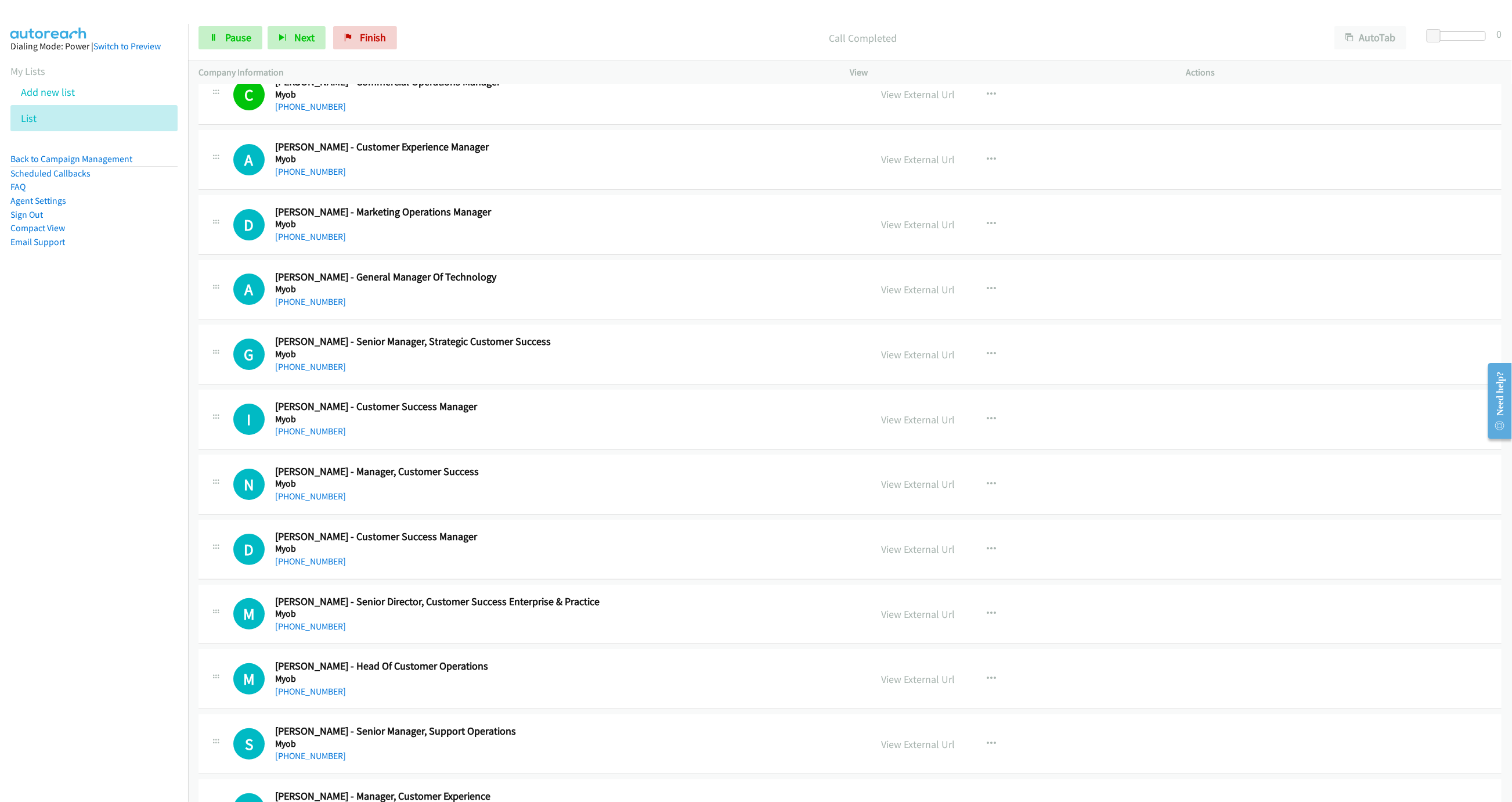
click at [125, 485] on nav "Dialing Mode: Power | Switch to Preview My Lists Add new list List Back to Camp…" at bounding box center [94, 425] width 188 height 802
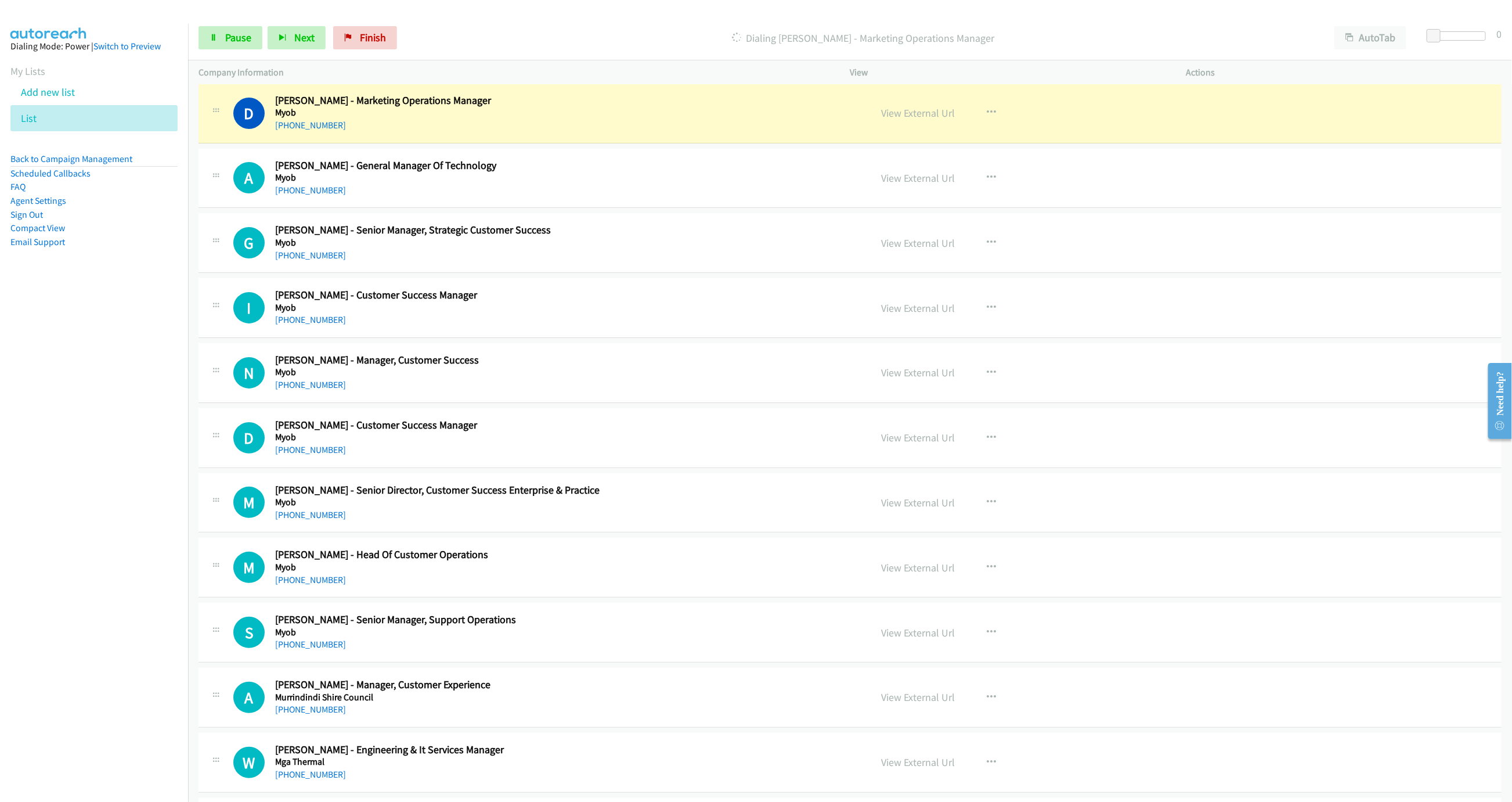
scroll to position [3066, 0]
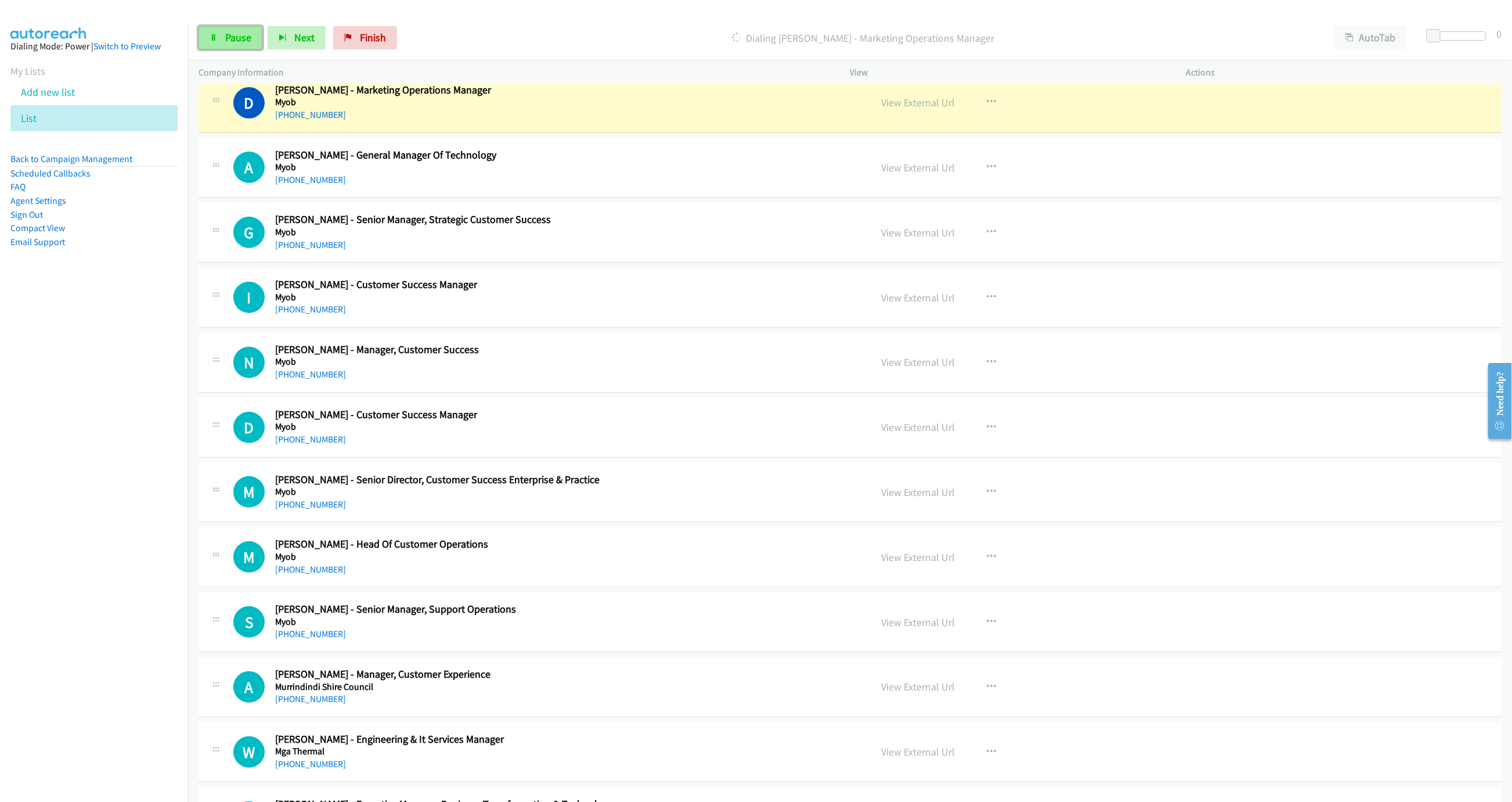
click at [256, 43] on link "Pause" at bounding box center [230, 38] width 64 height 23
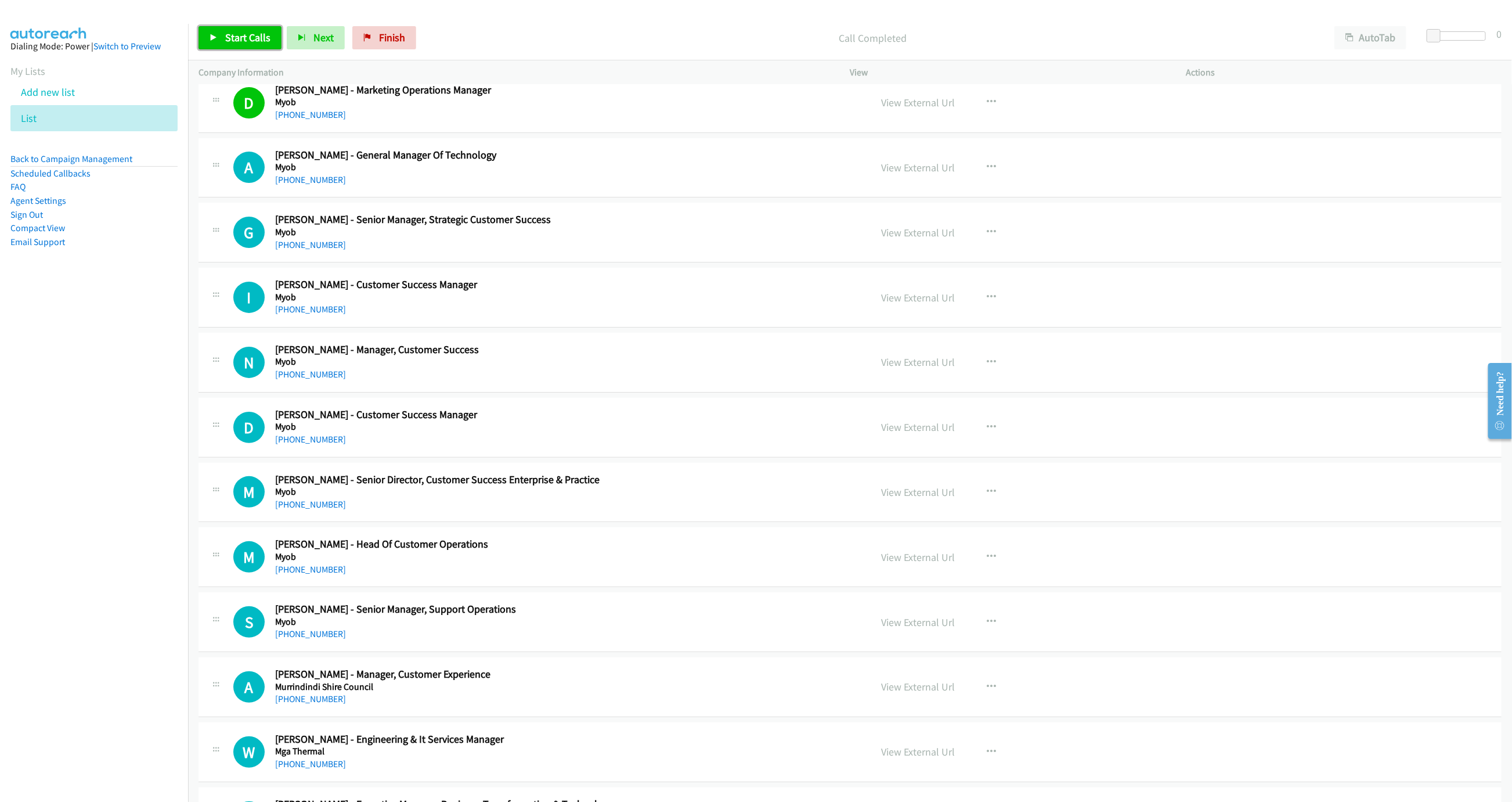
click at [255, 42] on span "Start Calls" at bounding box center [248, 37] width 45 height 13
click at [255, 42] on link "Pause" at bounding box center [230, 38] width 64 height 23
drag, startPoint x: 595, startPoint y: 258, endPoint x: 611, endPoint y: 258, distance: 16.0
click at [988, 305] on button "button" at bounding box center [992, 297] width 32 height 23
click at [921, 385] on link "Start Calls Here" at bounding box center [930, 373] width 155 height 23
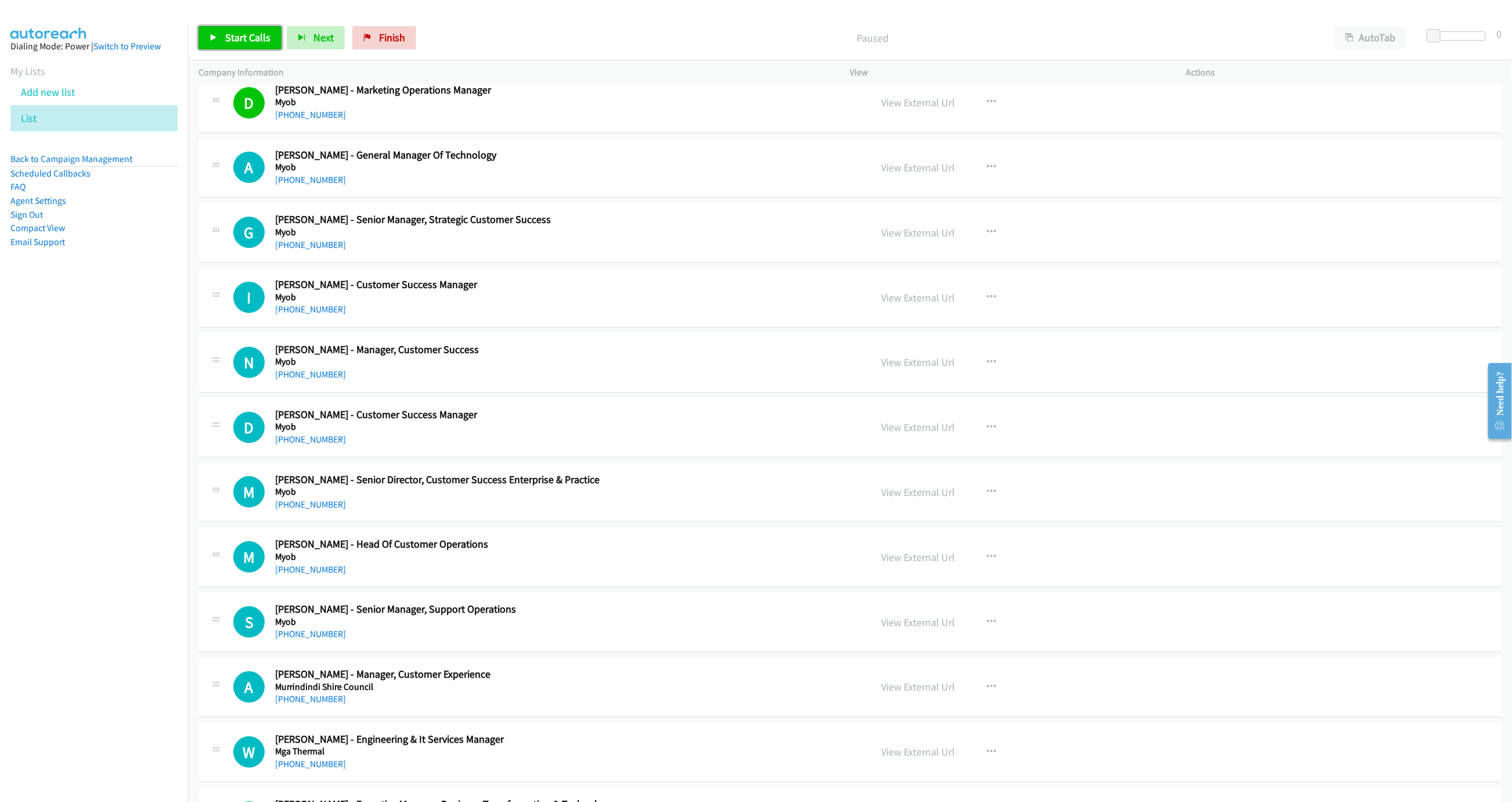
click at [244, 39] on span "Start Calls" at bounding box center [248, 37] width 45 height 13
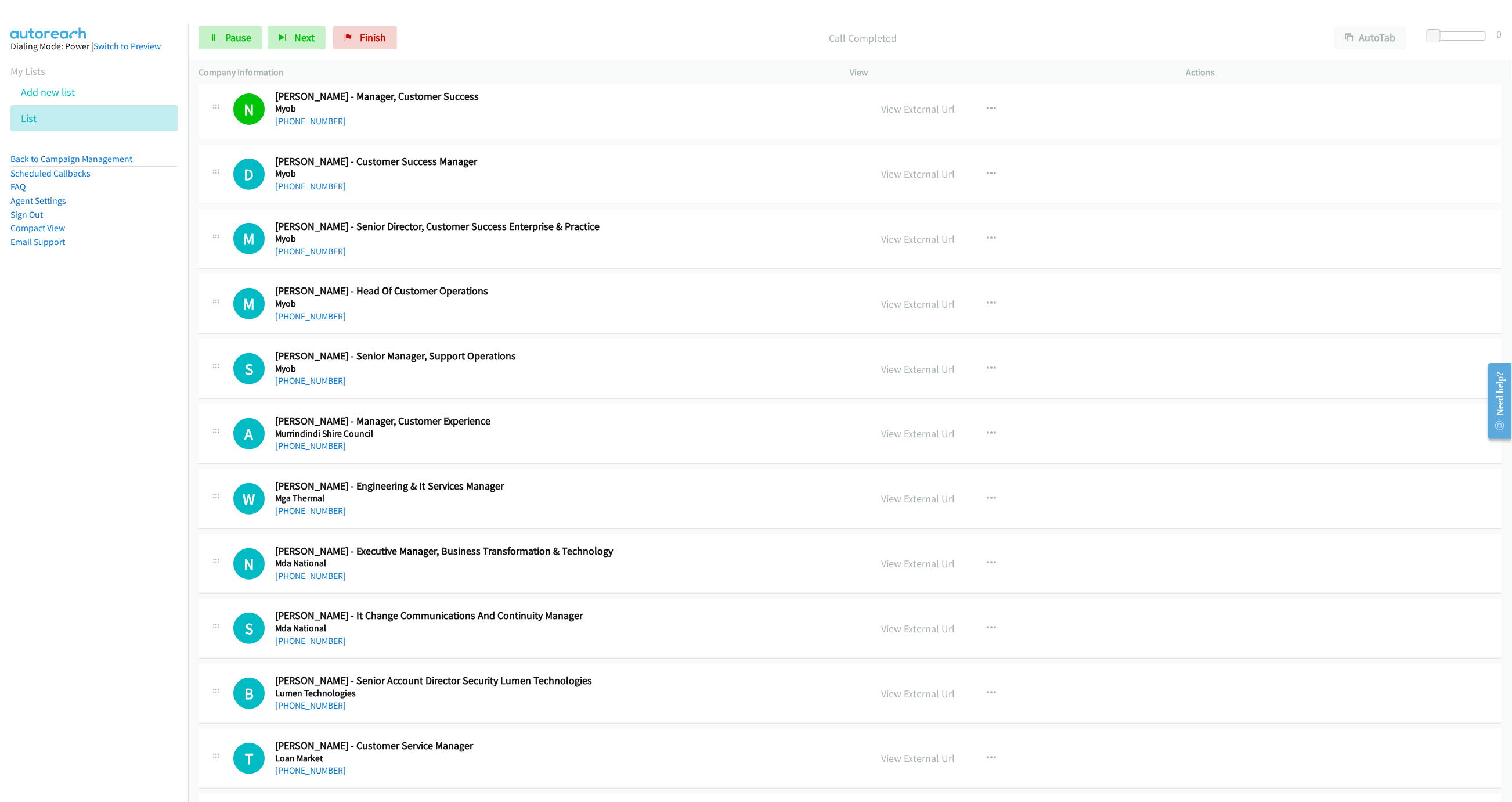
scroll to position [3327, 0]
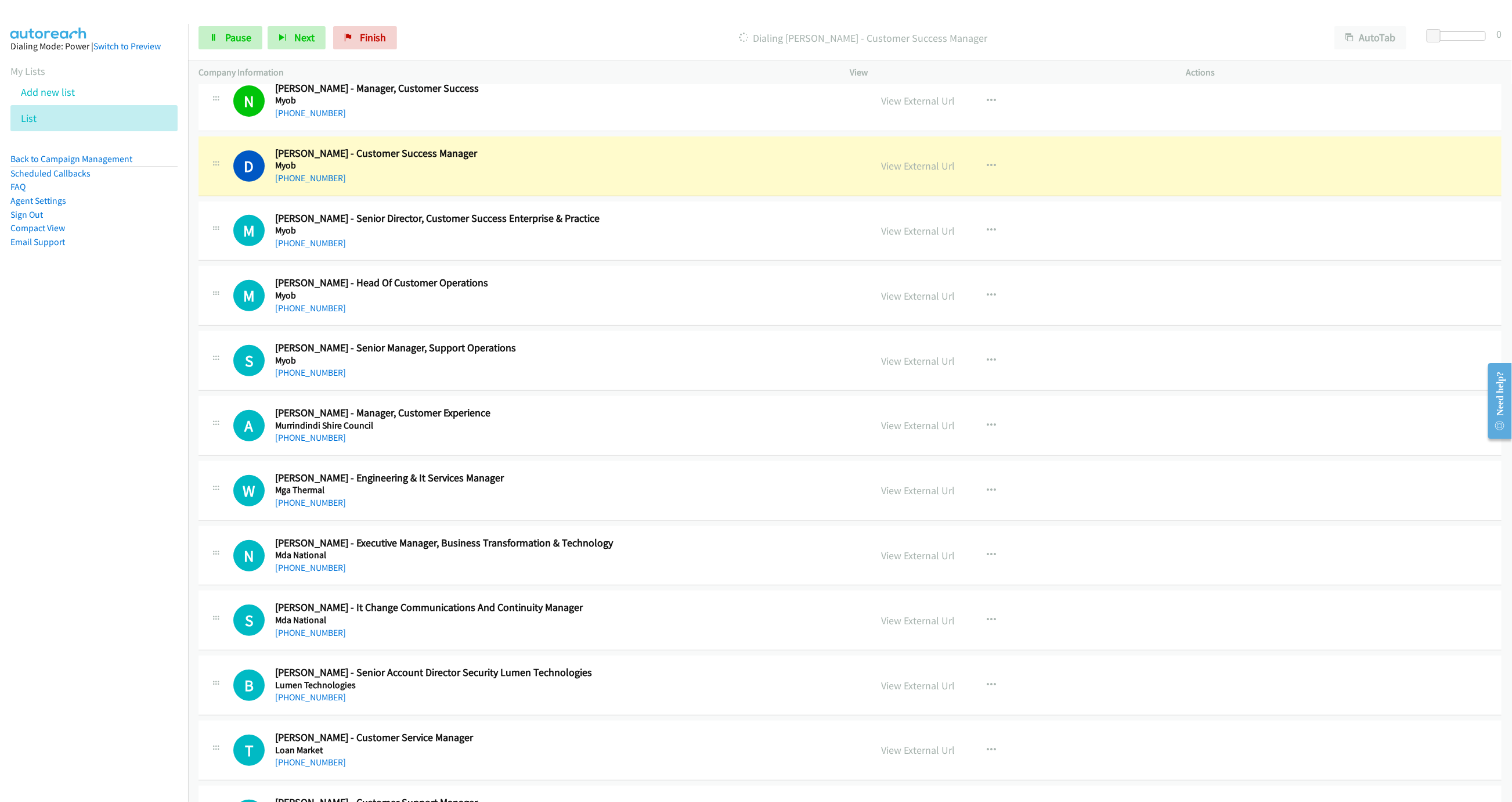
click at [246, 53] on div "Start Calls Pause Next Finish Dialing Dylan Noone - Customer Success Manager Au…" at bounding box center [849, 38] width 1324 height 45
click at [256, 42] on link "Pause" at bounding box center [230, 38] width 64 height 23
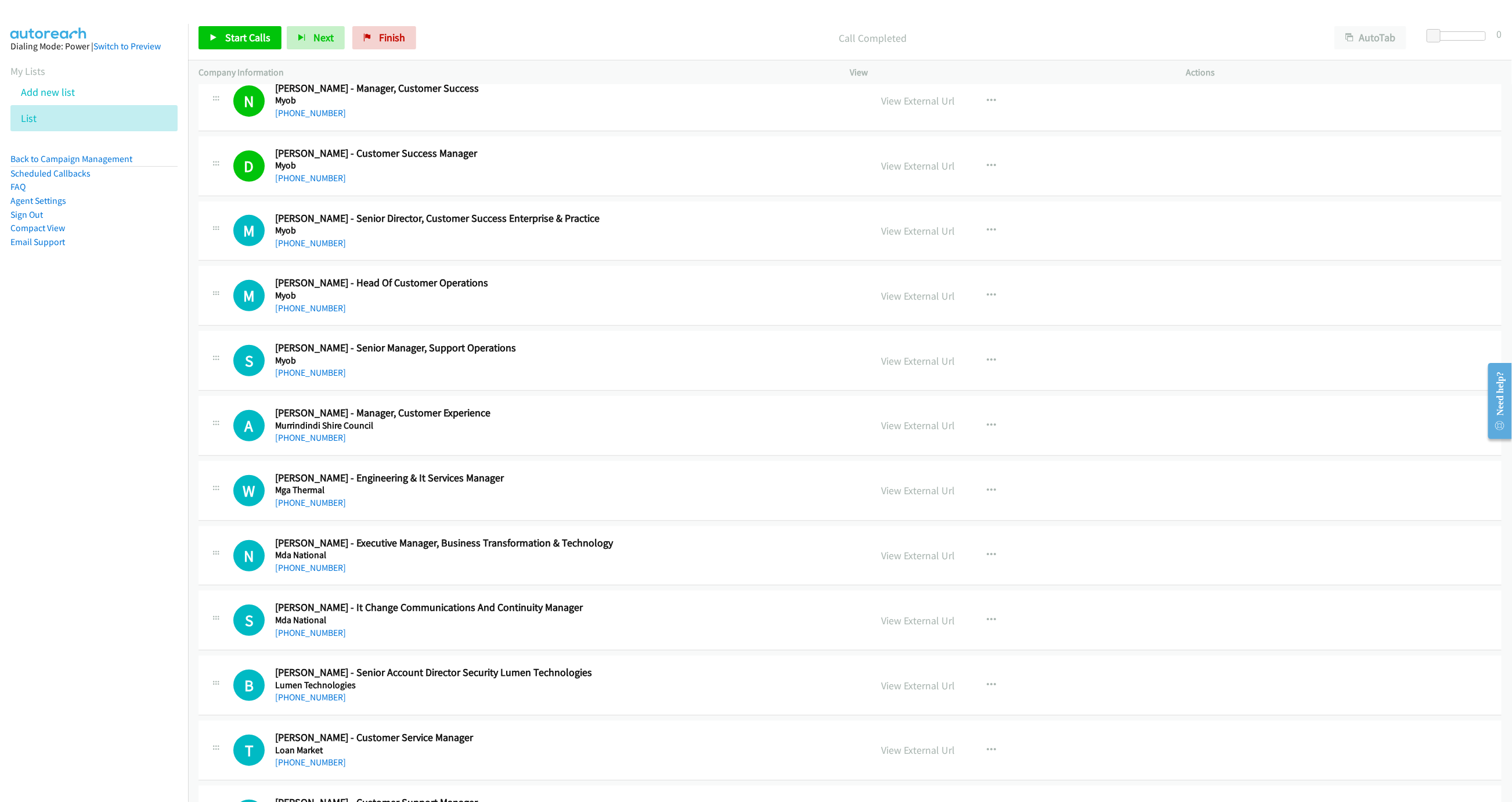
drag, startPoint x: 285, startPoint y: 56, endPoint x: 274, endPoint y: 52, distance: 11.7
click at [274, 52] on div "Start Calls Pause Next Finish Call Completed AutoTab AutoTab 0" at bounding box center [849, 38] width 1324 height 45
click at [278, 36] on link "Start Calls" at bounding box center [240, 38] width 83 height 23
click at [66, 373] on nav "Dialing Mode: Power | Switch to Preview My Lists Add new list List Back to Camp…" at bounding box center [94, 425] width 188 height 802
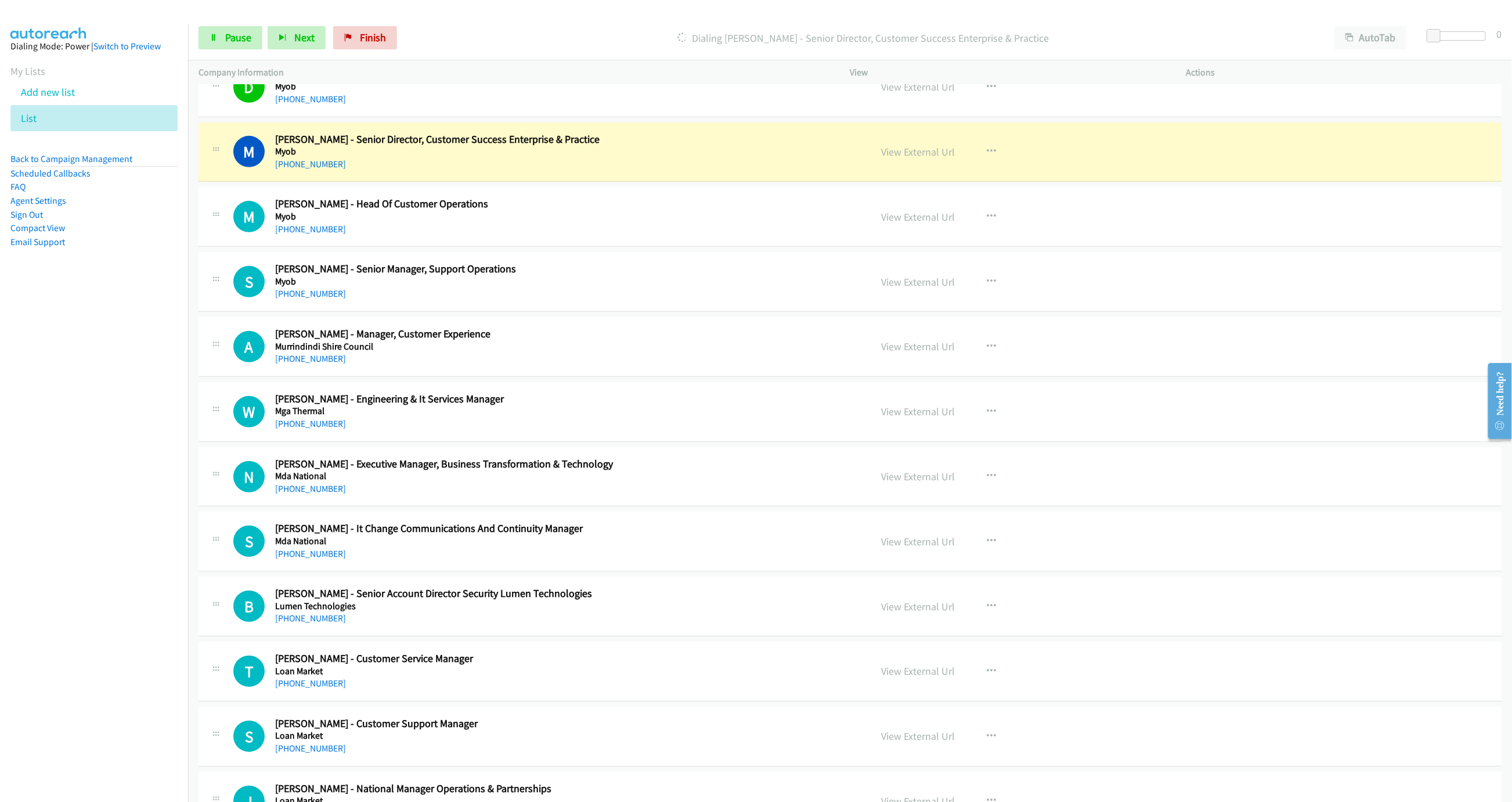
scroll to position [3414, 0]
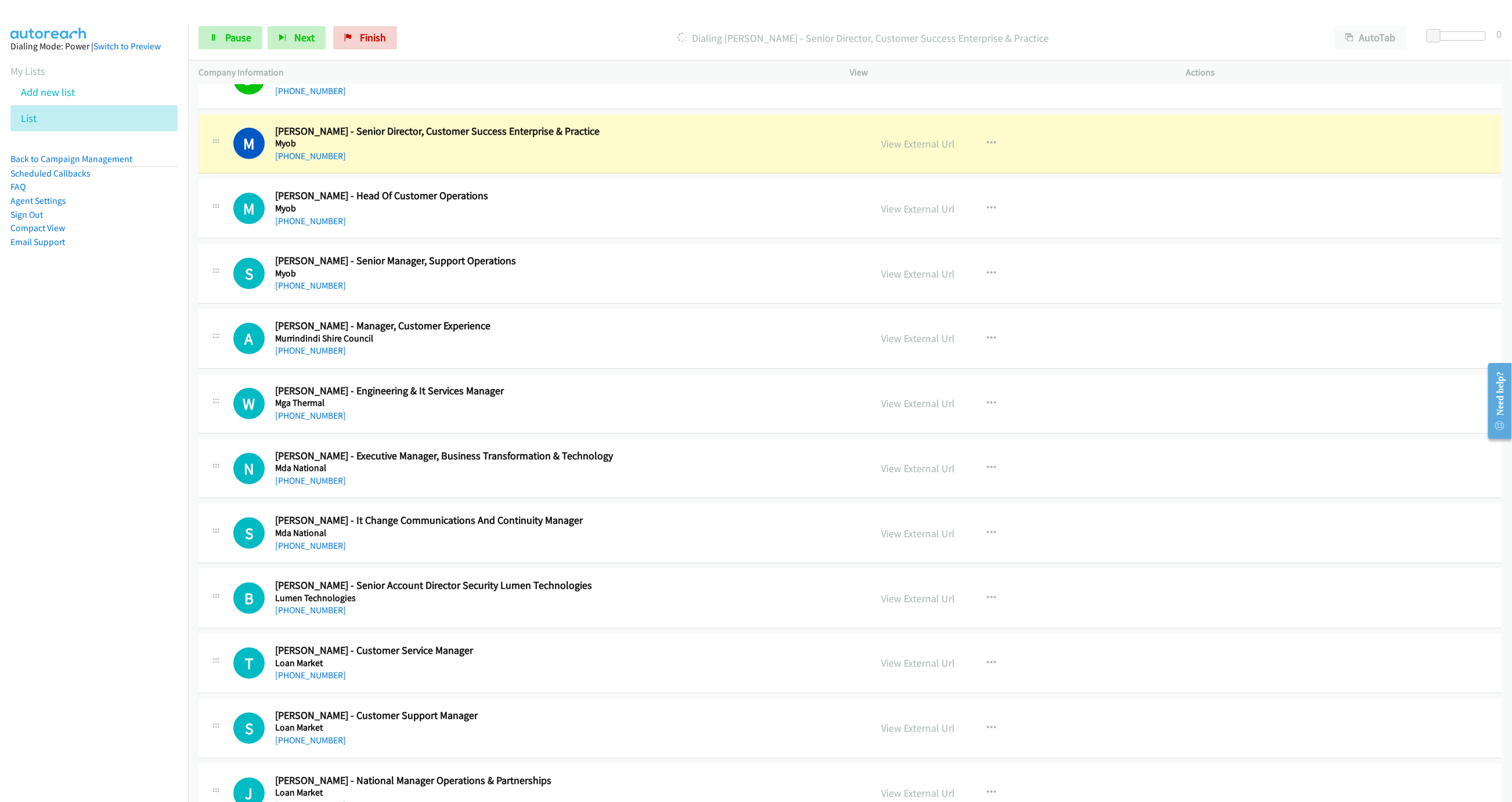
click at [223, 24] on div "Start Calls Pause Next Finish Dialing Meg Caccavali - Senior Director, Customer…" at bounding box center [849, 38] width 1324 height 45
click at [223, 30] on link "Pause" at bounding box center [230, 38] width 64 height 23
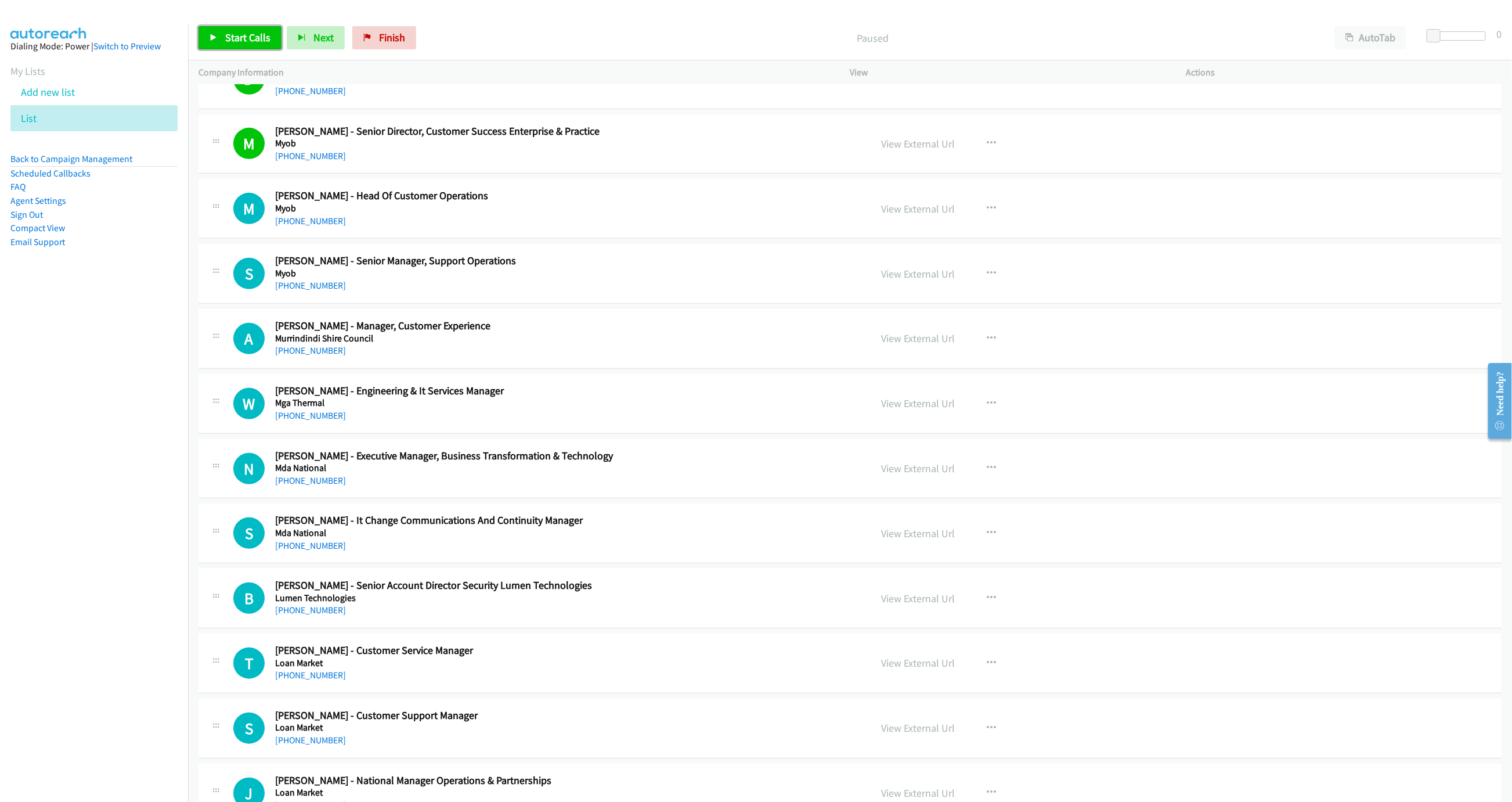
drag, startPoint x: 210, startPoint y: 35, endPoint x: 233, endPoint y: 43, distance: 24.4
click at [210, 35] on icon at bounding box center [214, 39] width 8 height 8
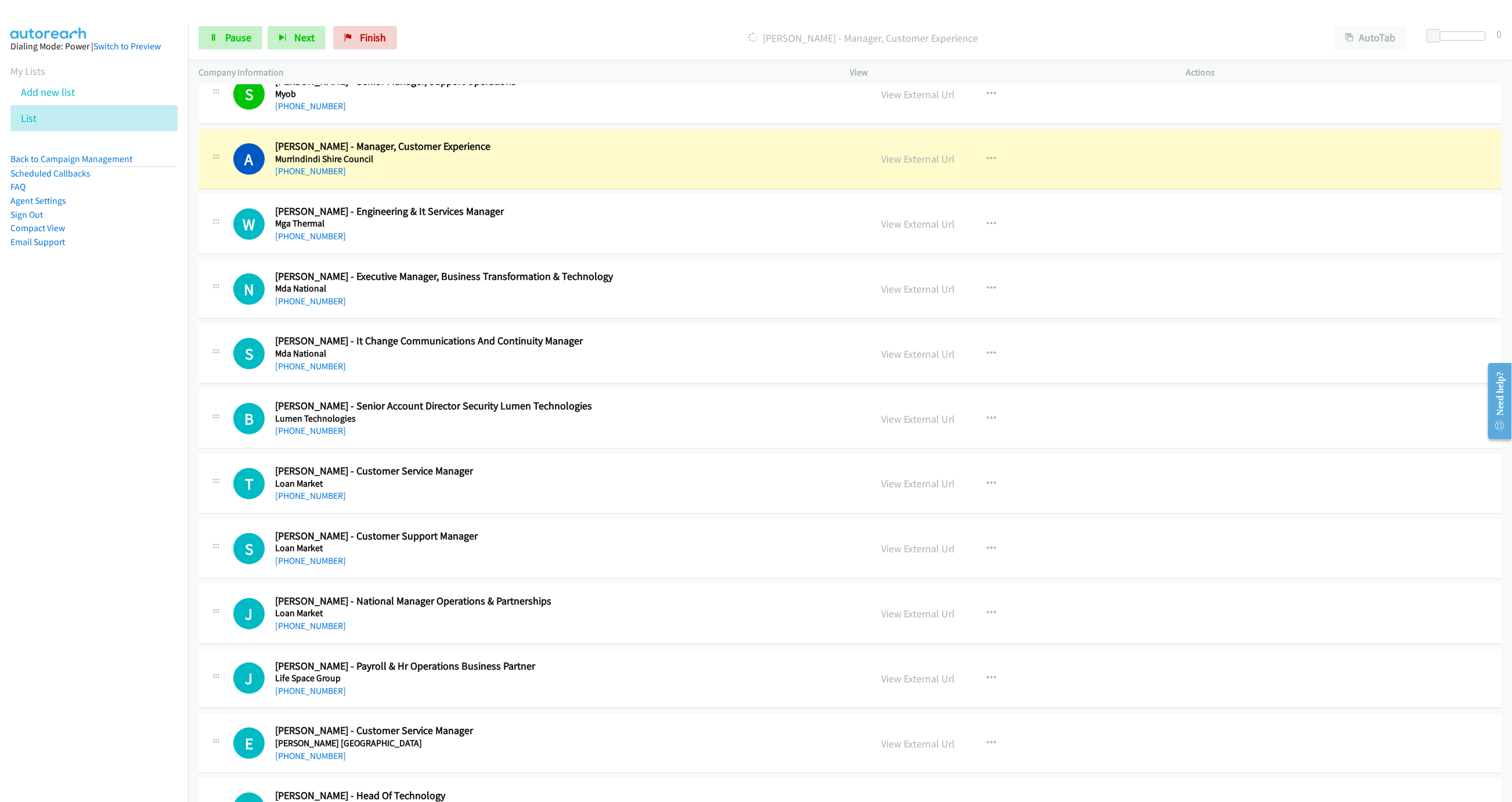
scroll to position [3588, 0]
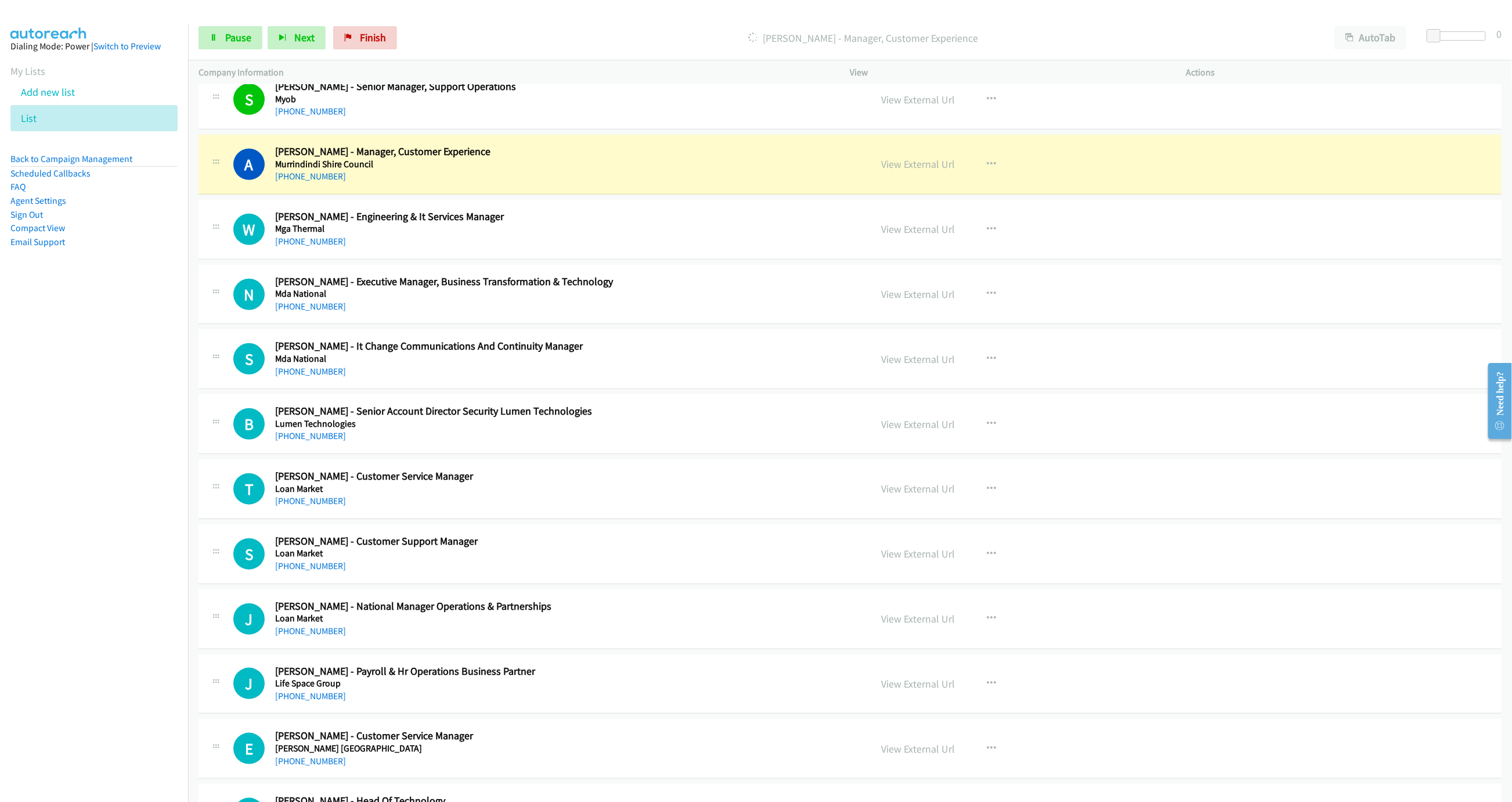
click at [1296, 33] on p "Dialing Anna Cullen - Manager, Customer Experience" at bounding box center [863, 38] width 901 height 16
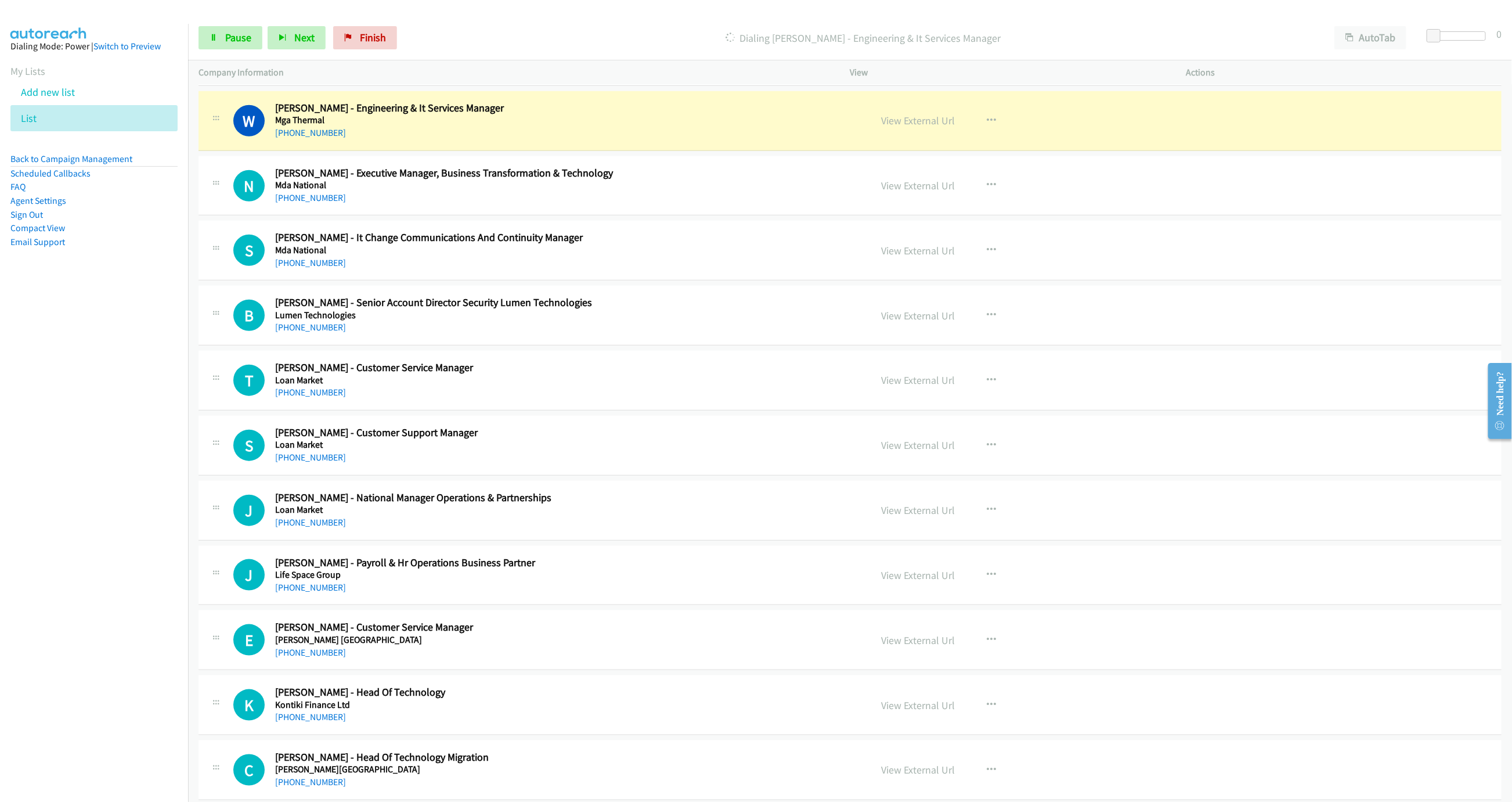
scroll to position [3710, 0]
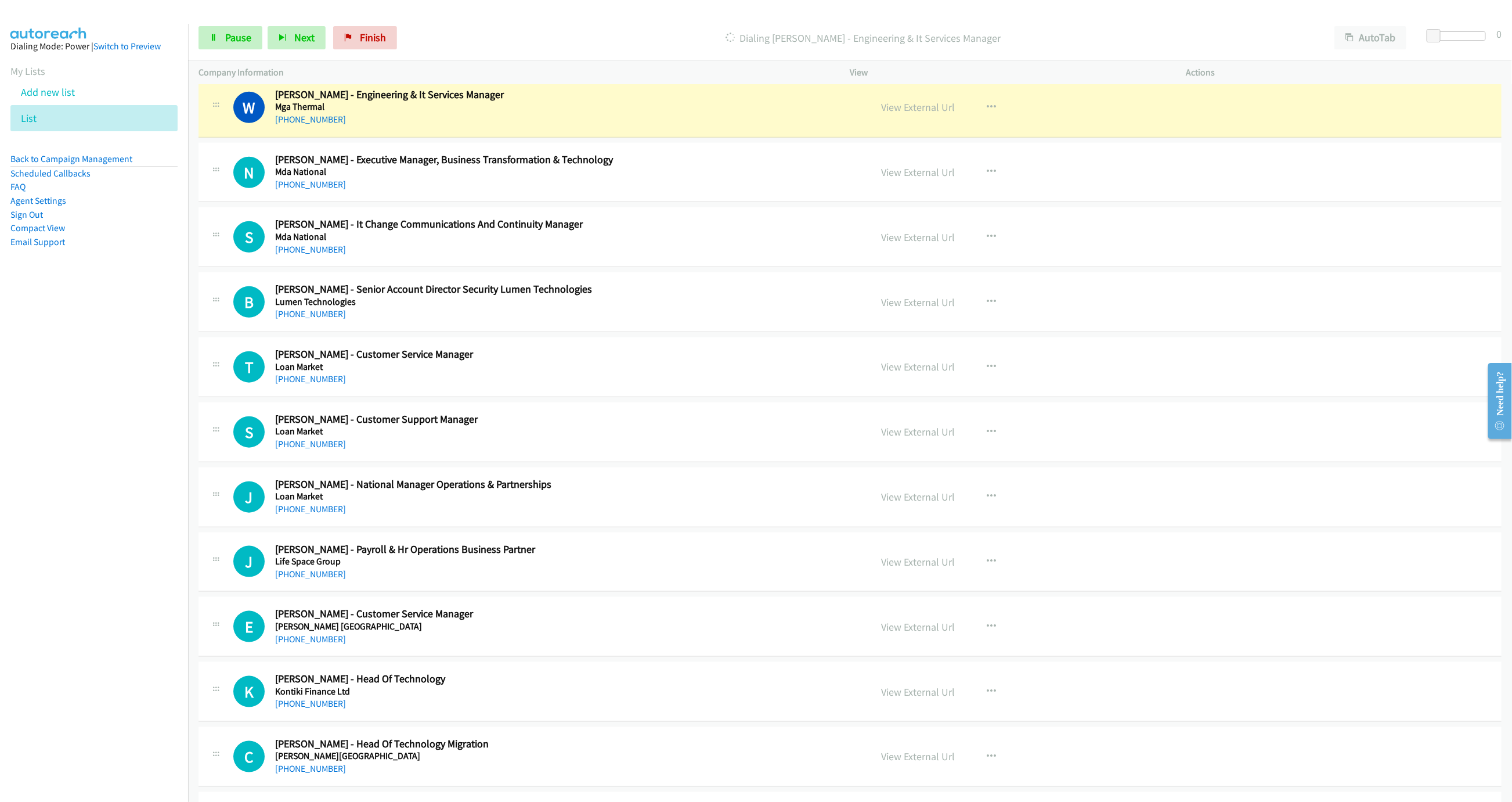
click at [949, 125] on div "View External Url View External Url Schedule/Manage Callback Start Calls Here R…" at bounding box center [1044, 107] width 347 height 39
click at [914, 113] on link "View External Url" at bounding box center [918, 107] width 74 height 13
click at [237, 45] on link "Pause" at bounding box center [230, 38] width 64 height 23
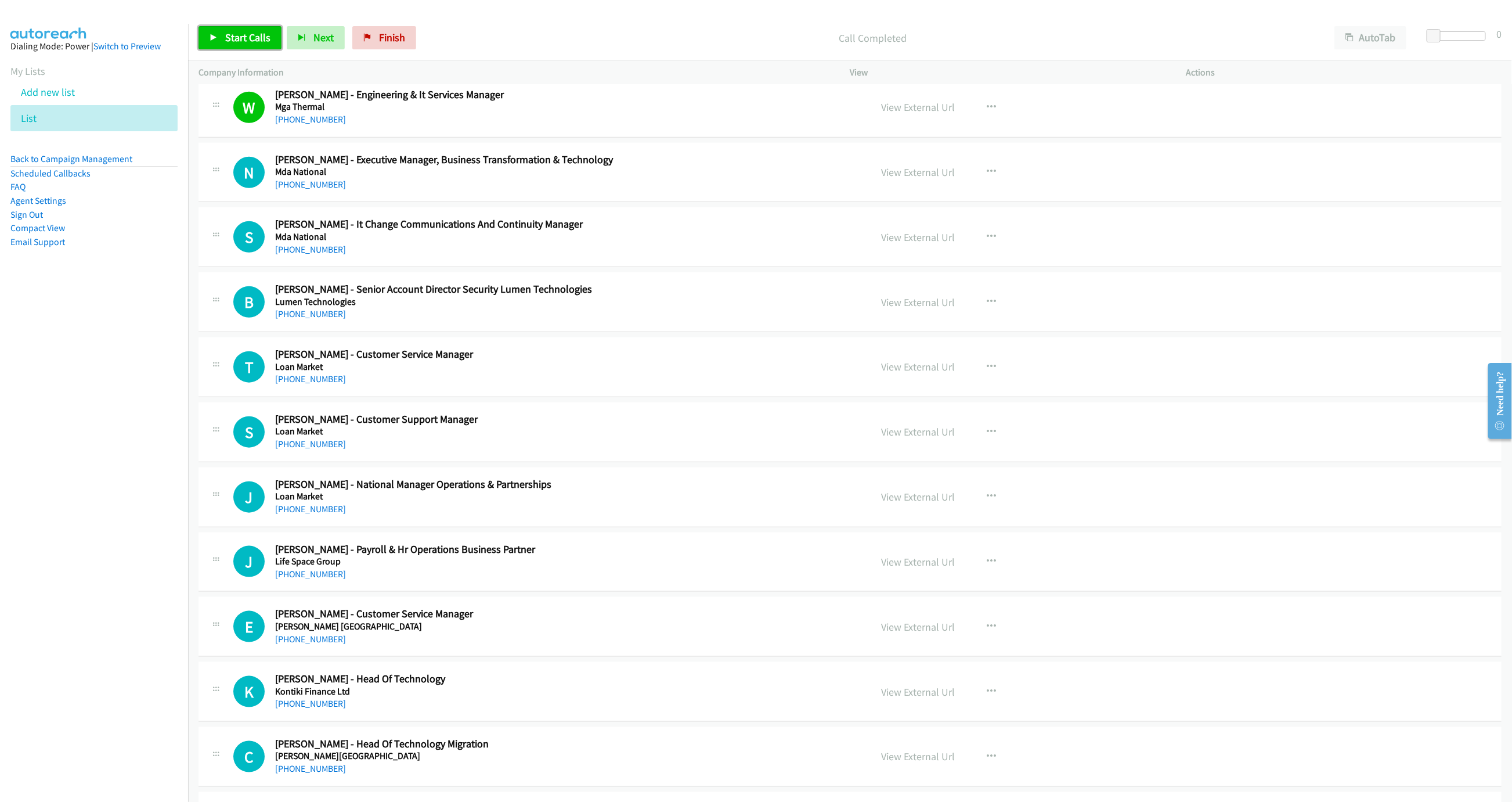
click at [226, 47] on link "Start Calls" at bounding box center [240, 38] width 83 height 23
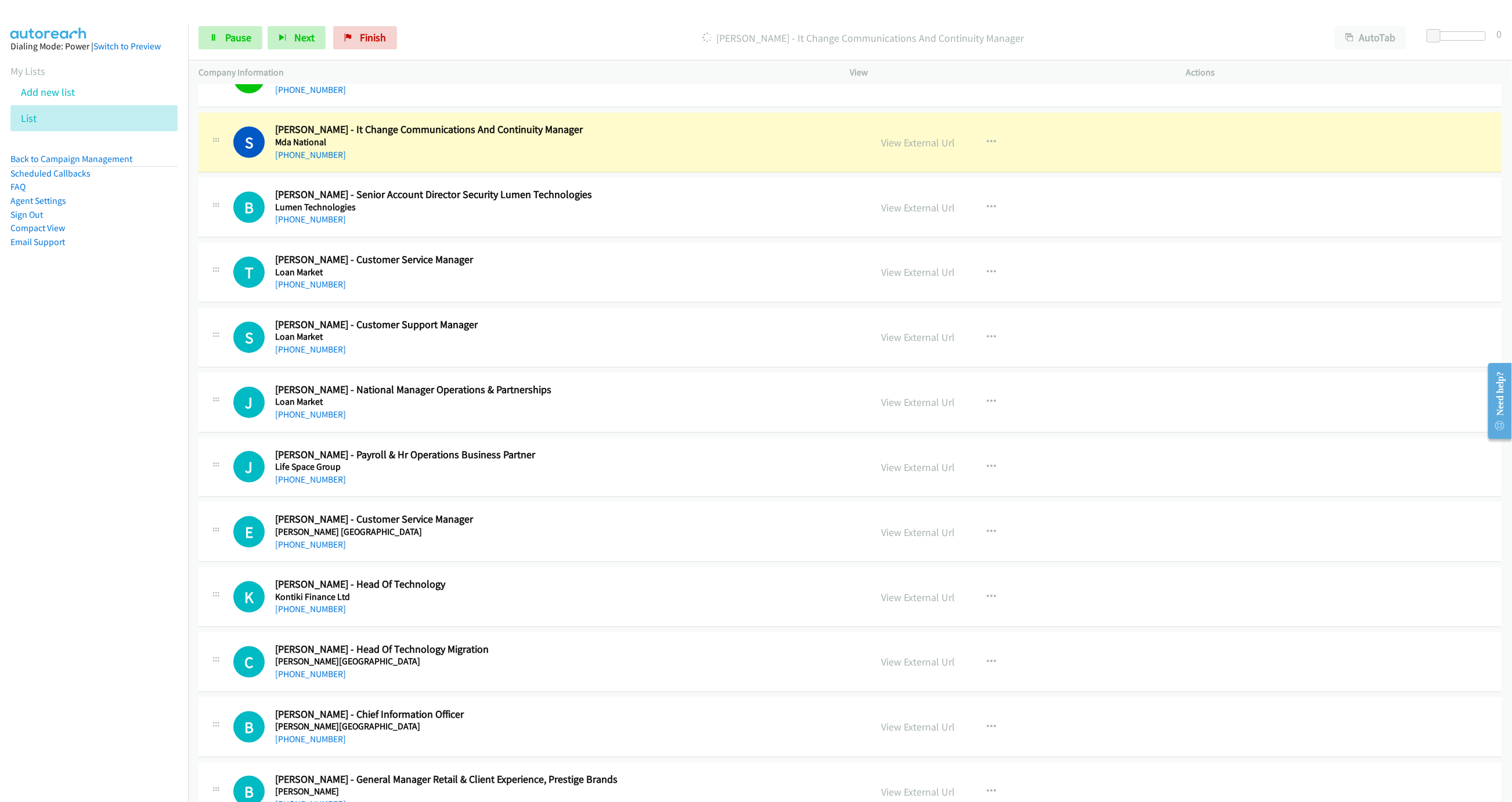
scroll to position [3797, 0]
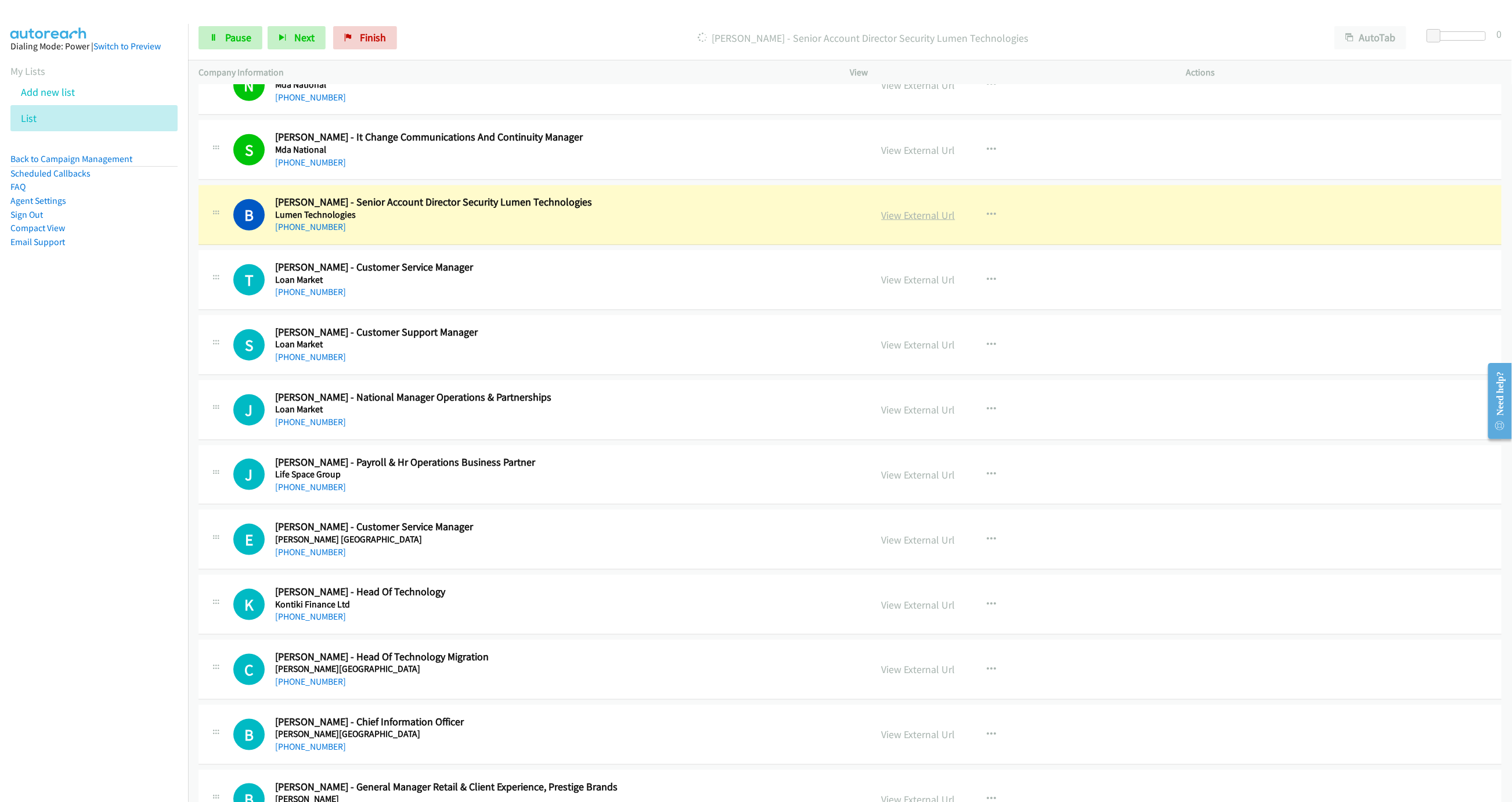
click at [901, 221] on link "View External Url" at bounding box center [918, 215] width 74 height 13
click at [239, 50] on div "Start Calls Pause Next Finish Dialing Brentton Jackson - Senior Account Directo…" at bounding box center [849, 38] width 1324 height 45
click at [237, 45] on link "Pause" at bounding box center [230, 38] width 64 height 23
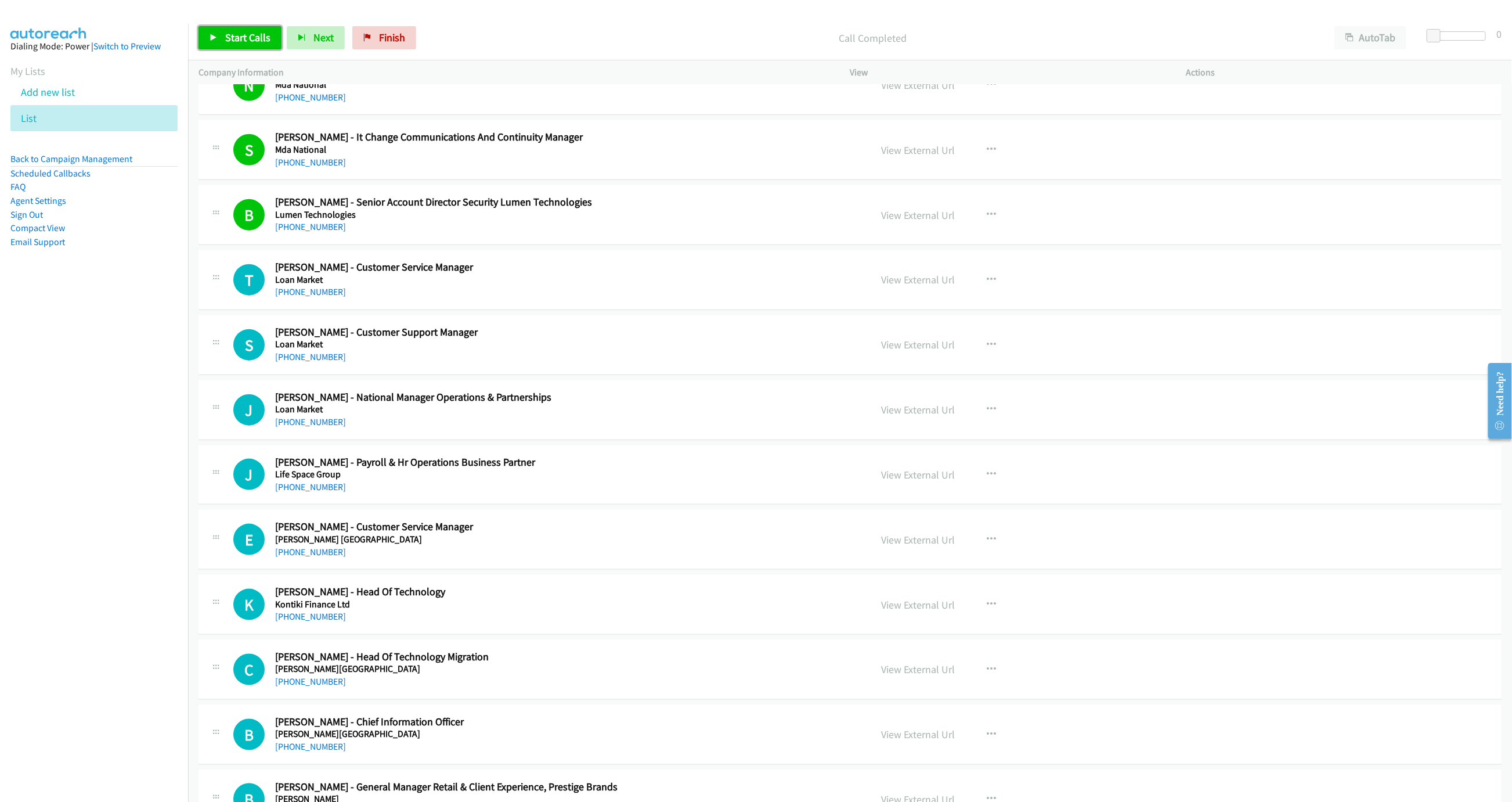
click at [223, 40] on link "Start Calls" at bounding box center [240, 38] width 83 height 23
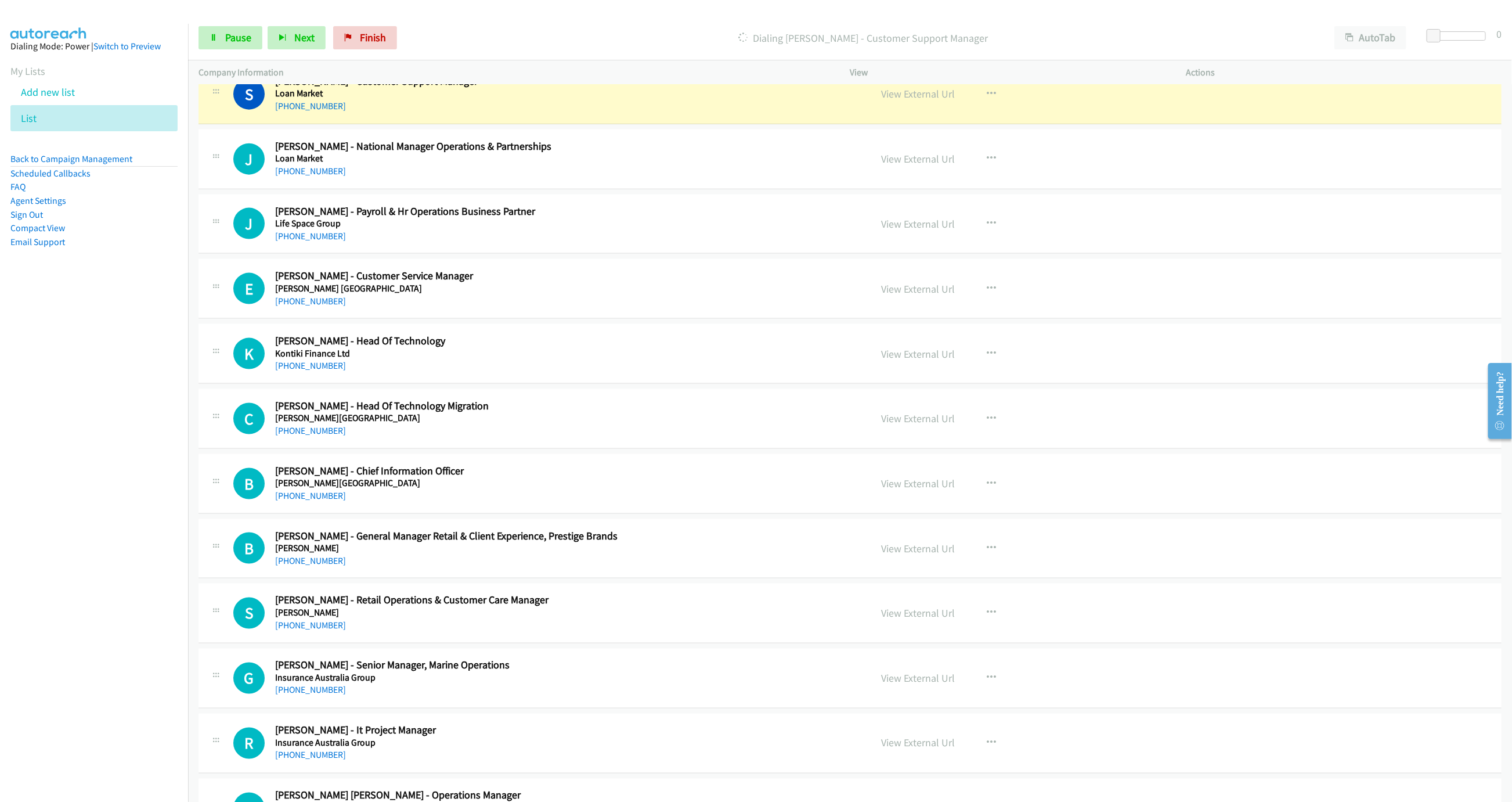
scroll to position [4058, 0]
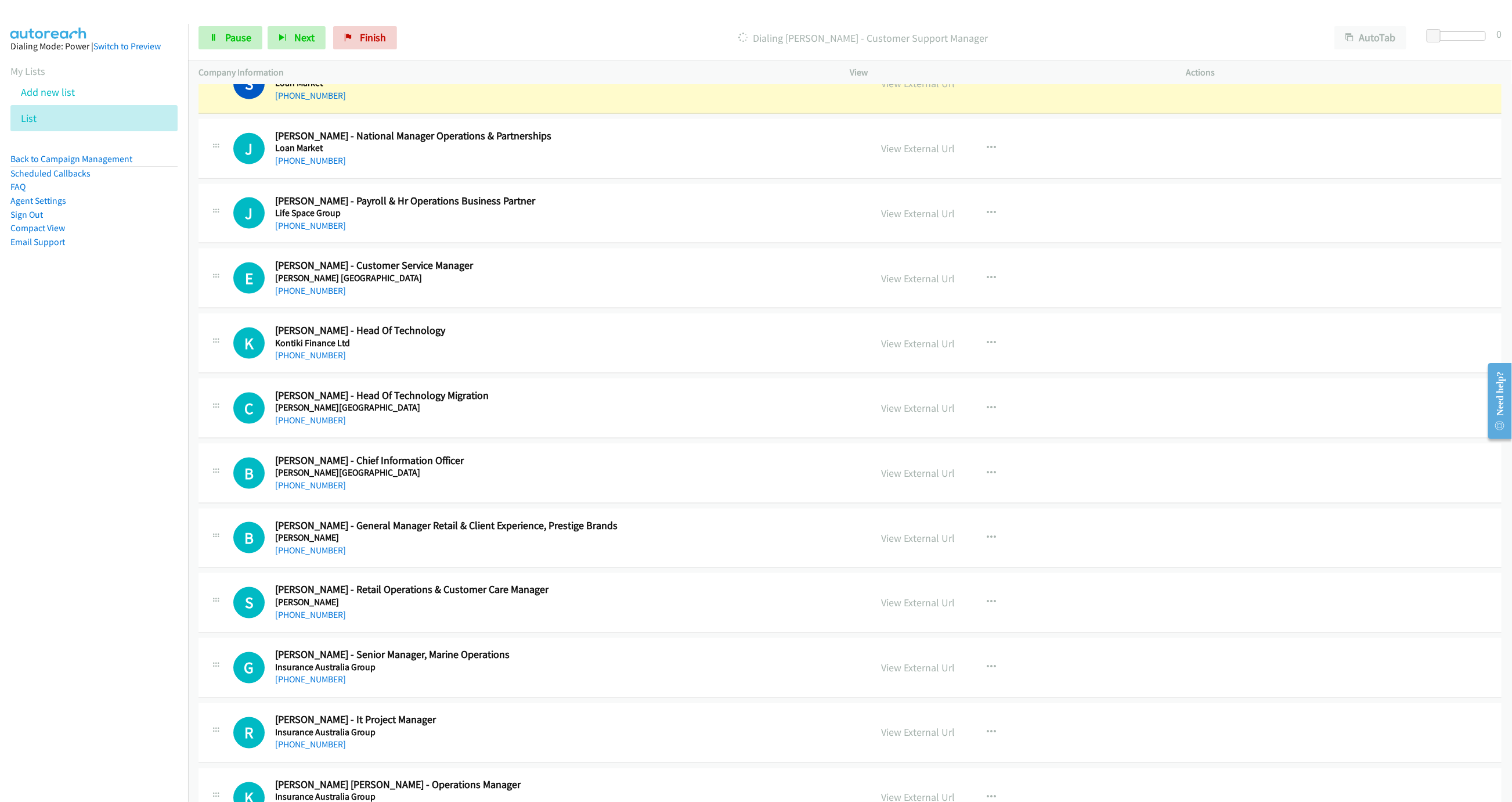
click at [913, 91] on div "View External Url" at bounding box center [918, 83] width 74 height 16
click at [917, 90] on link "View External Url" at bounding box center [918, 83] width 74 height 13
click at [221, 35] on link "Pause" at bounding box center [230, 38] width 64 height 23
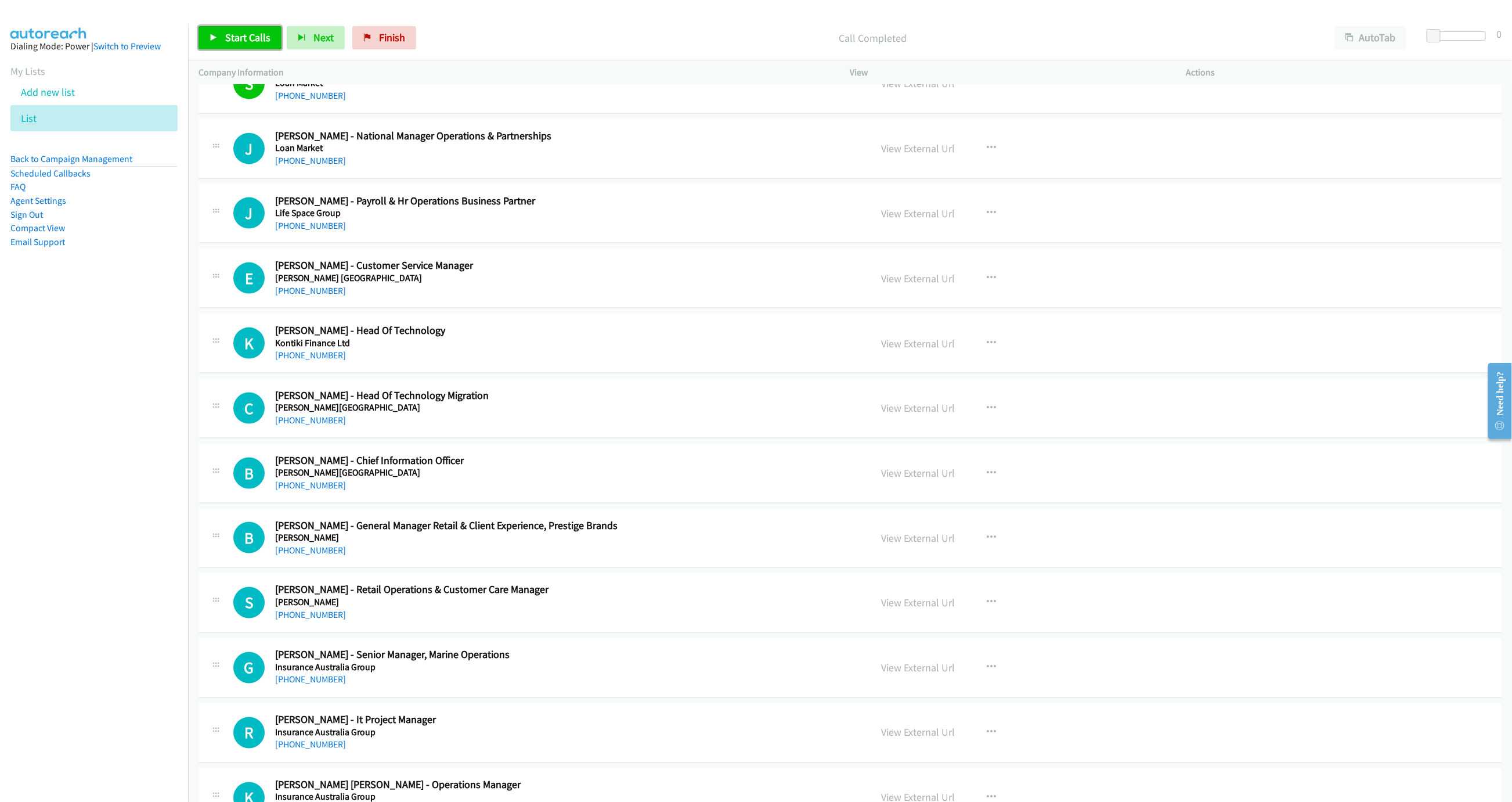
click at [251, 32] on span "Start Calls" at bounding box center [248, 37] width 45 height 13
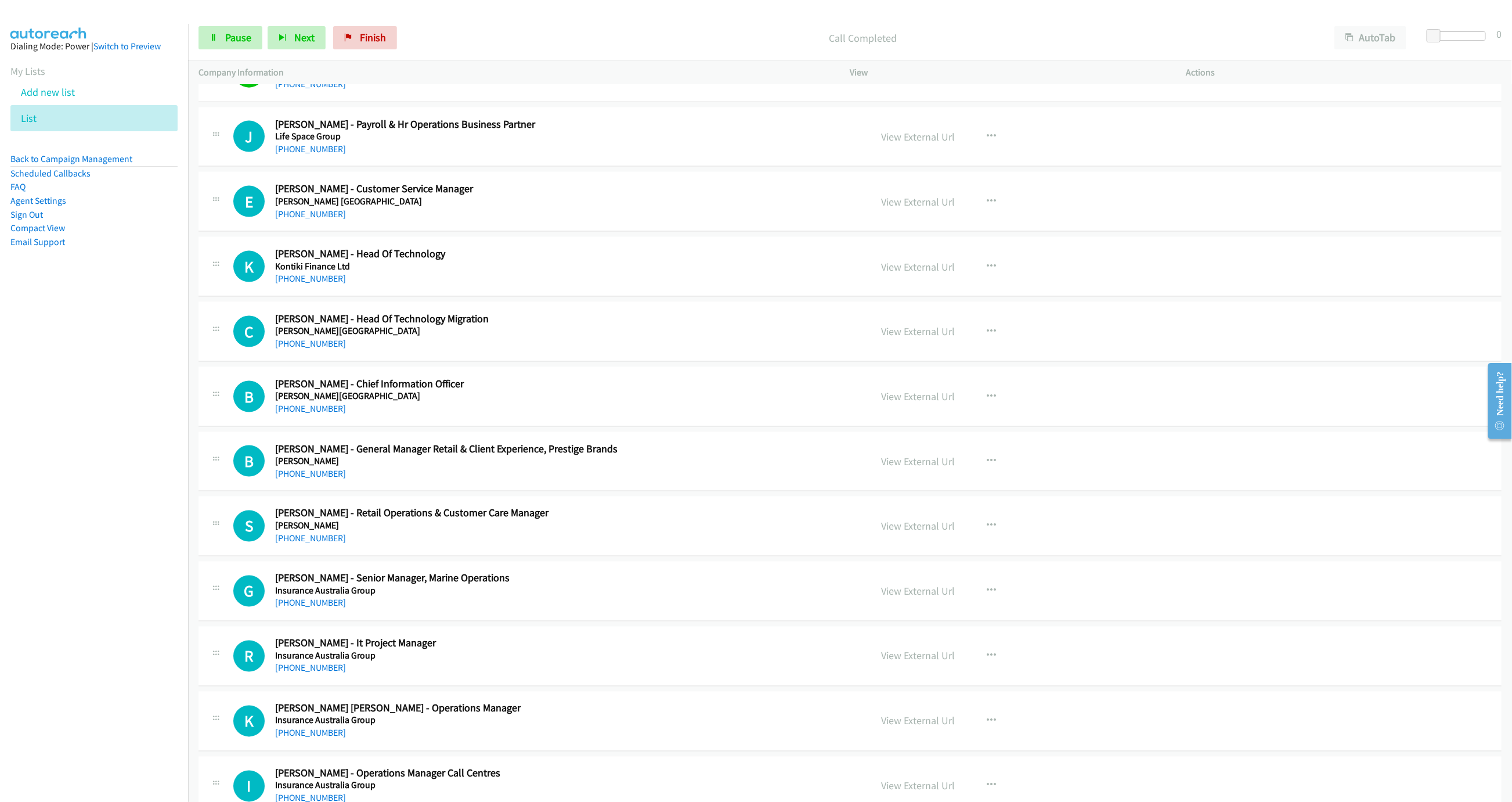
scroll to position [4146, 0]
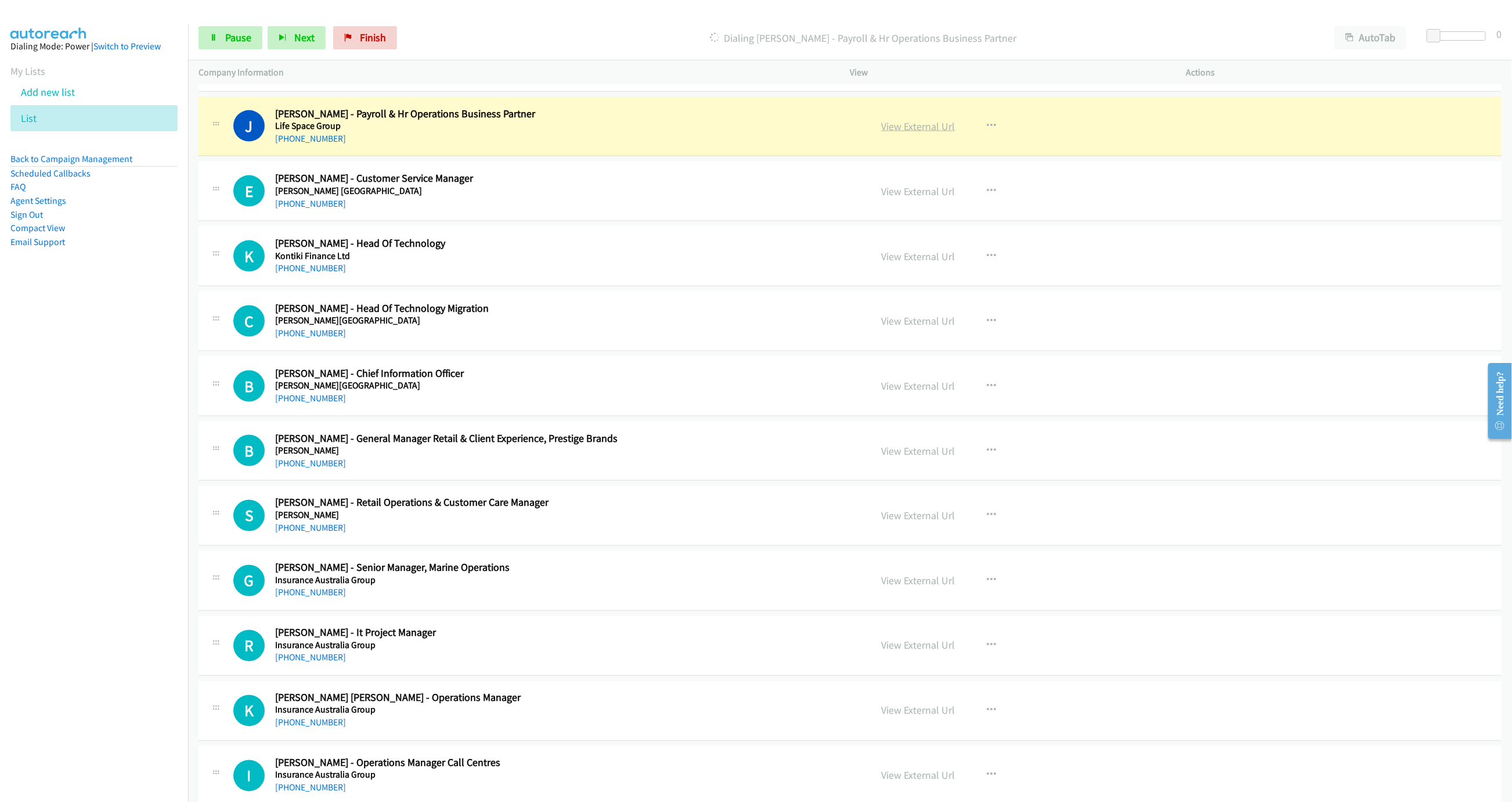
click at [881, 133] on link "View External Url" at bounding box center [918, 126] width 74 height 13
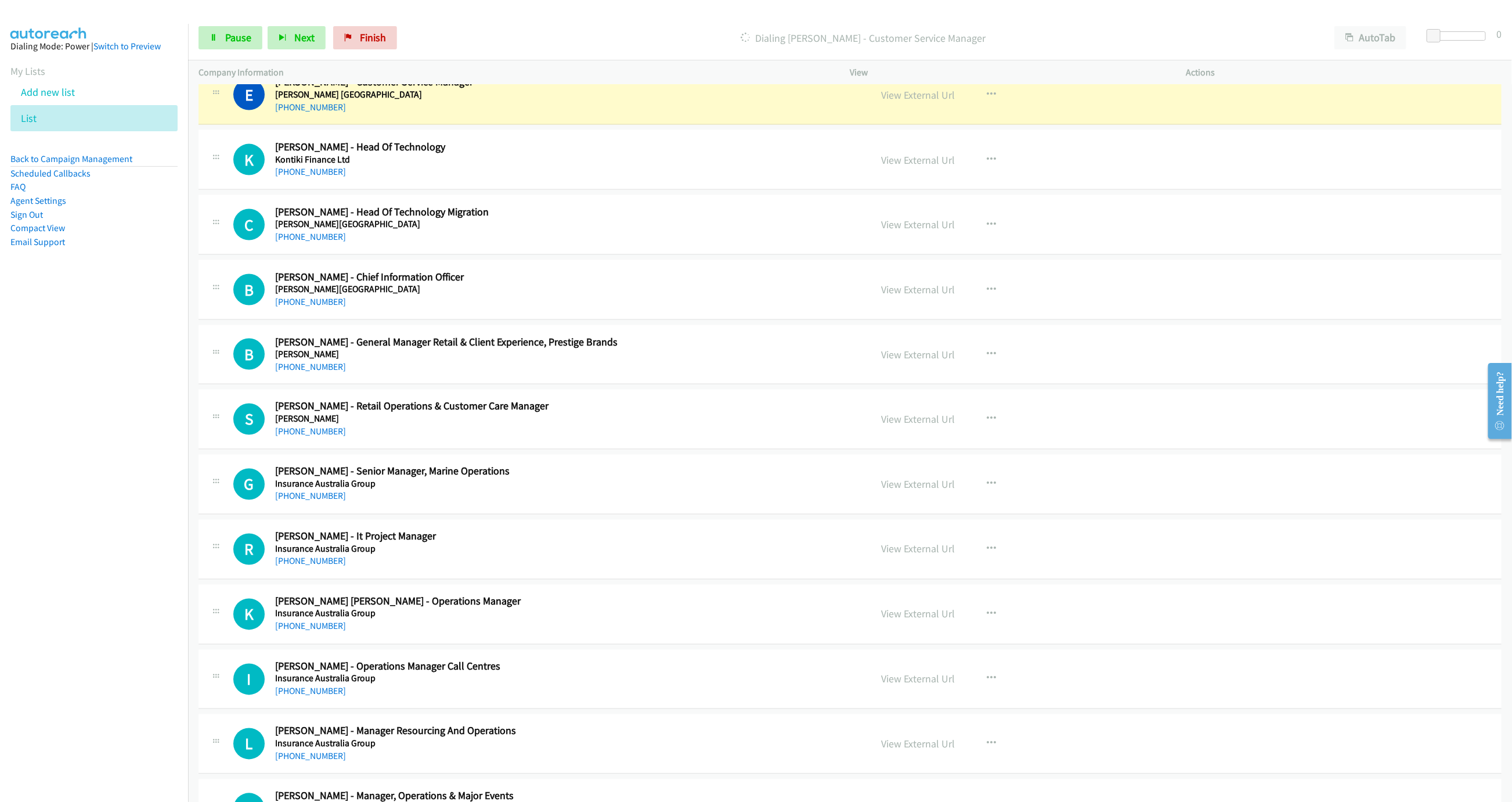
scroll to position [4233, 0]
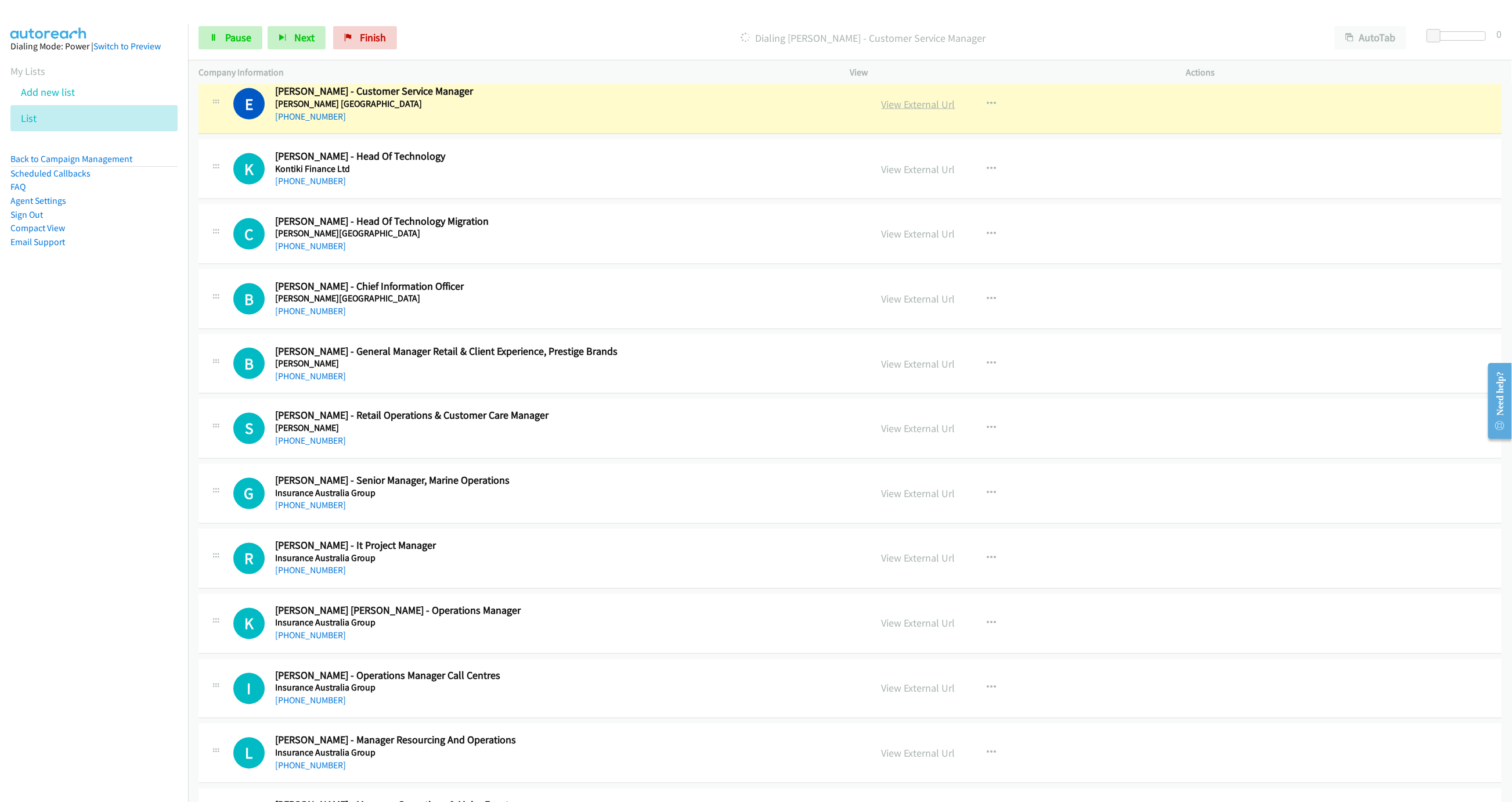
click at [911, 111] on link "View External Url" at bounding box center [918, 104] width 74 height 13
drag, startPoint x: 603, startPoint y: 140, endPoint x: 843, endPoint y: 127, distance: 240.4
click at [218, 46] on link "Pause" at bounding box center [230, 38] width 64 height 23
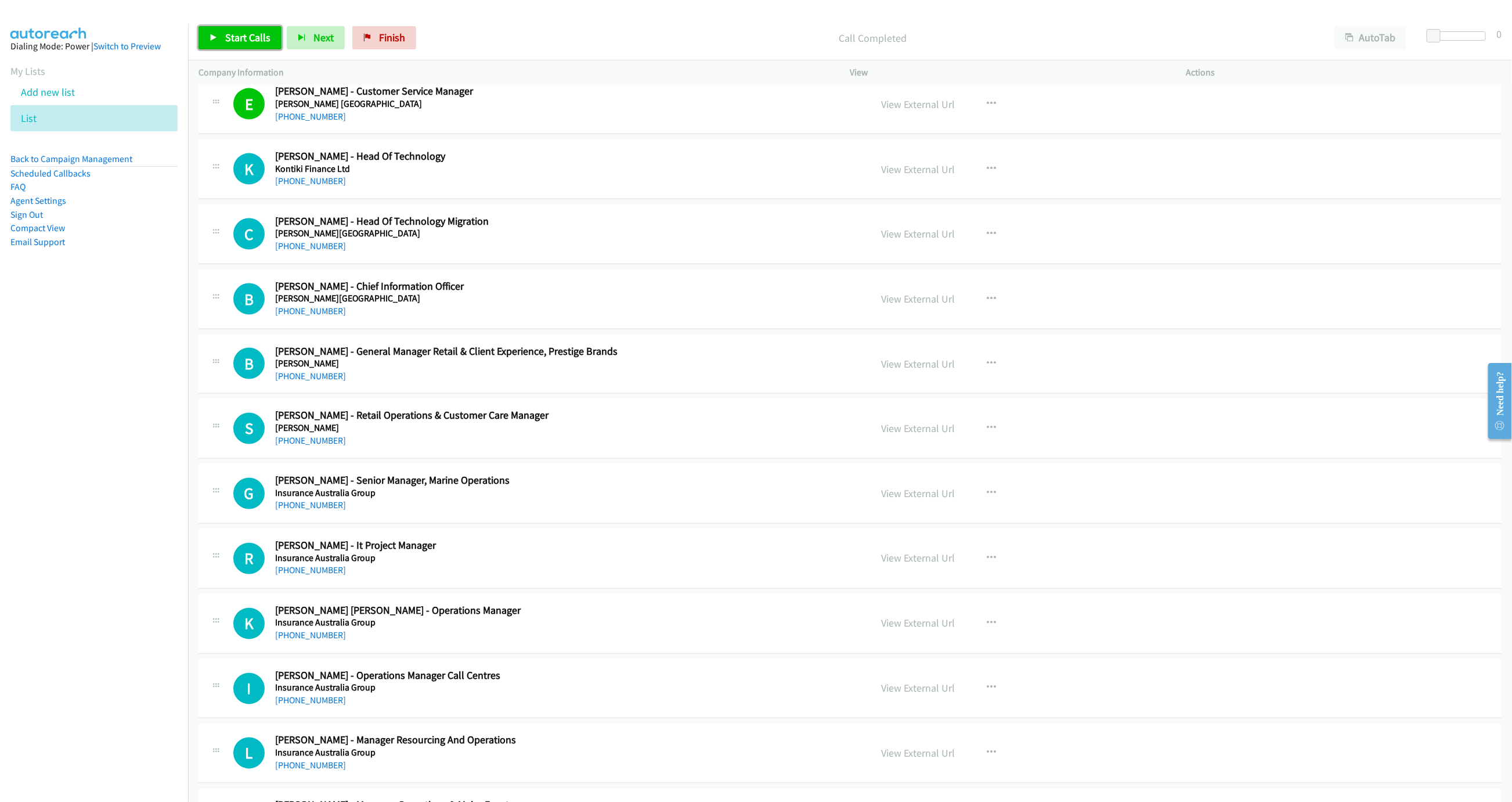
click at [259, 45] on link "Start Calls" at bounding box center [240, 38] width 83 height 23
click at [239, 43] on span "Pause" at bounding box center [239, 37] width 26 height 13
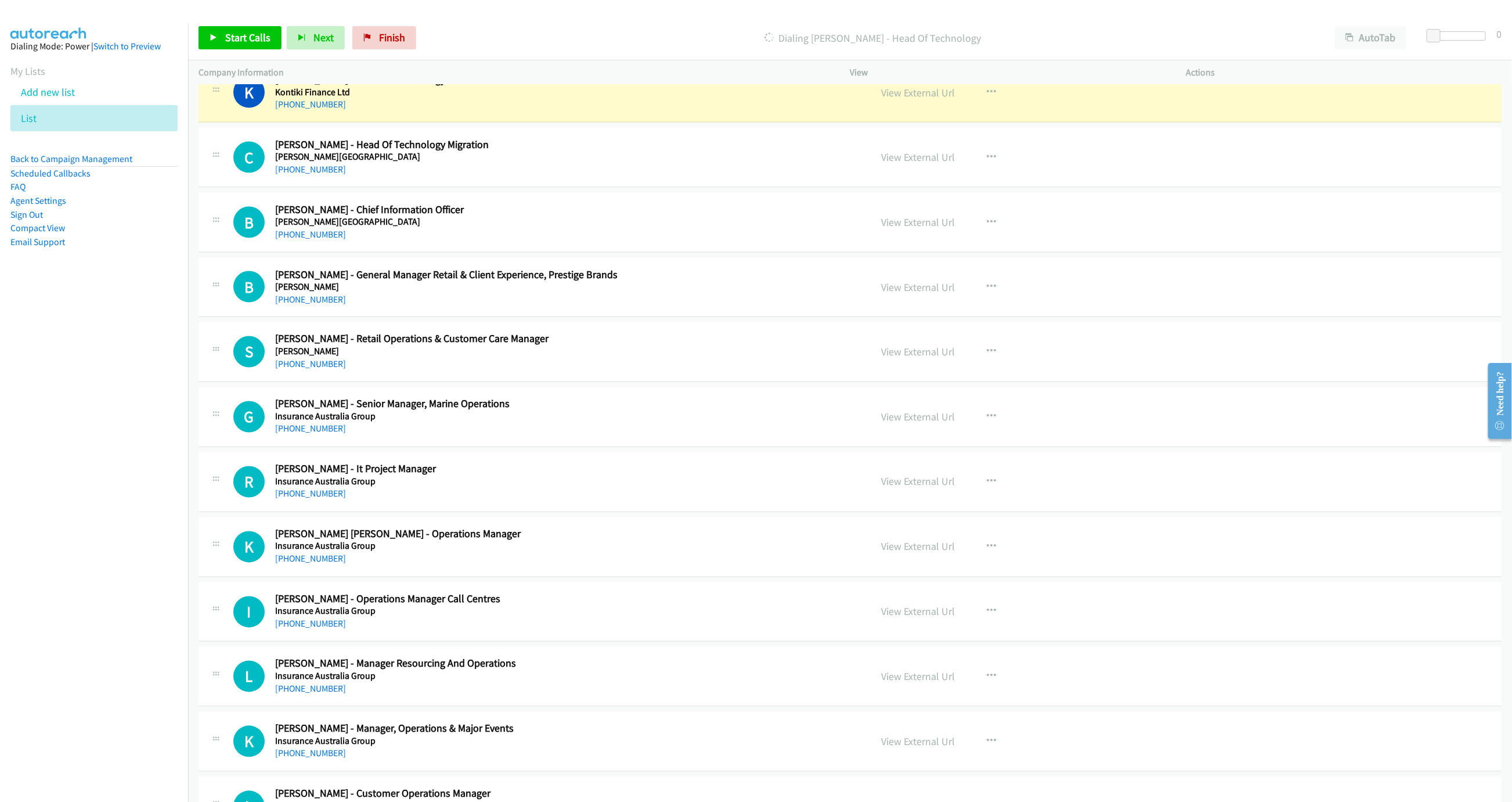
scroll to position [4320, 0]
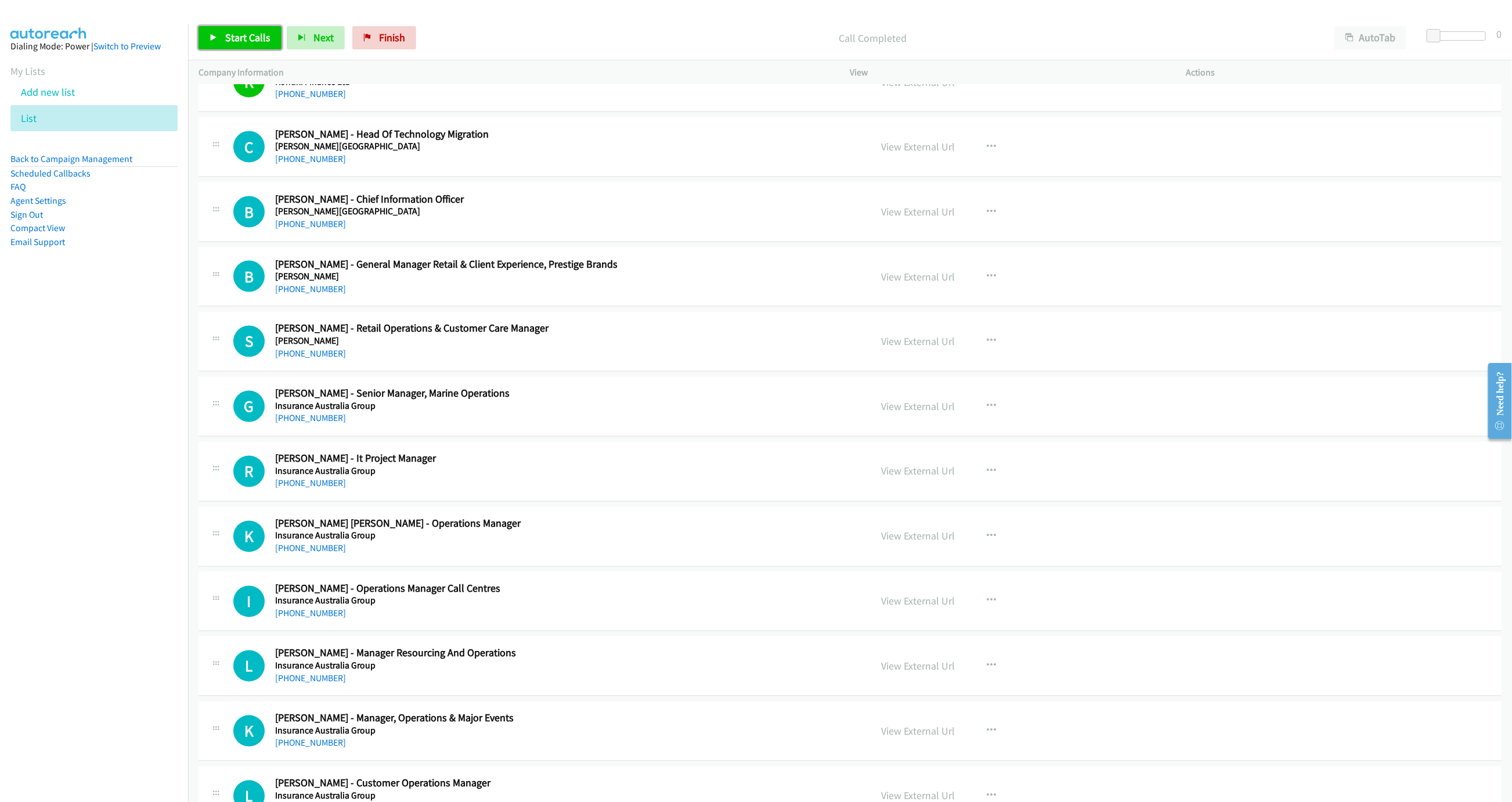
click at [237, 43] on span "Start Calls" at bounding box center [248, 37] width 45 height 13
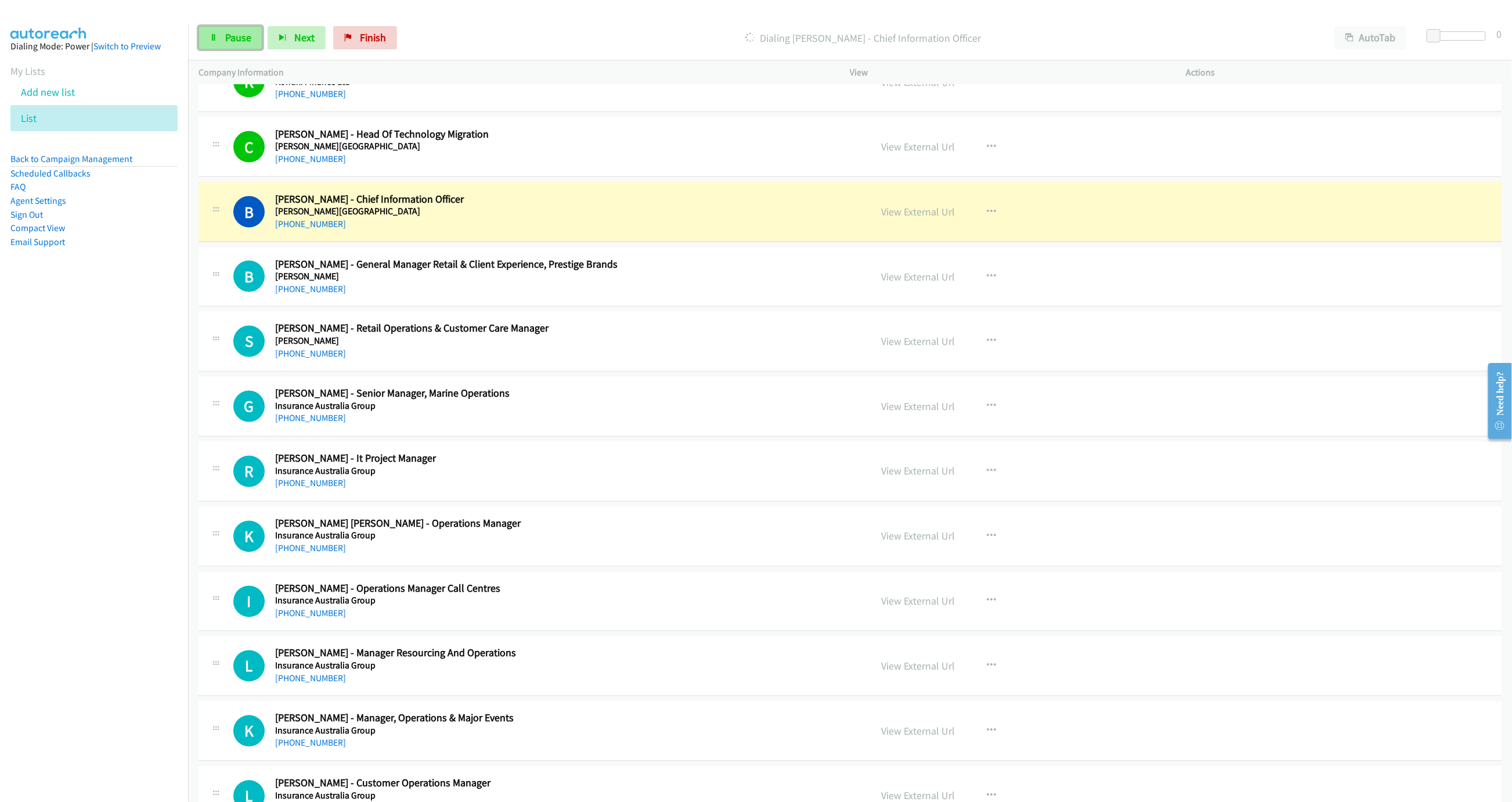
click at [227, 26] on link "Pause" at bounding box center [230, 38] width 64 height 23
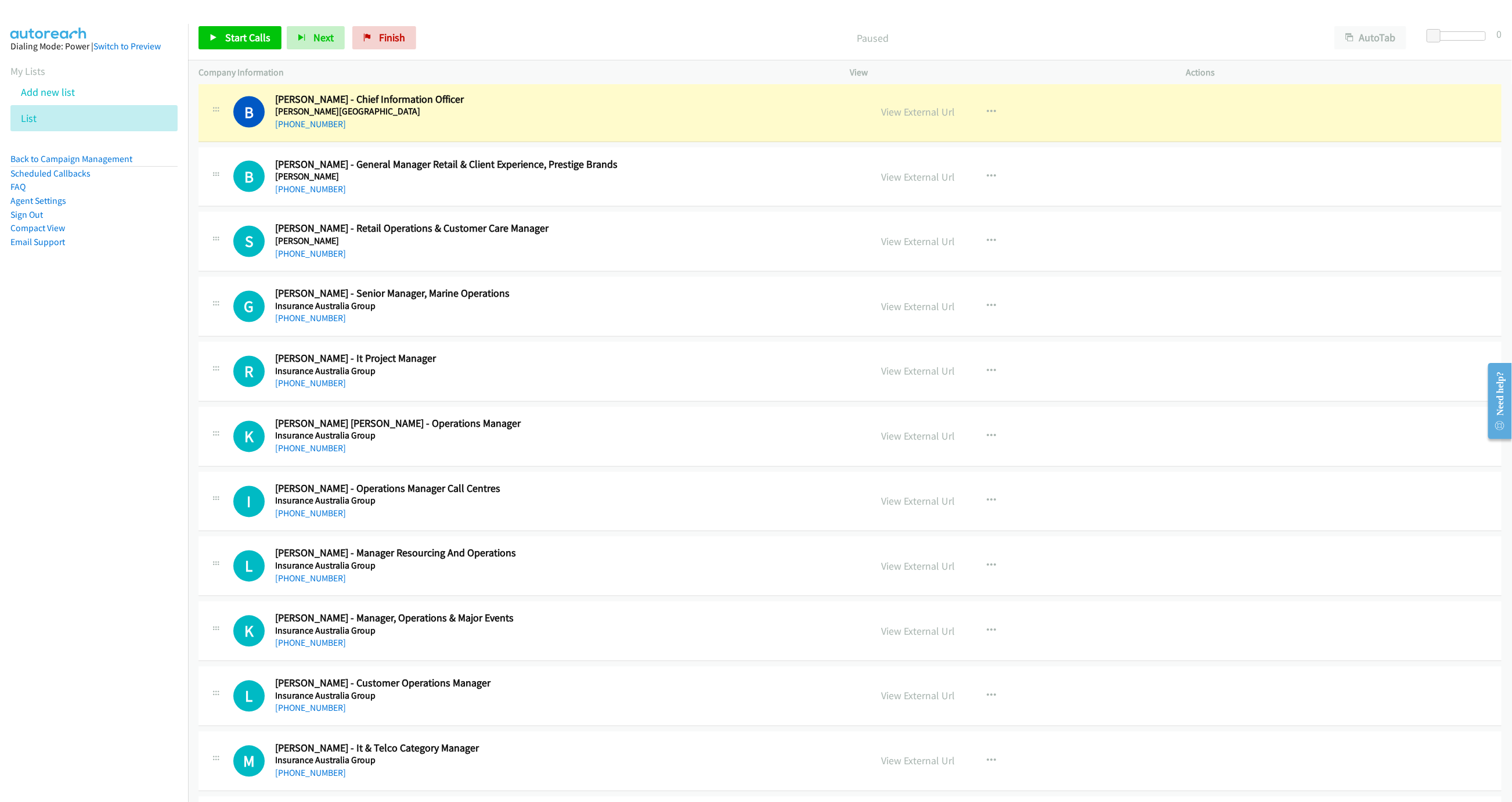
scroll to position [4441, 0]
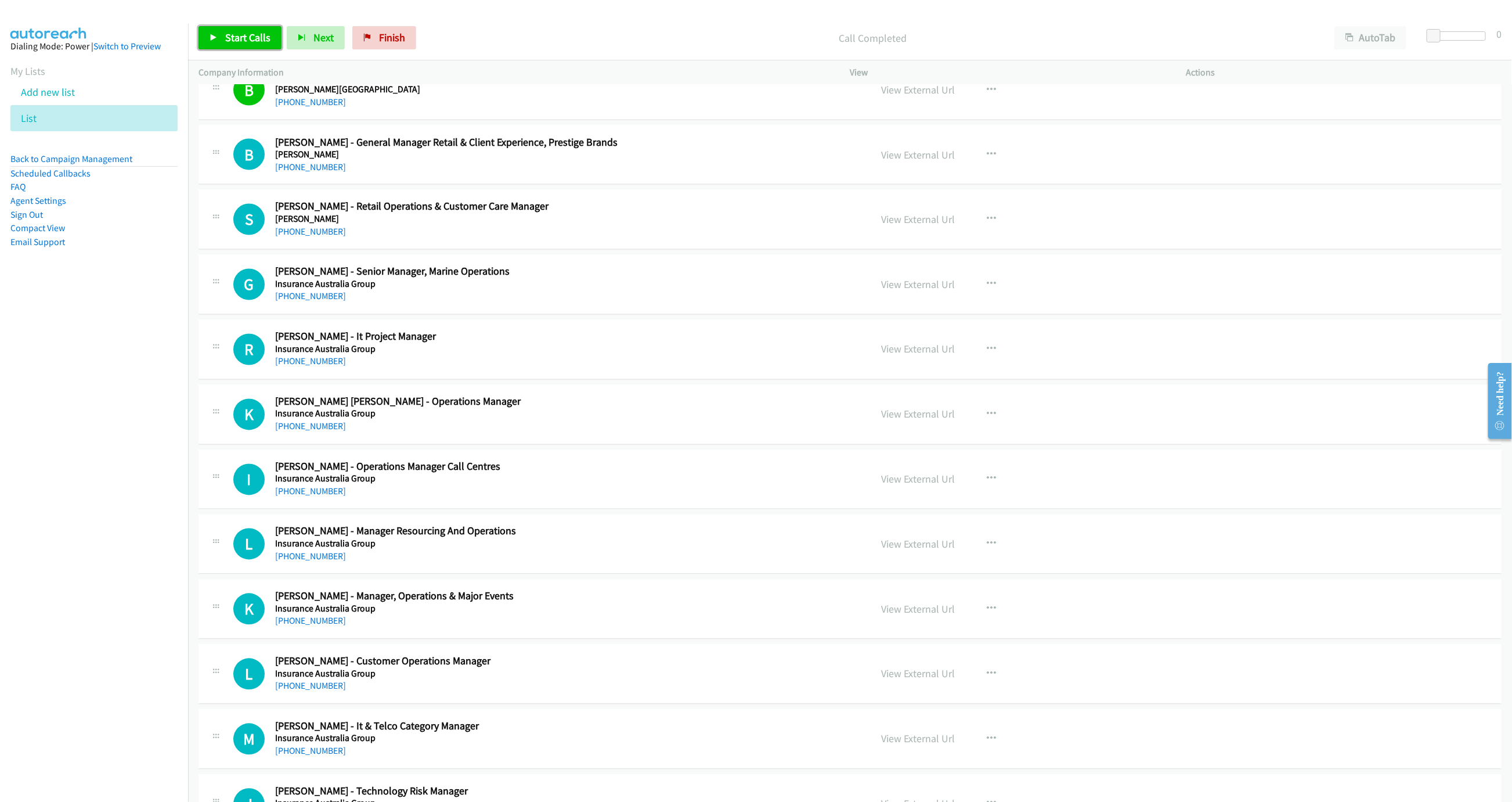
click at [255, 36] on span "Start Calls" at bounding box center [248, 37] width 45 height 13
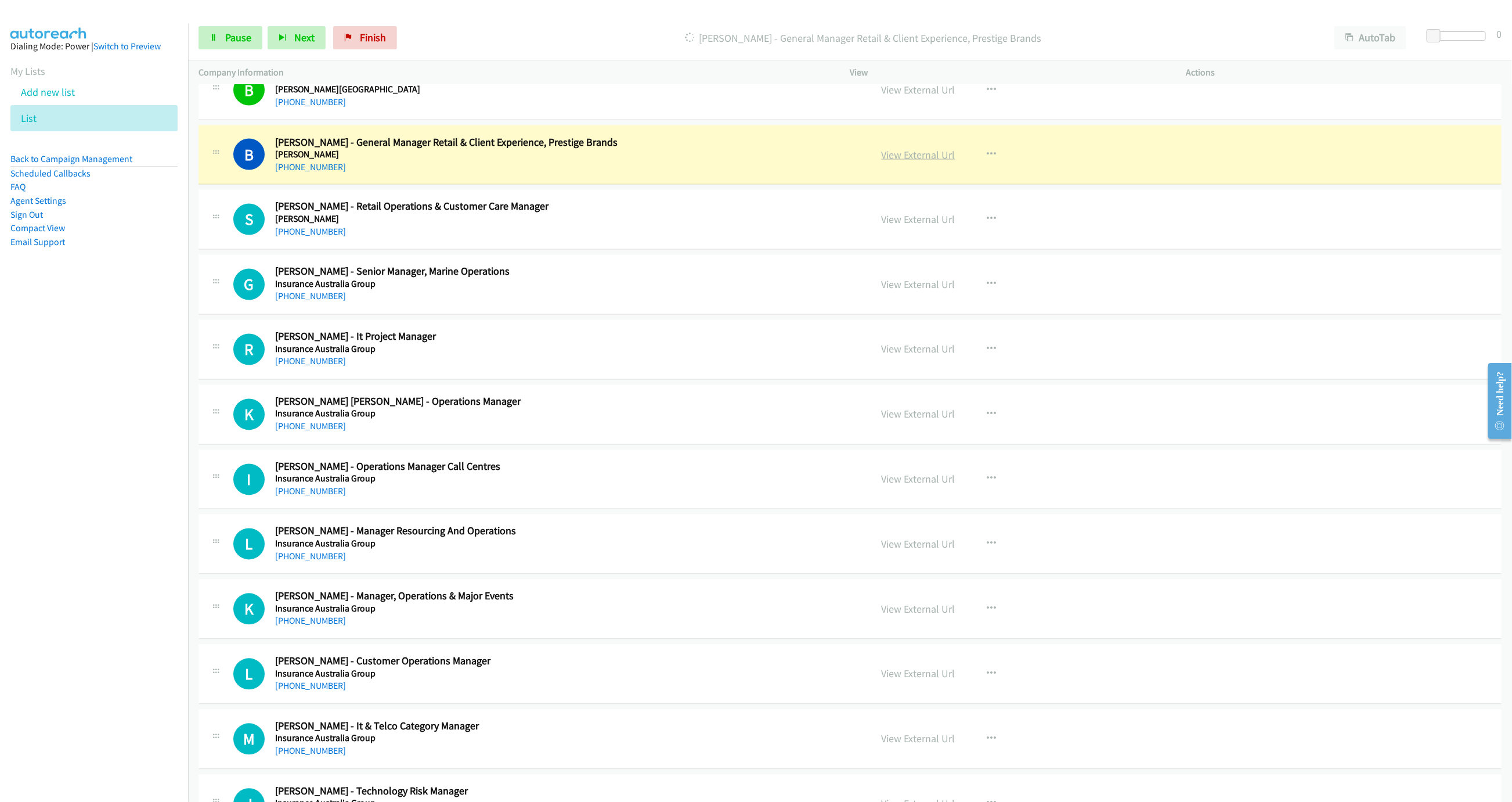
click at [927, 162] on link "View External Url" at bounding box center [918, 154] width 74 height 13
click at [246, 34] on span "Pause" at bounding box center [239, 37] width 26 height 13
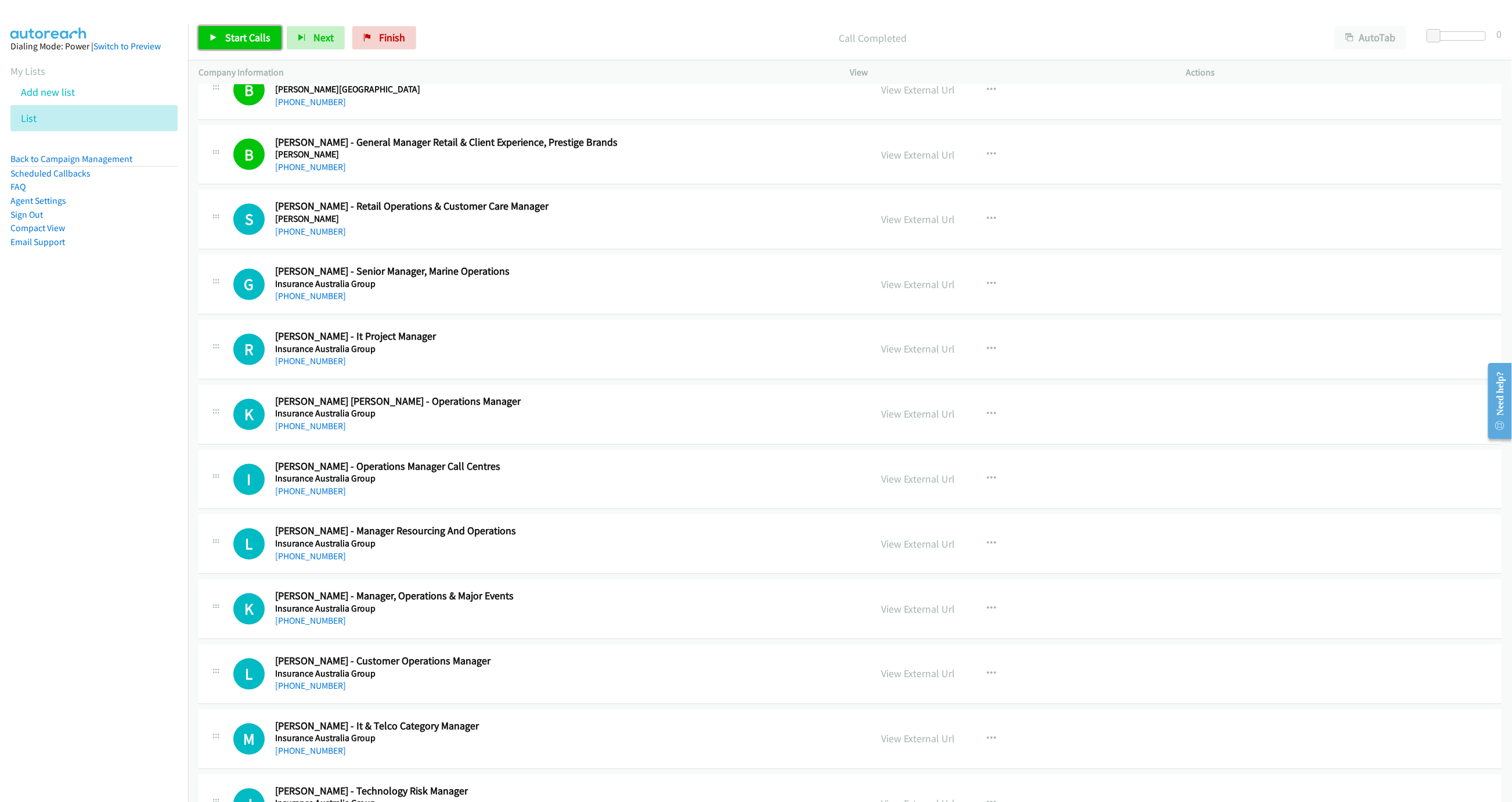
click at [220, 42] on link "Start Calls" at bounding box center [240, 38] width 83 height 23
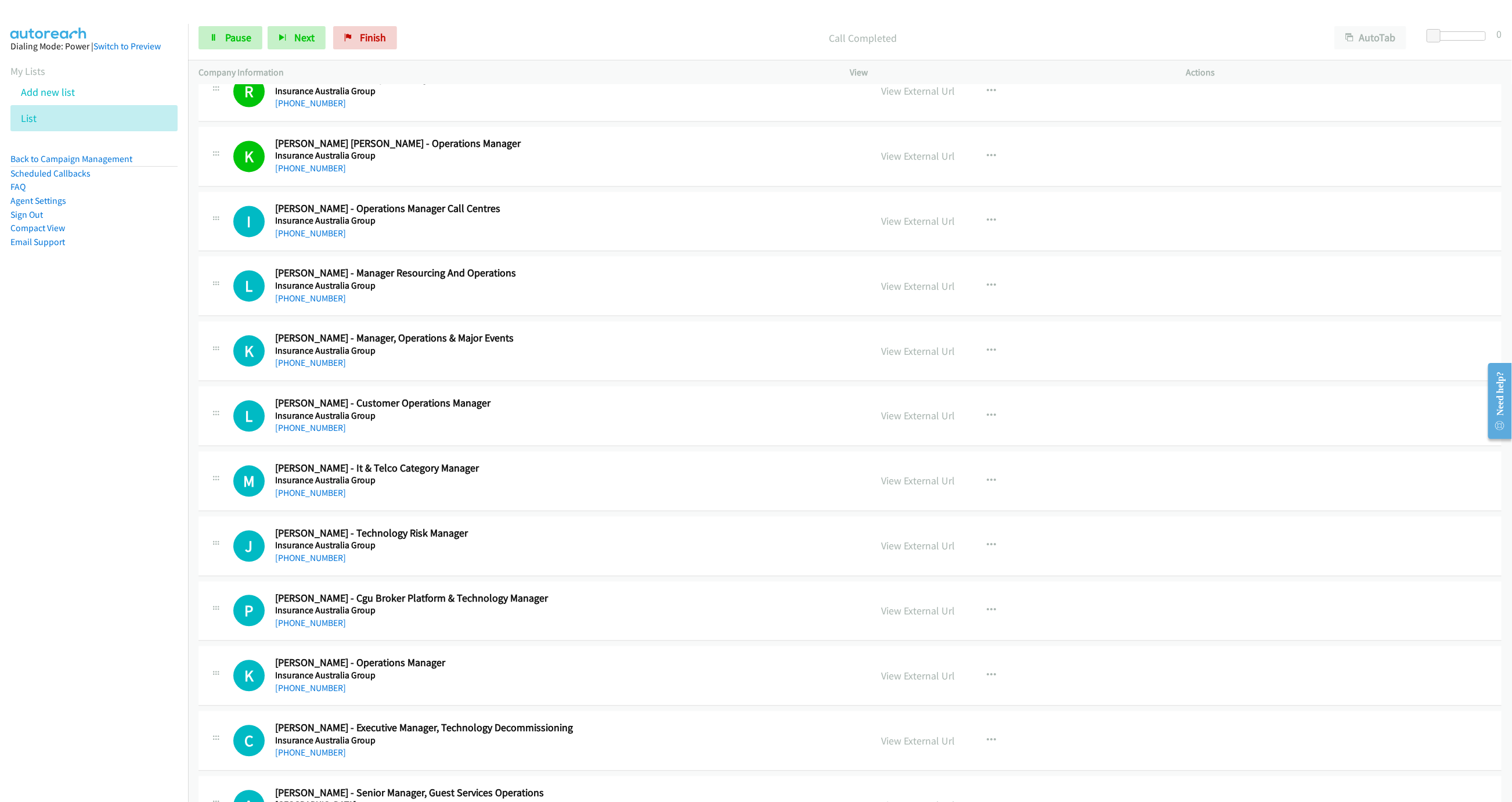
scroll to position [4703, 0]
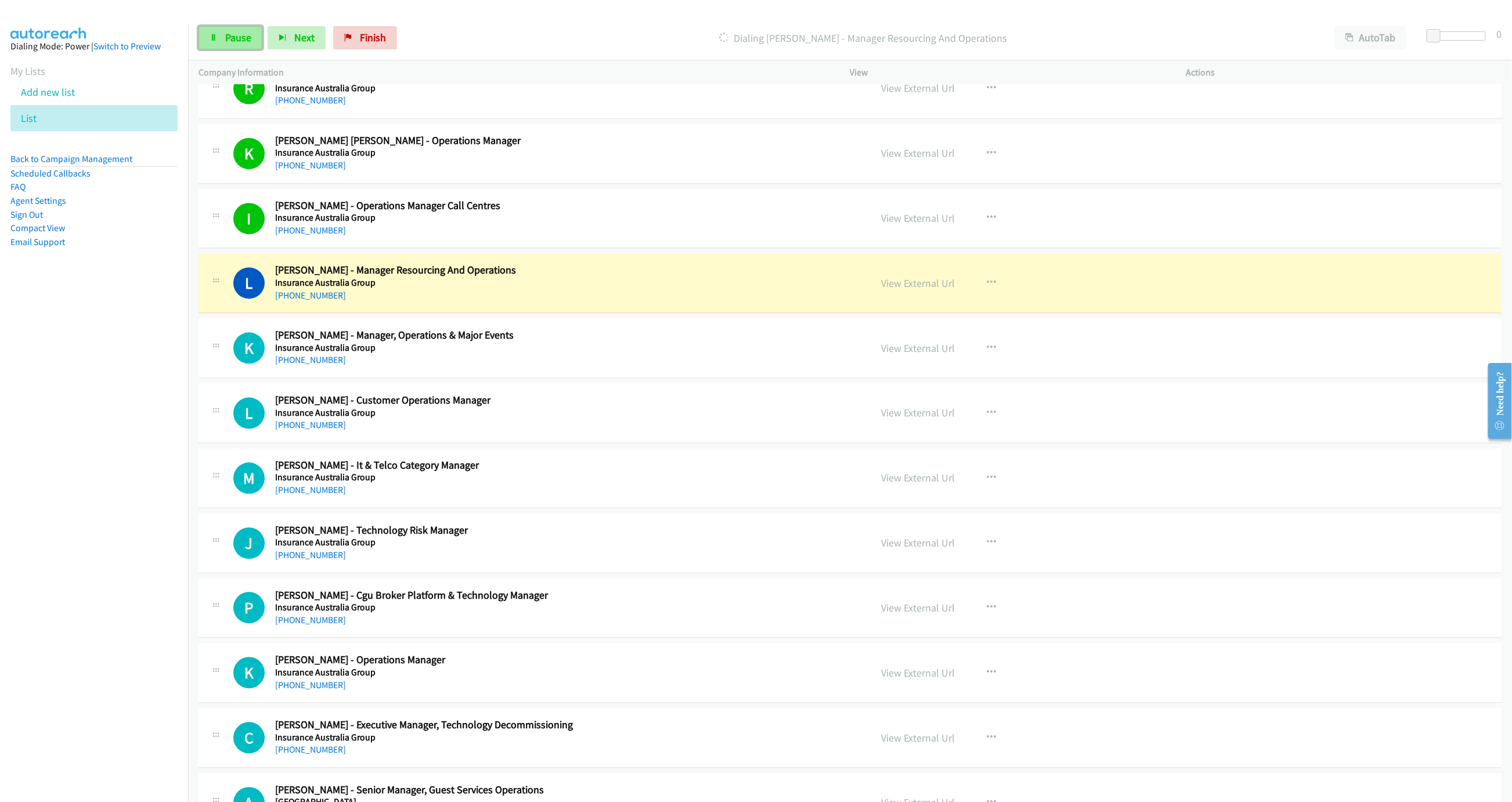
click at [206, 28] on link "Pause" at bounding box center [230, 38] width 64 height 23
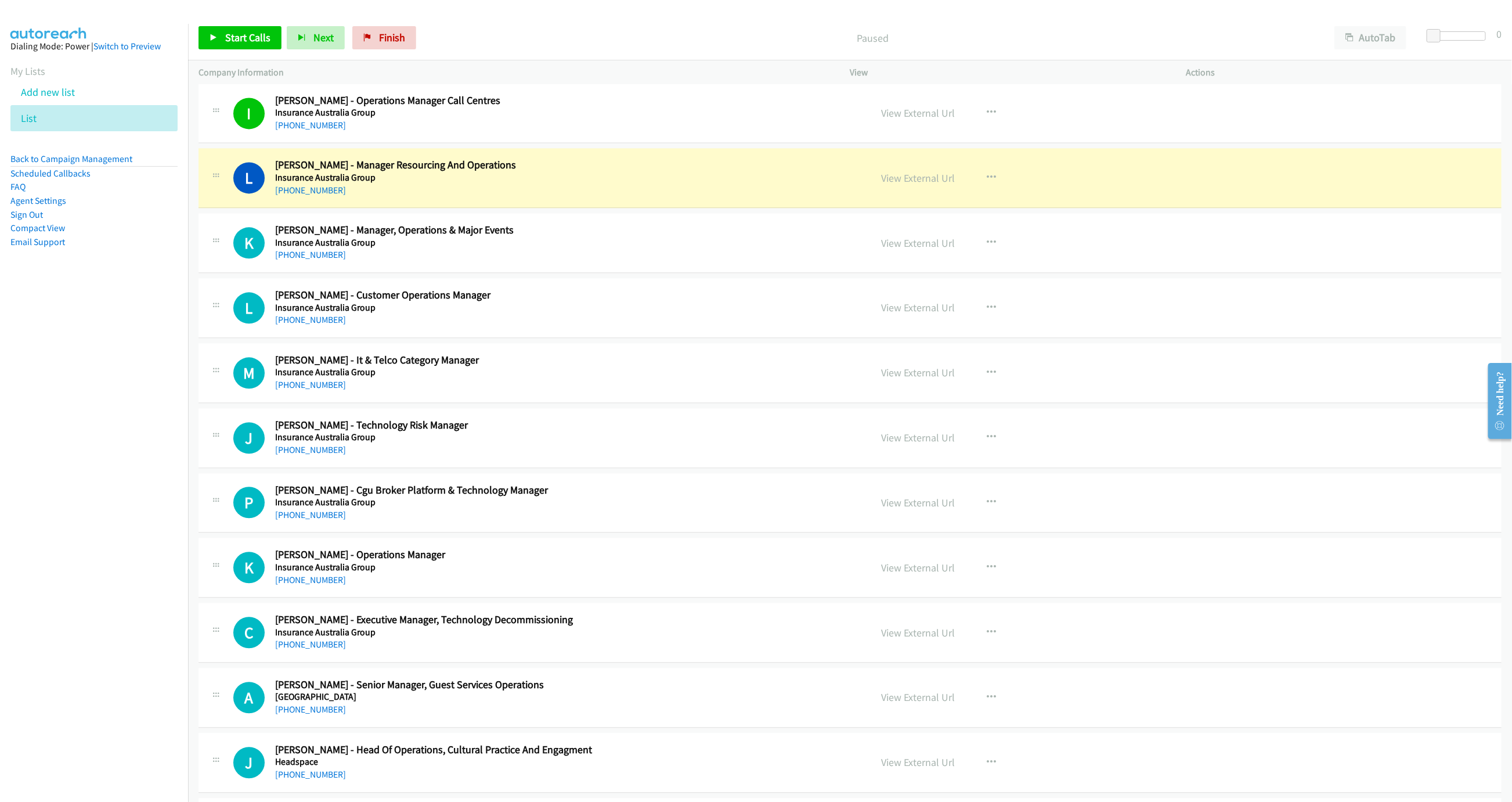
scroll to position [4877, 0]
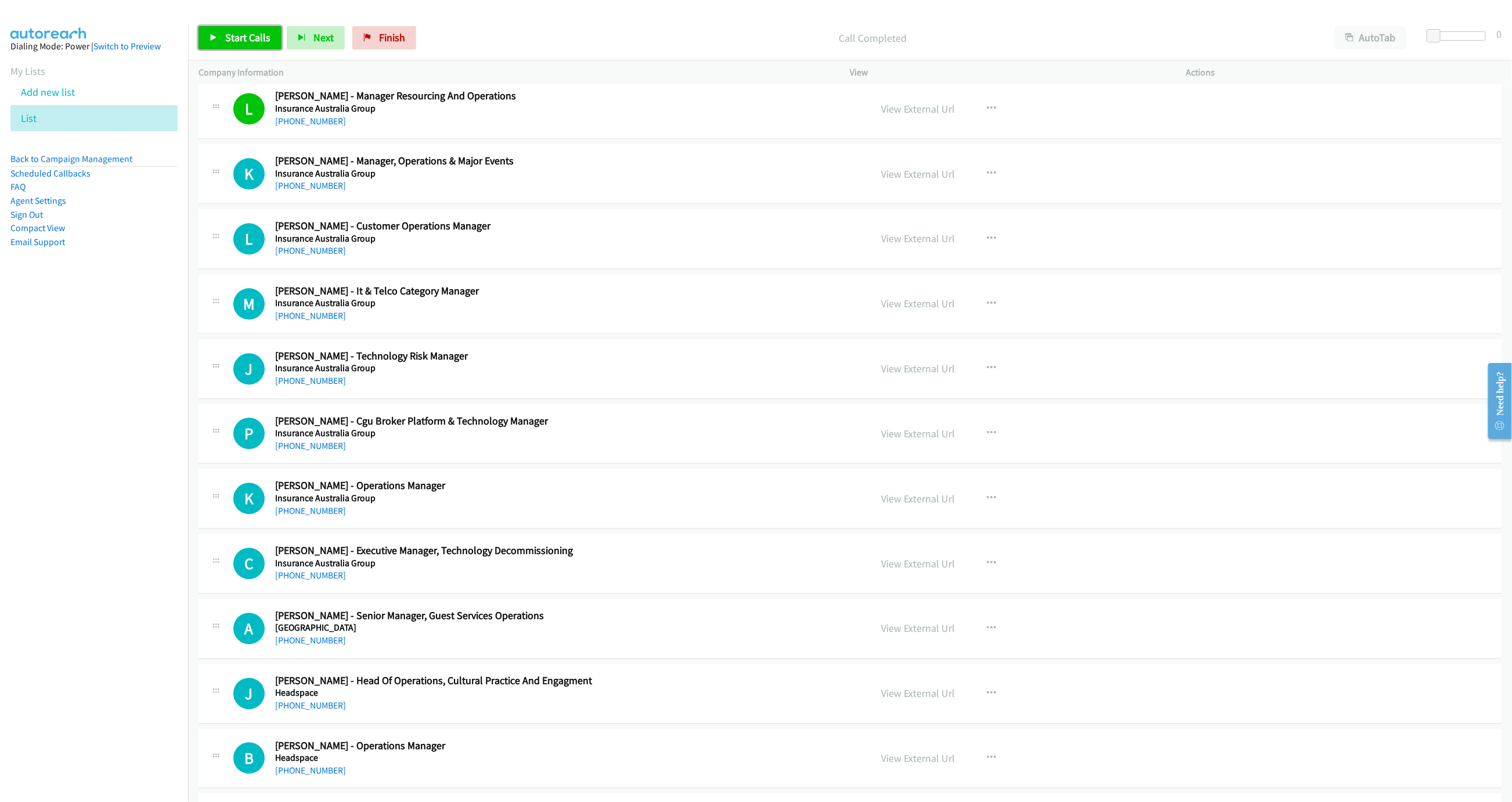
click at [234, 30] on link "Start Calls" at bounding box center [240, 38] width 83 height 23
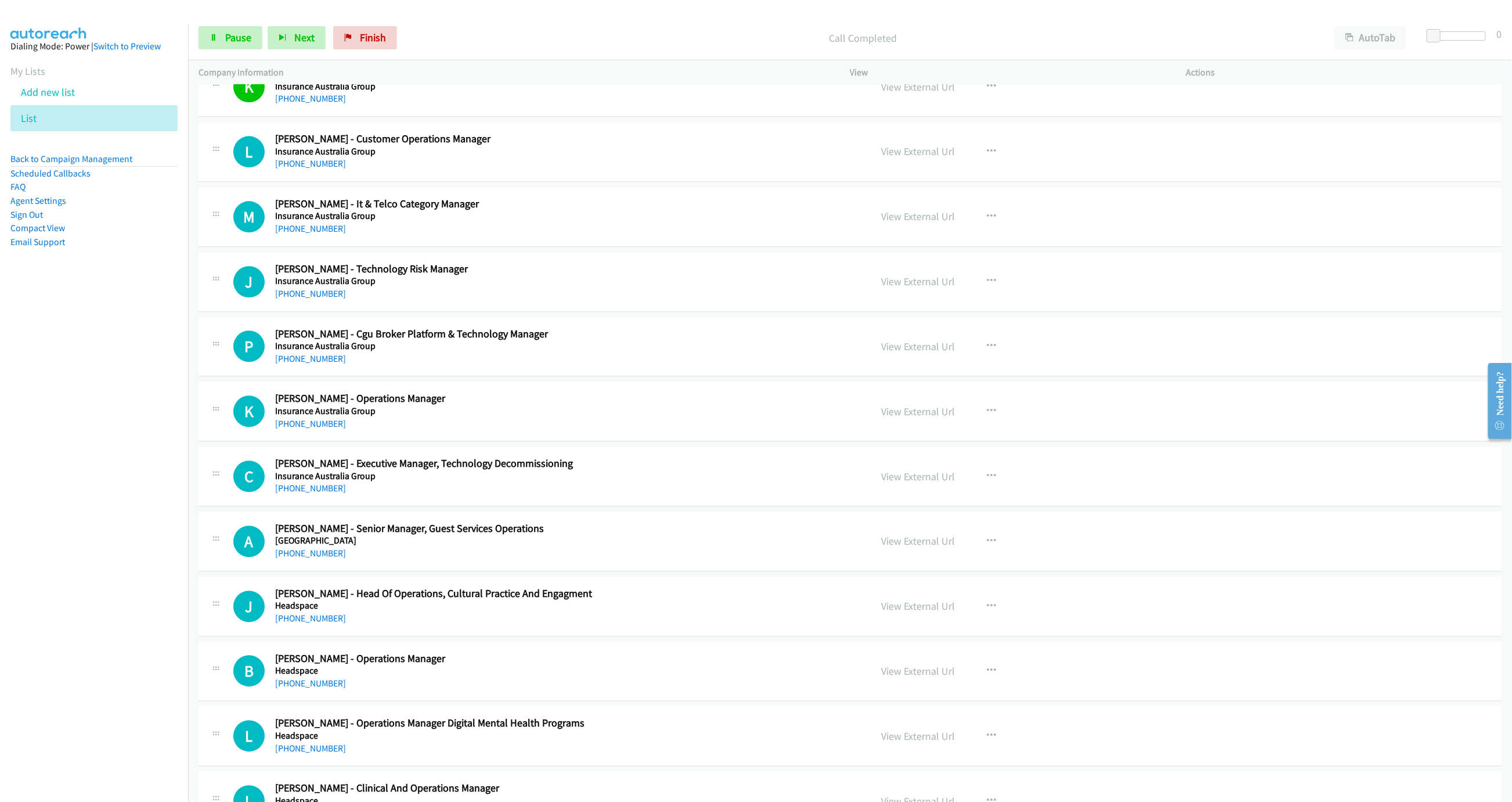
click at [39, 382] on nav "Dialing Mode: Power | Switch to Preview My Lists Add new list List Back to Camp…" at bounding box center [94, 425] width 188 height 802
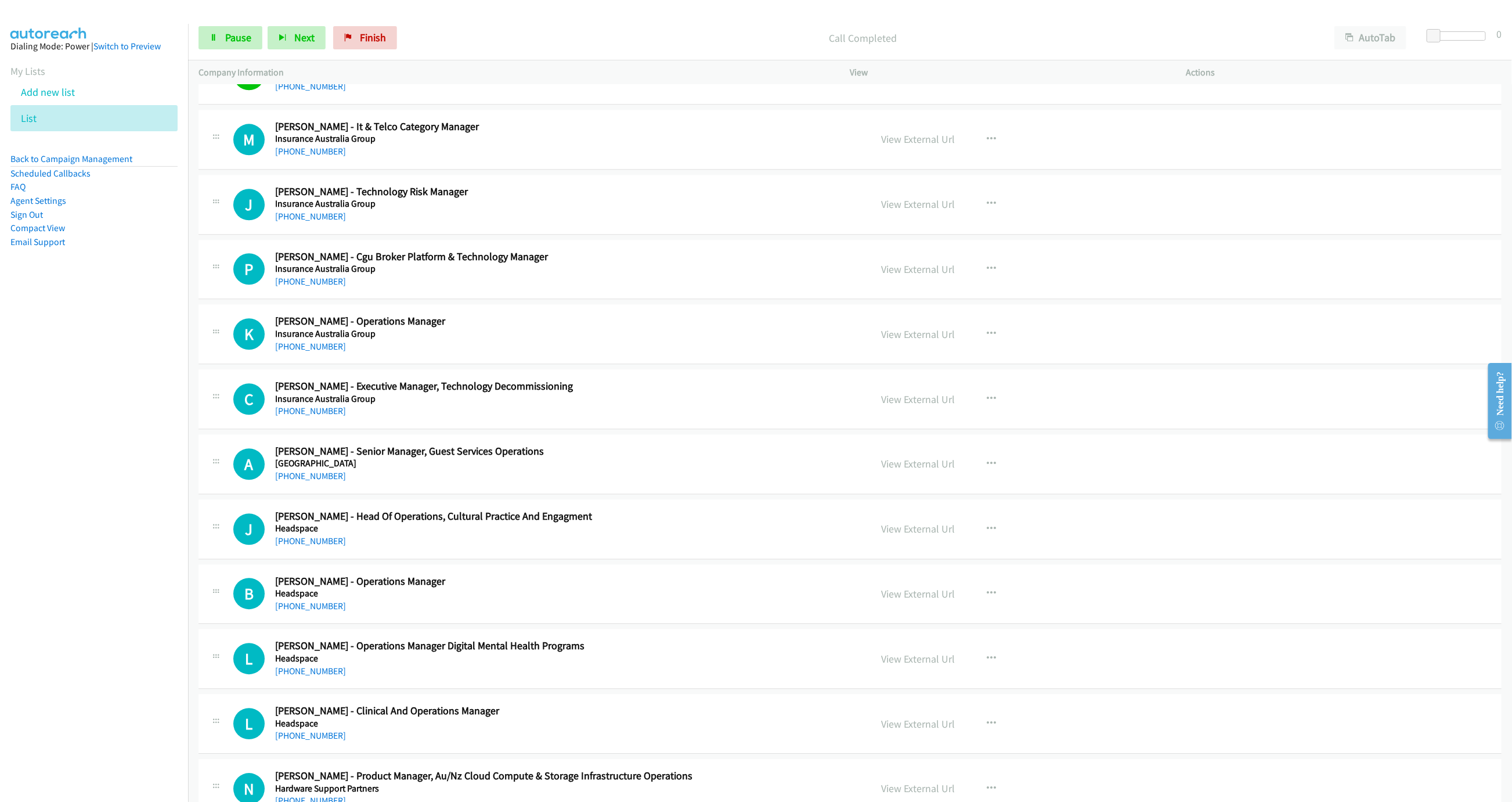
scroll to position [5051, 0]
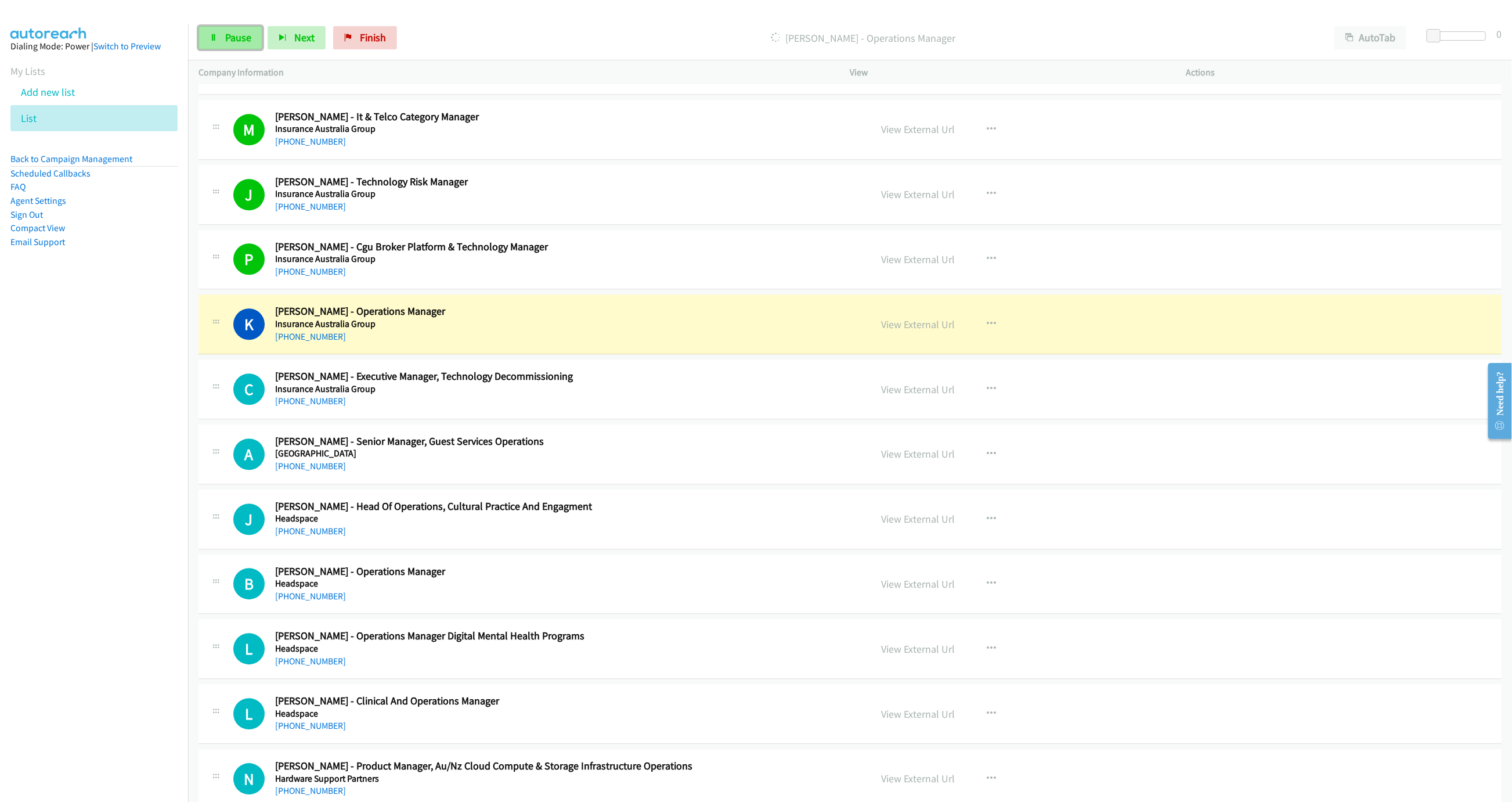
click at [223, 39] on link "Pause" at bounding box center [230, 38] width 64 height 23
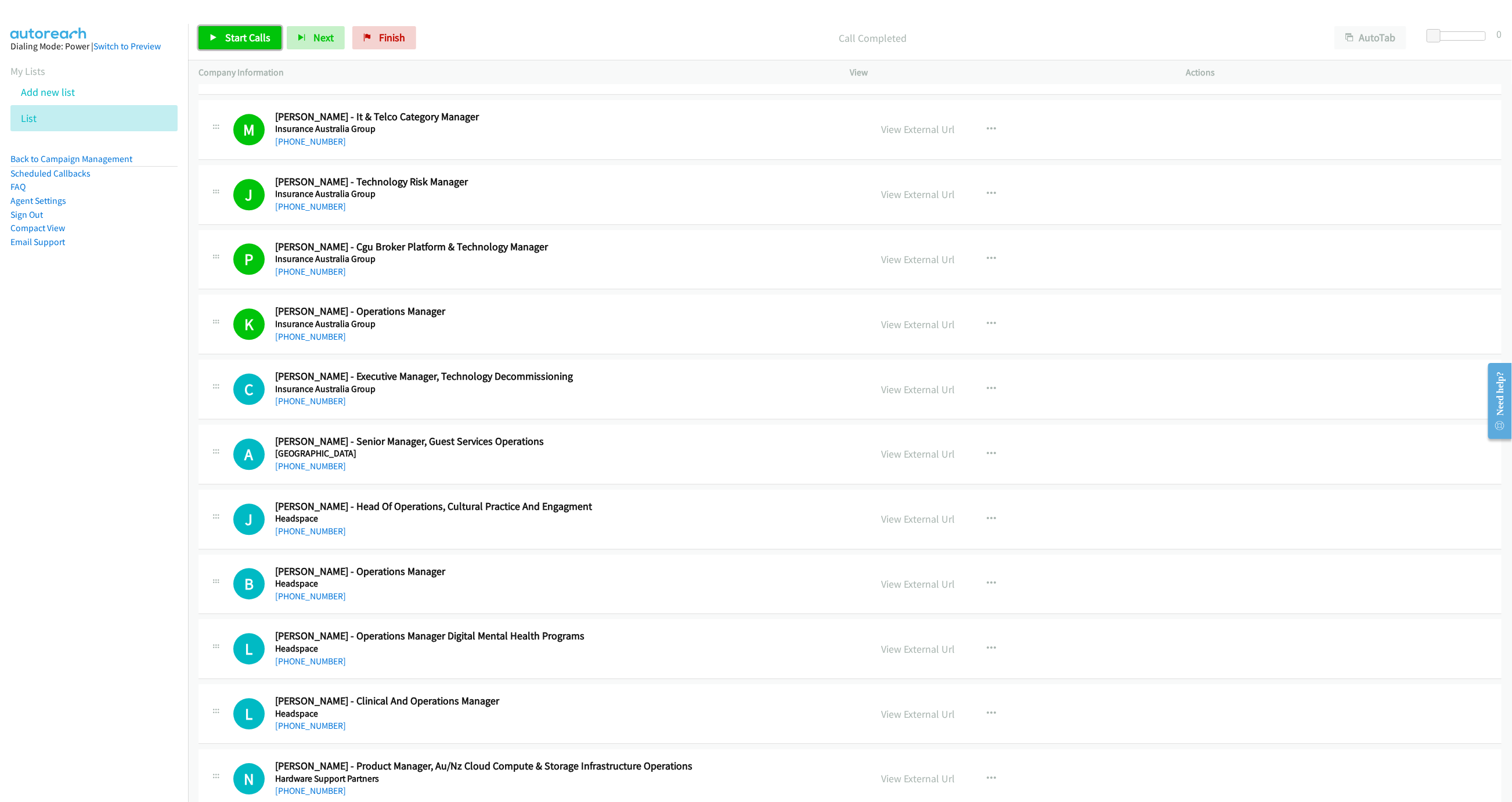
click at [249, 39] on span "Start Calls" at bounding box center [248, 37] width 45 height 13
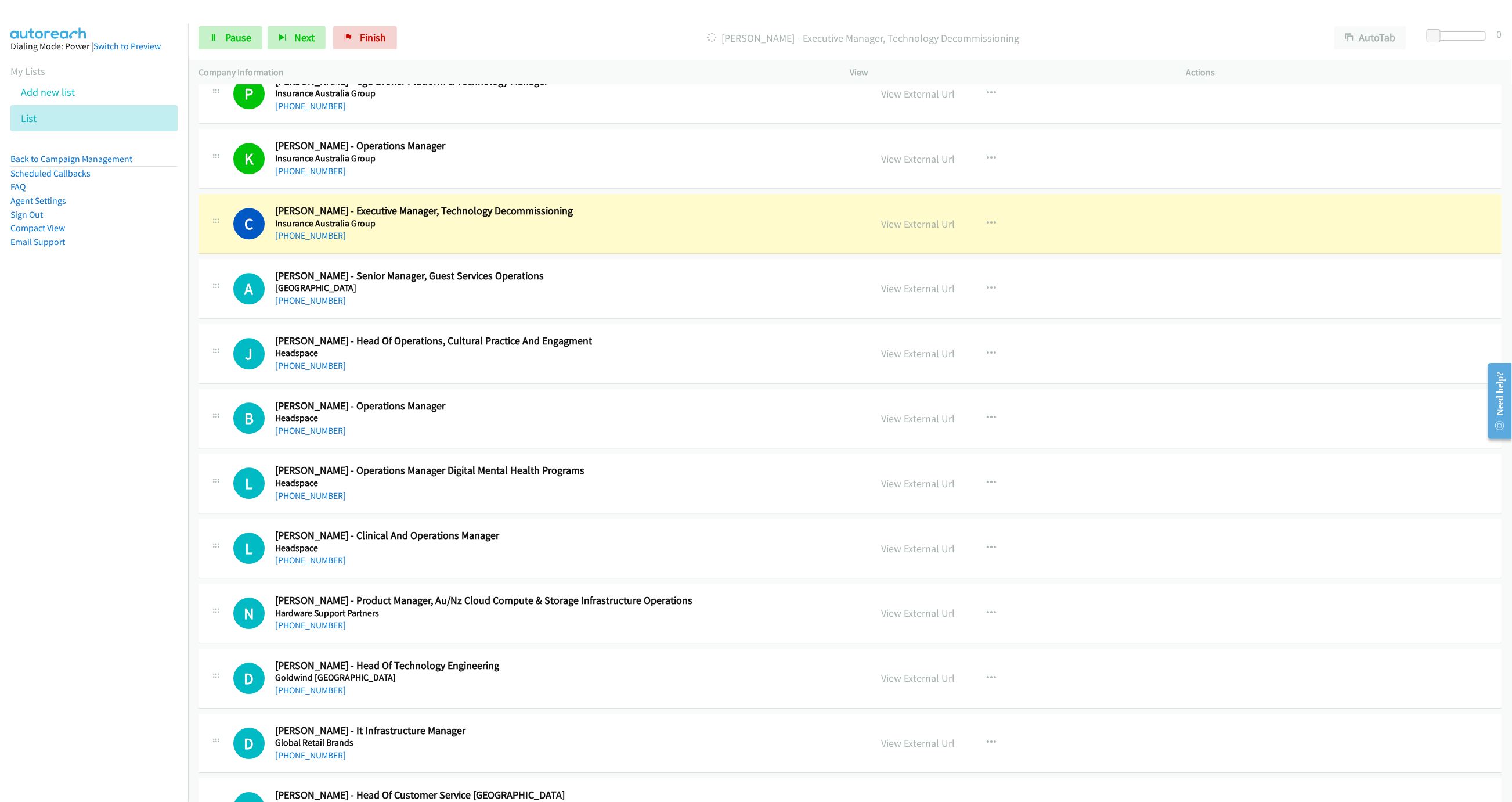
scroll to position [5313, 0]
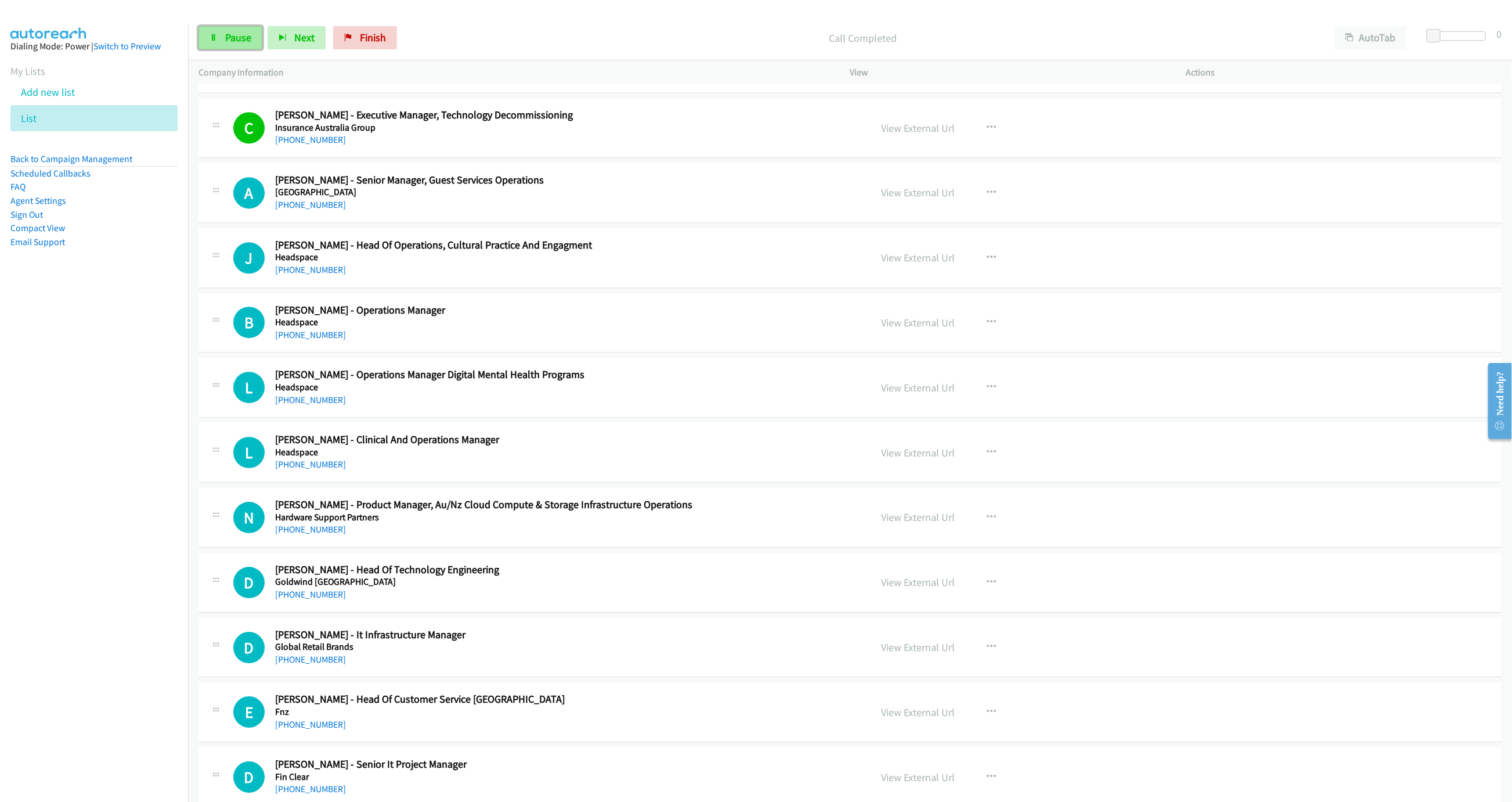
click at [248, 41] on span "Pause" at bounding box center [239, 37] width 26 height 13
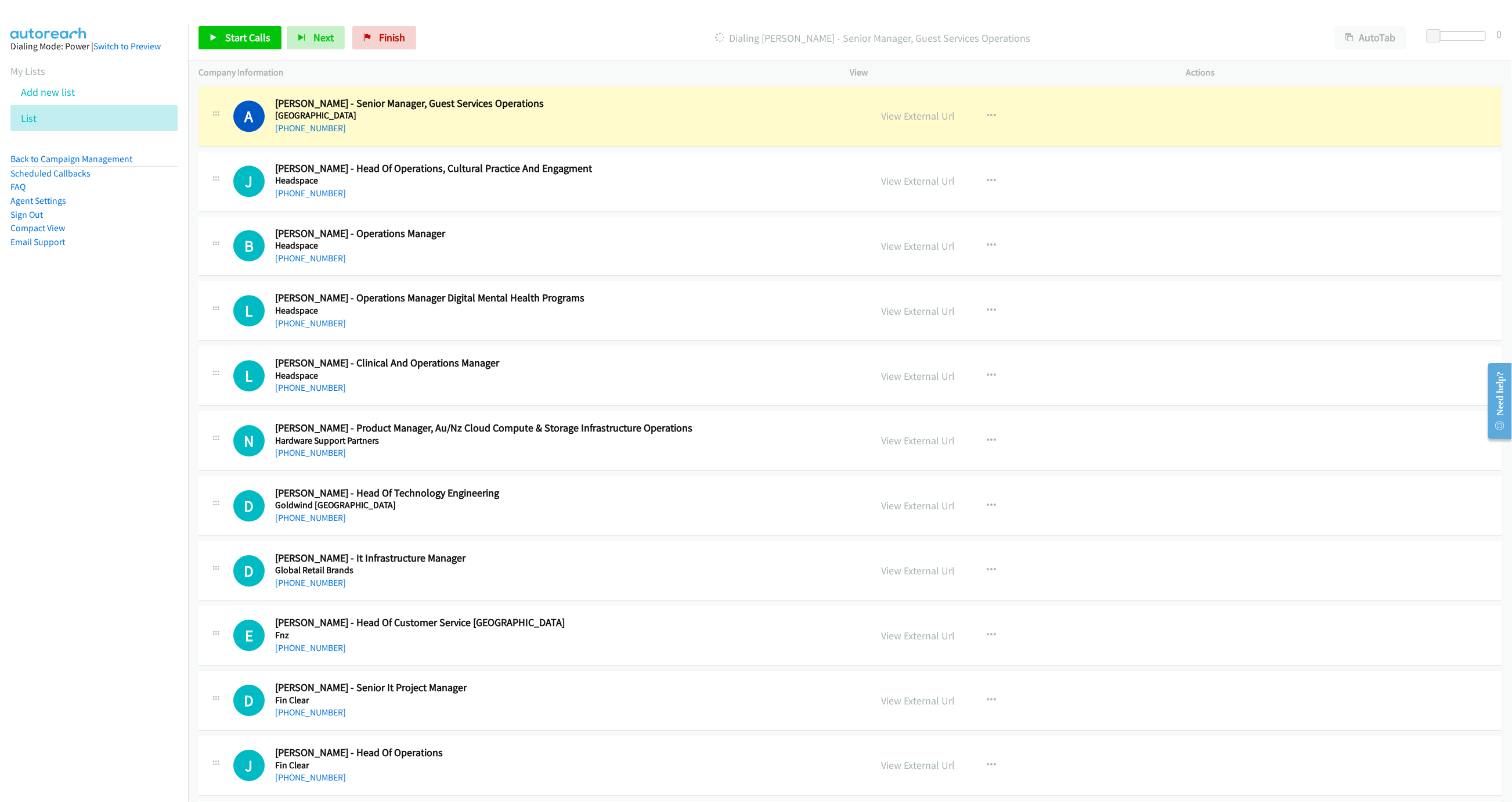
scroll to position [5399, 0]
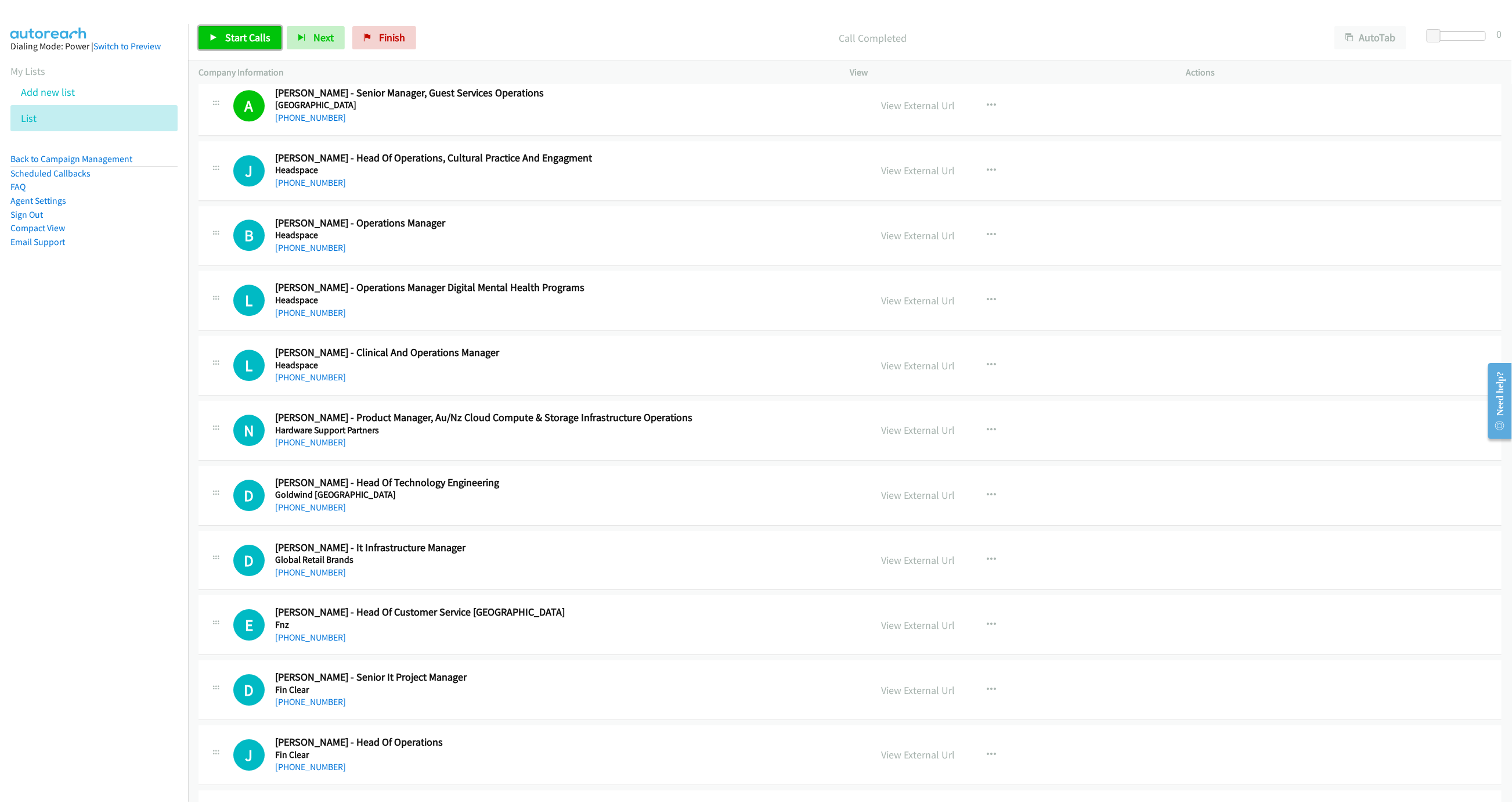
click at [232, 47] on link "Start Calls" at bounding box center [240, 38] width 83 height 23
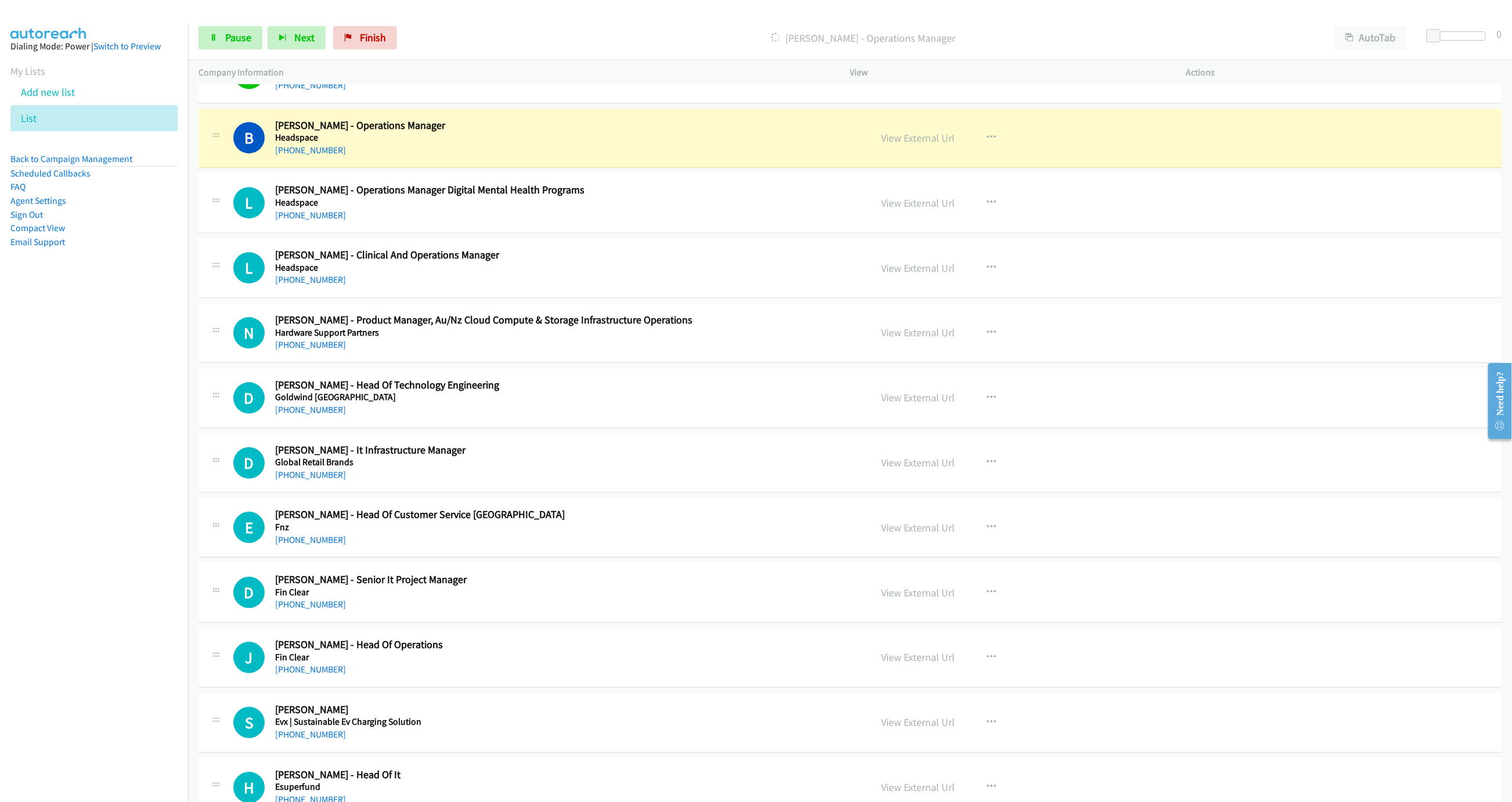
scroll to position [5487, 0]
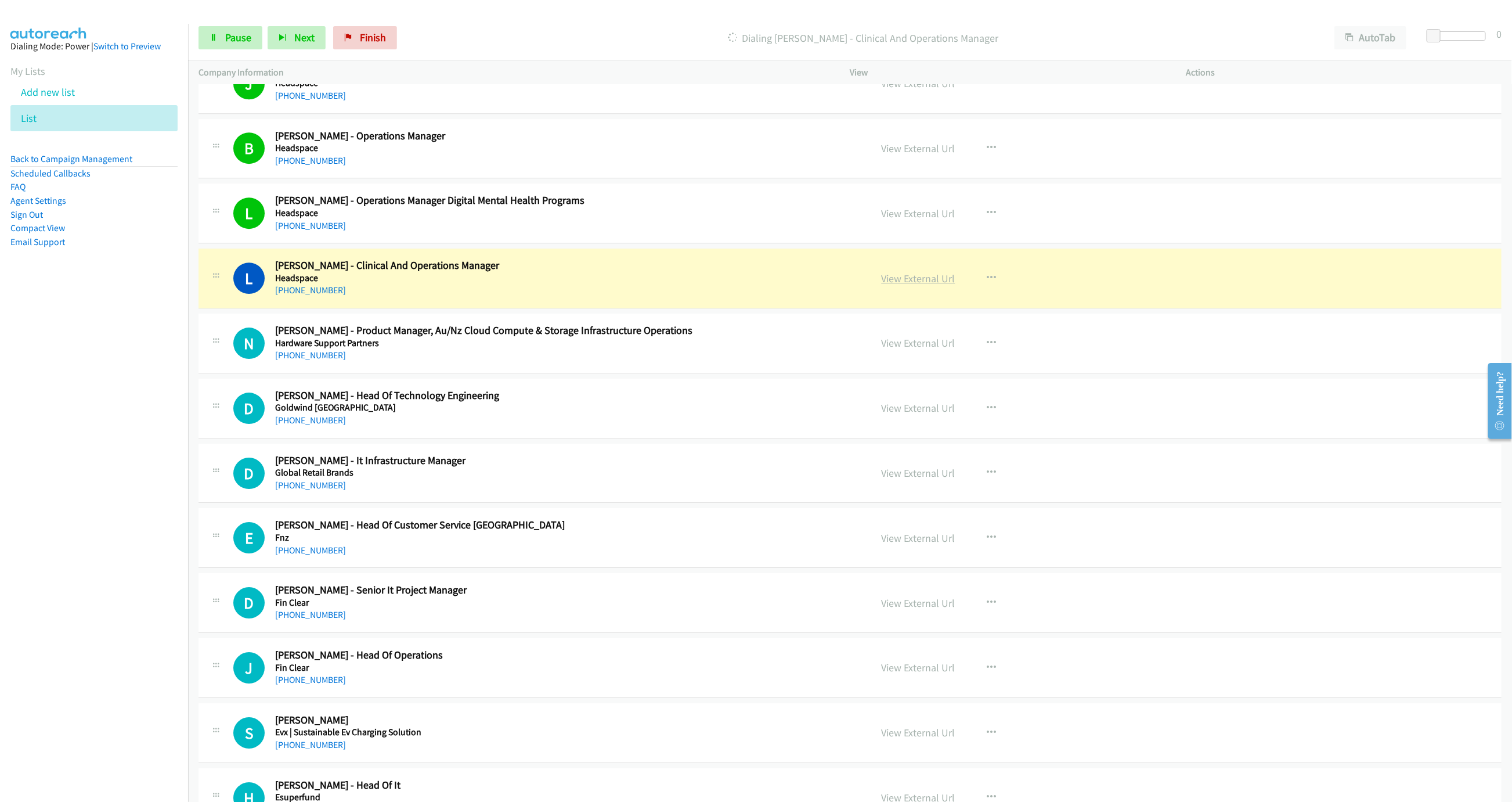
click at [927, 285] on link "View External Url" at bounding box center [918, 278] width 74 height 13
click at [242, 43] on span "Pause" at bounding box center [239, 37] width 26 height 13
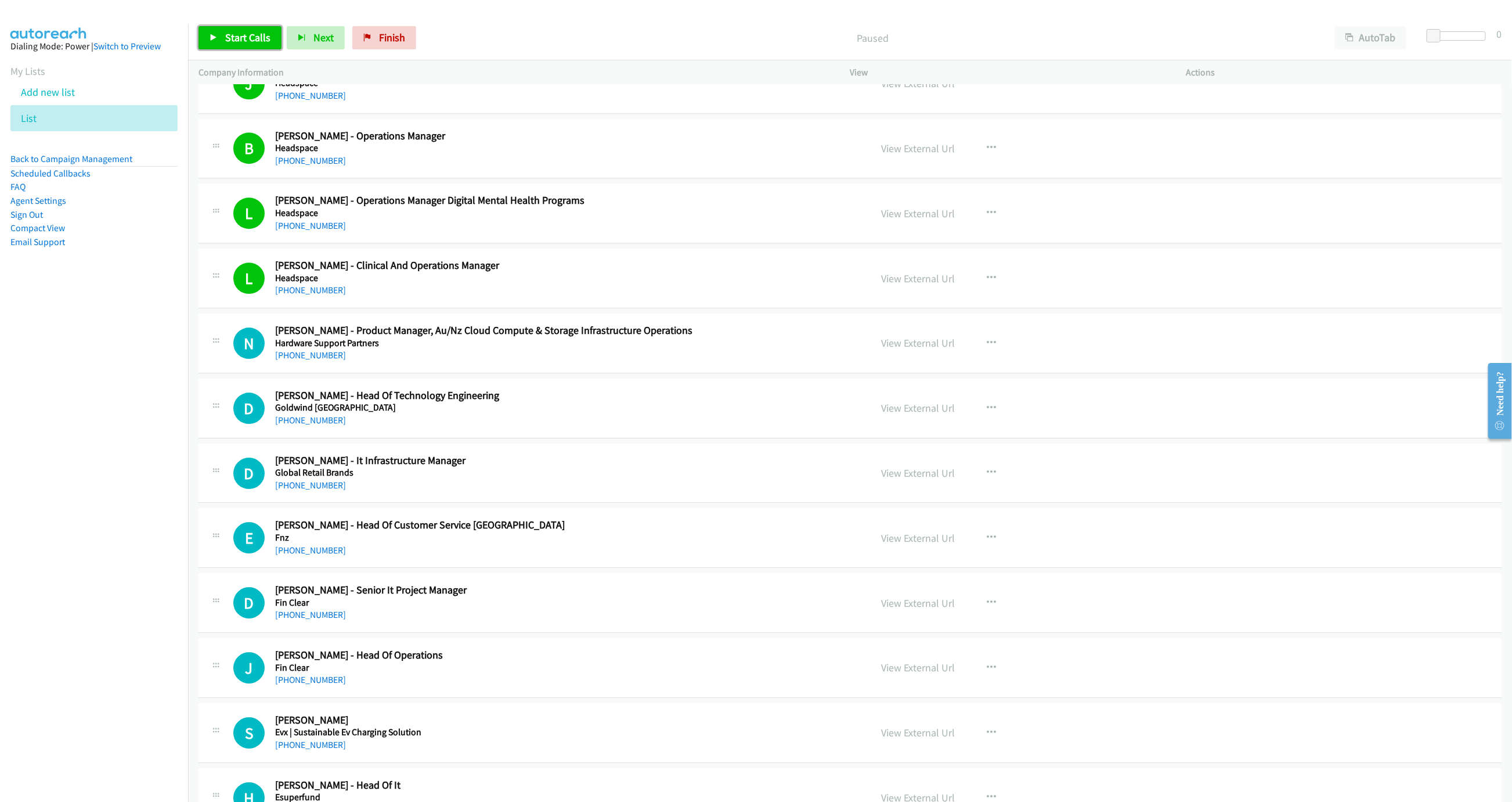
click at [244, 35] on span "Start Calls" at bounding box center [248, 37] width 45 height 13
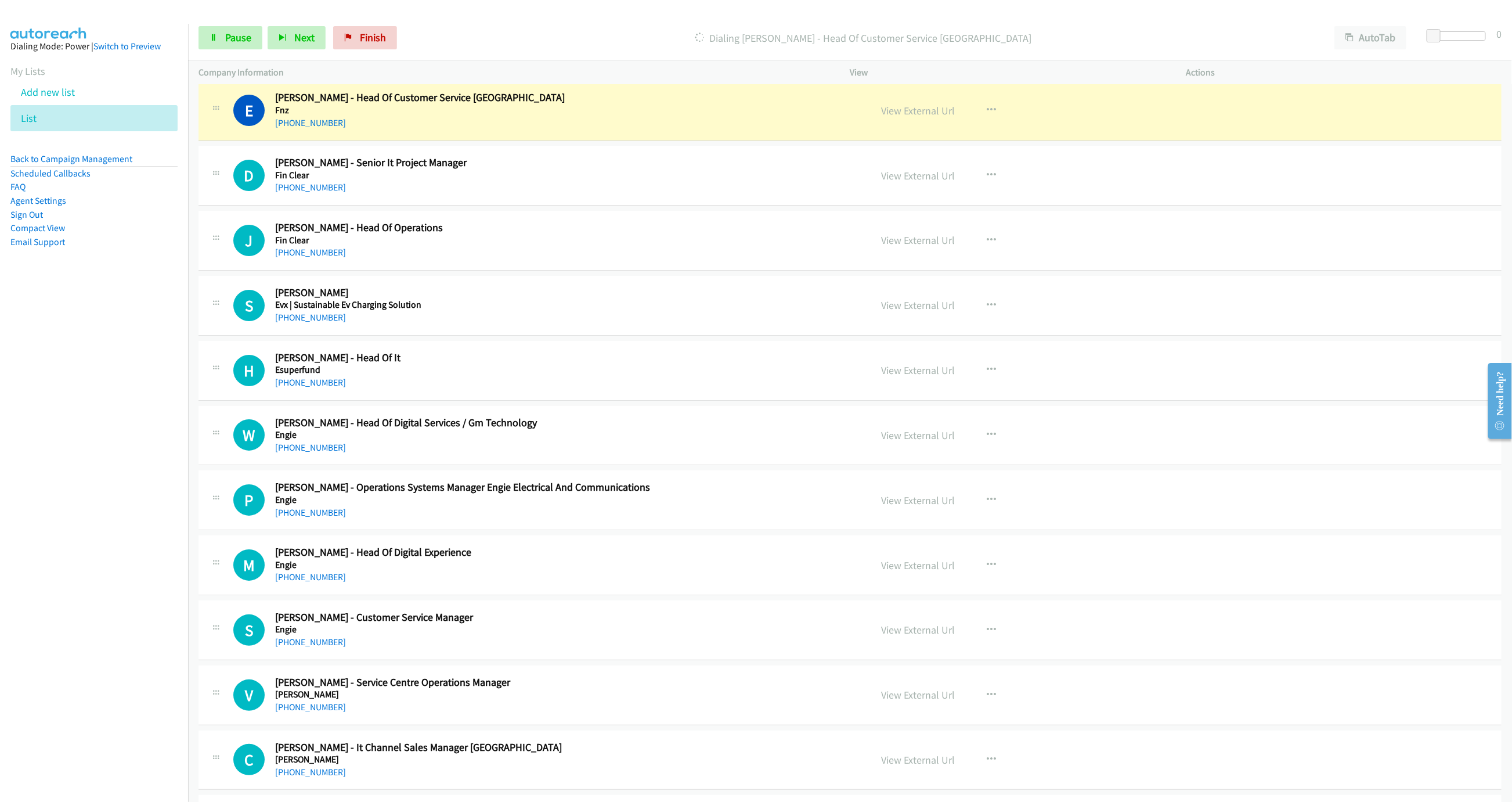
scroll to position [5922, 0]
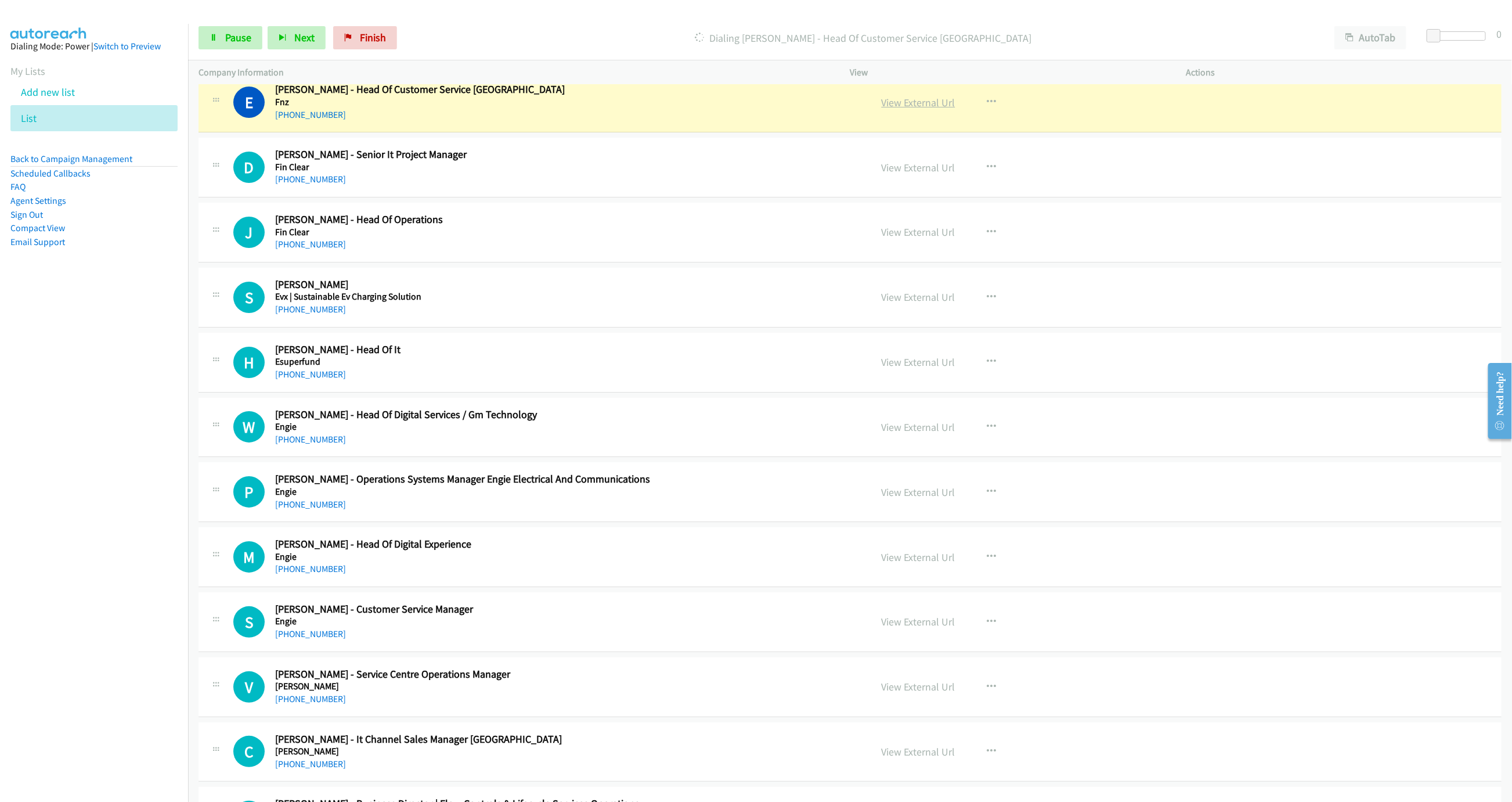
click at [919, 109] on link "View External Url" at bounding box center [918, 102] width 74 height 13
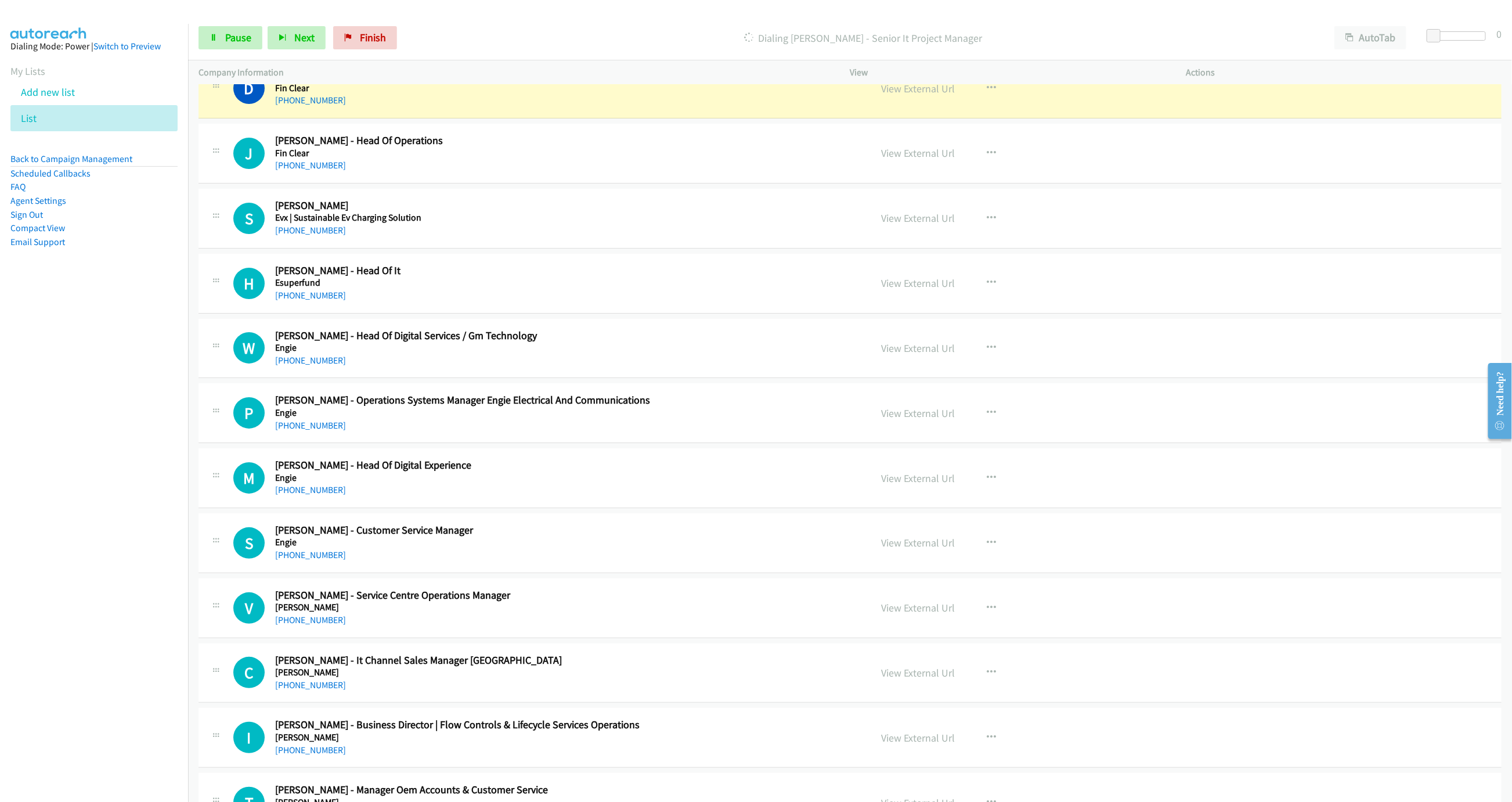
scroll to position [6009, 0]
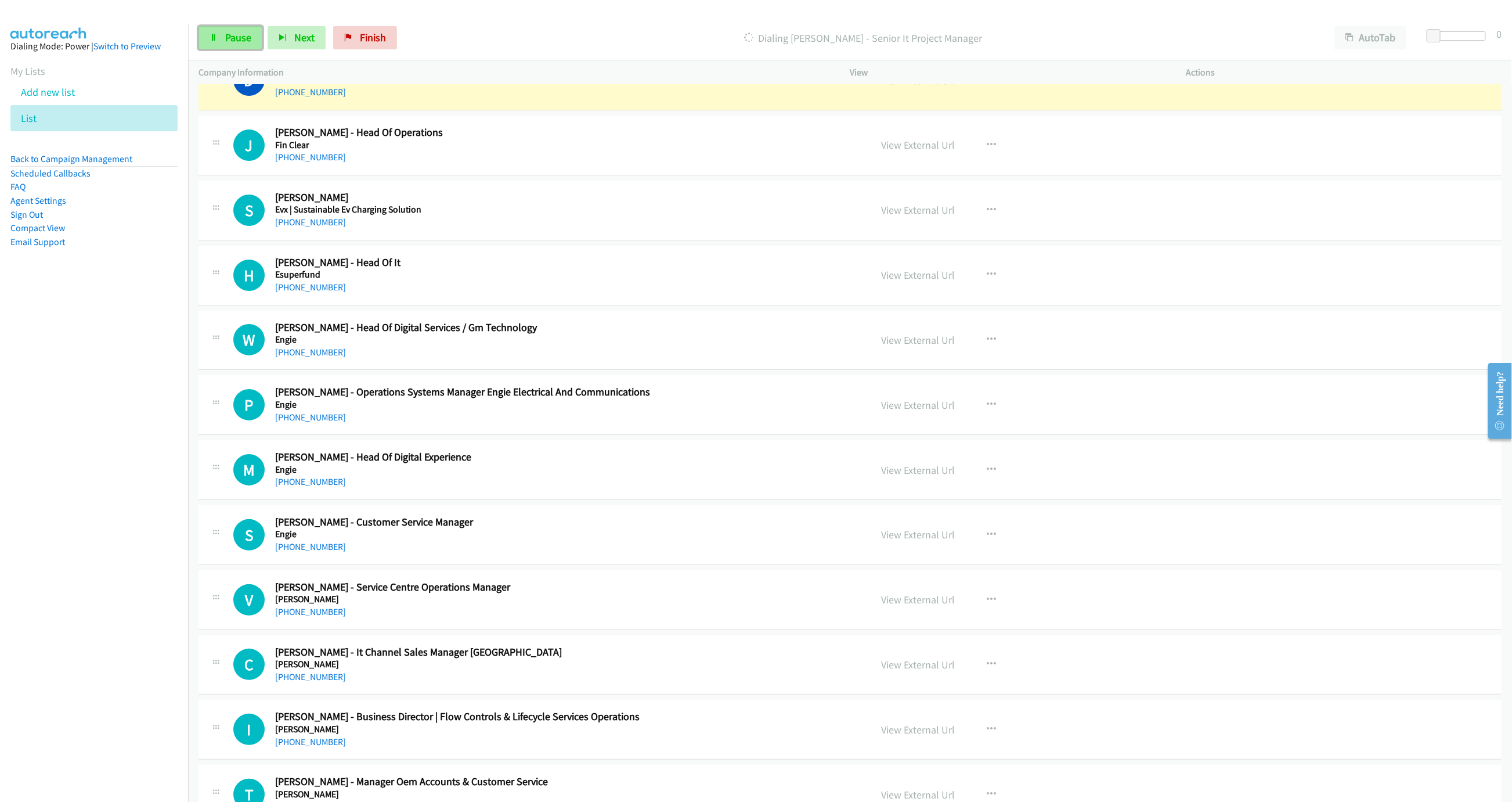
click at [223, 45] on link "Pause" at bounding box center [230, 38] width 64 height 23
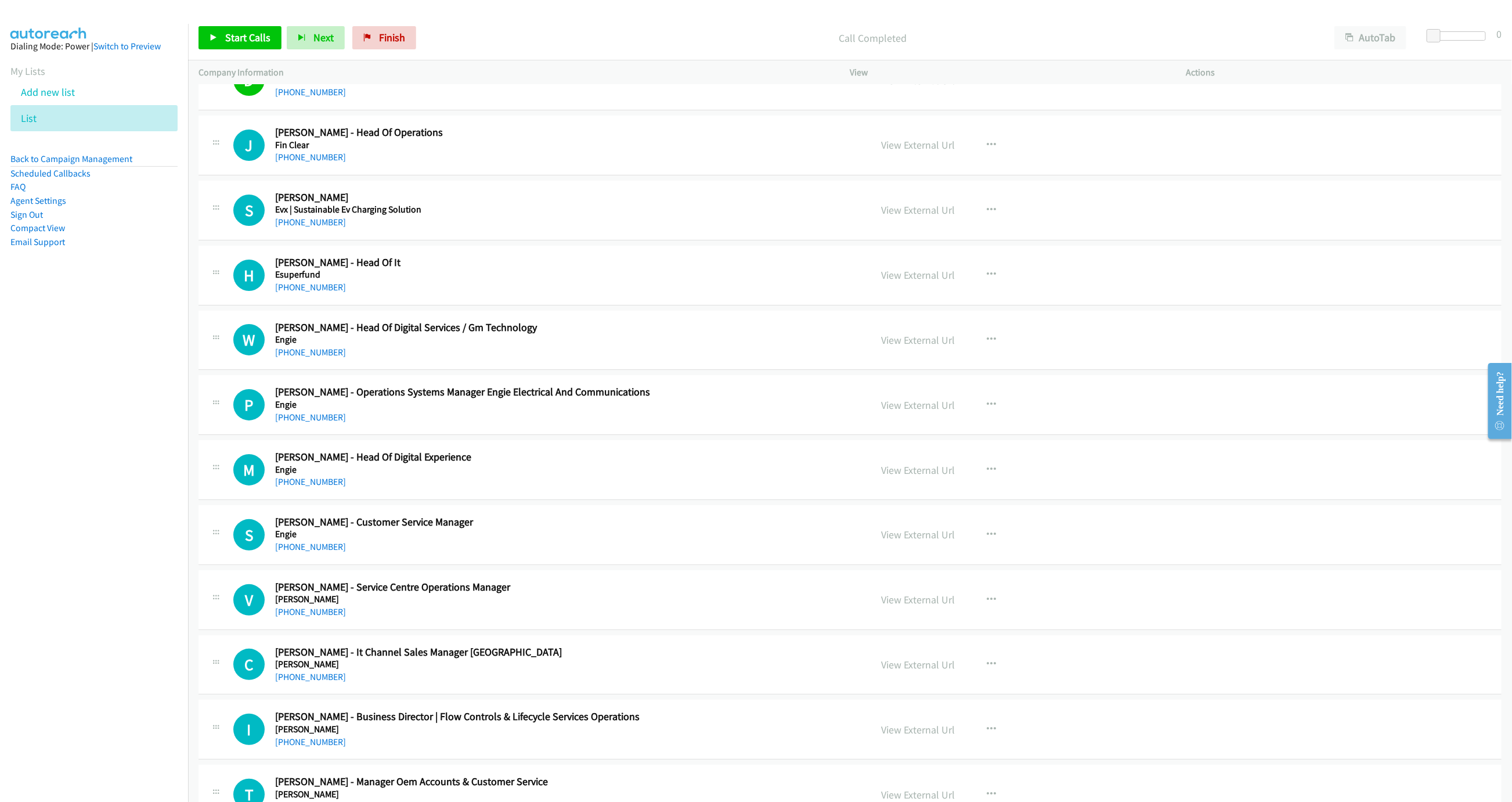
click at [221, 18] on div "Start Calls Pause Next Finish Call Completed AutoTab AutoTab 0" at bounding box center [849, 38] width 1324 height 45
click at [223, 40] on link "Start Calls" at bounding box center [240, 38] width 83 height 23
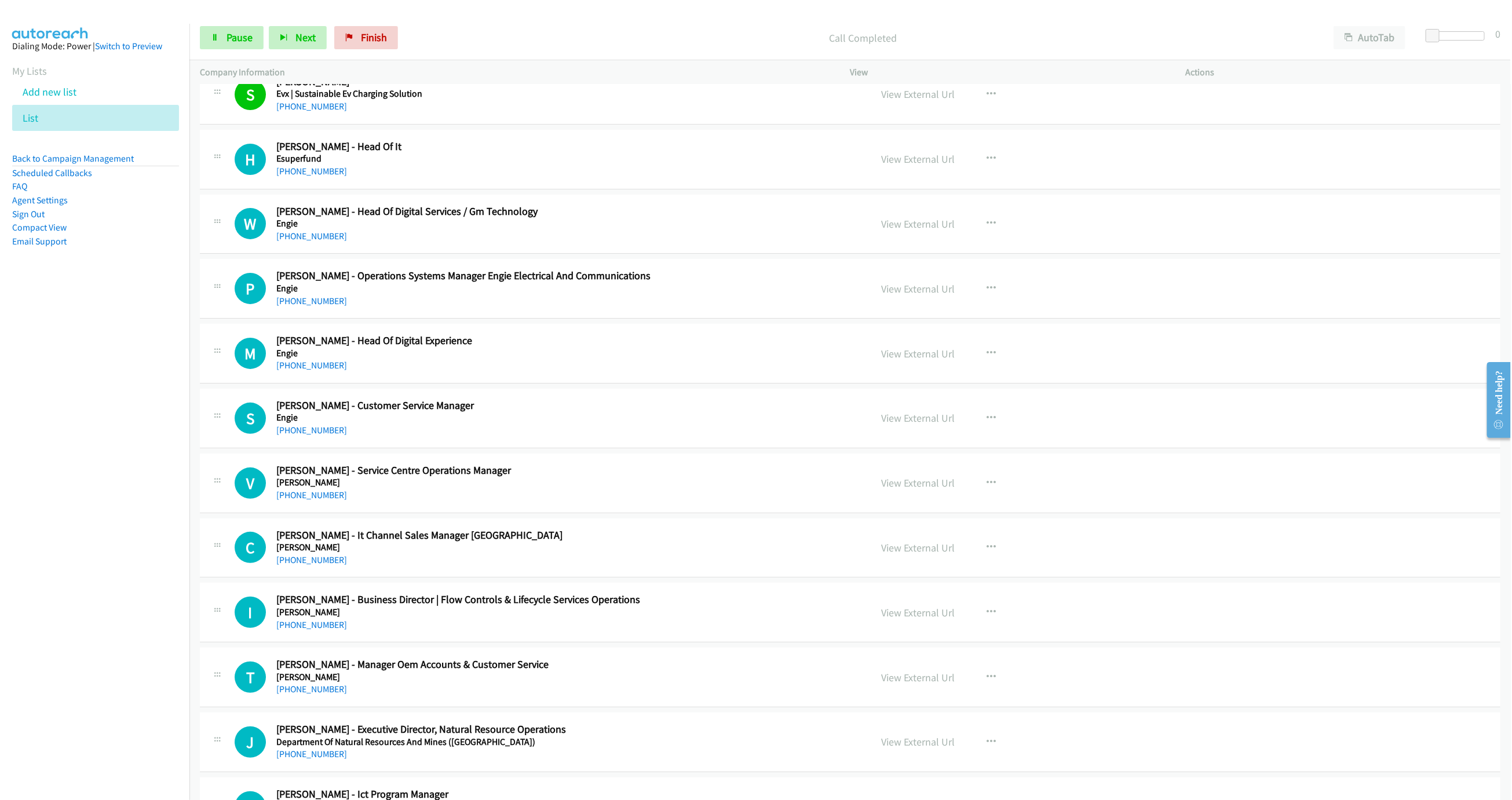
scroll to position [6168, 0]
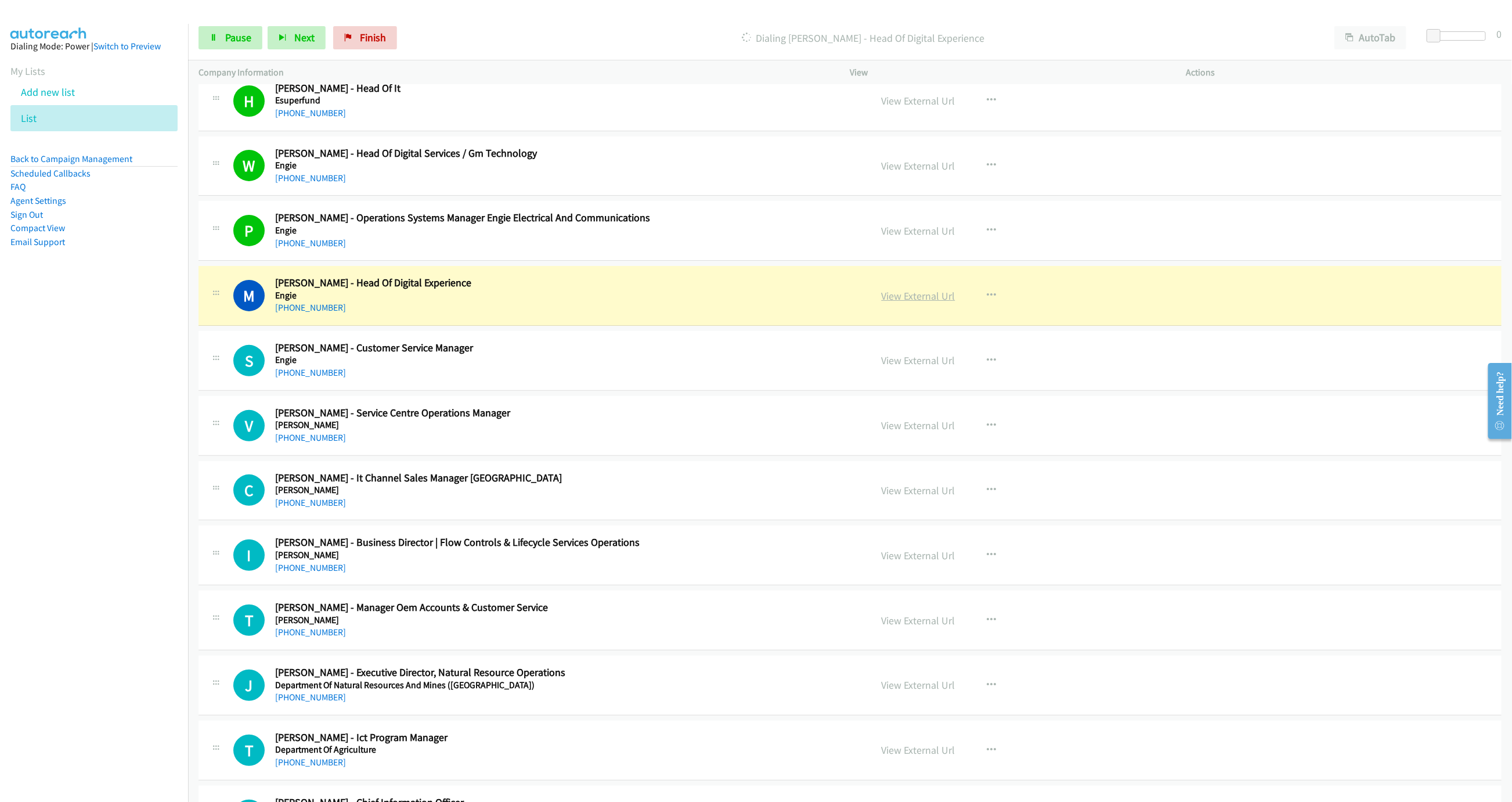
click at [923, 303] on link "View External Url" at bounding box center [918, 295] width 74 height 13
click at [226, 40] on span "Pause" at bounding box center [239, 37] width 26 height 13
